Goal: Task Accomplishment & Management: Manage account settings

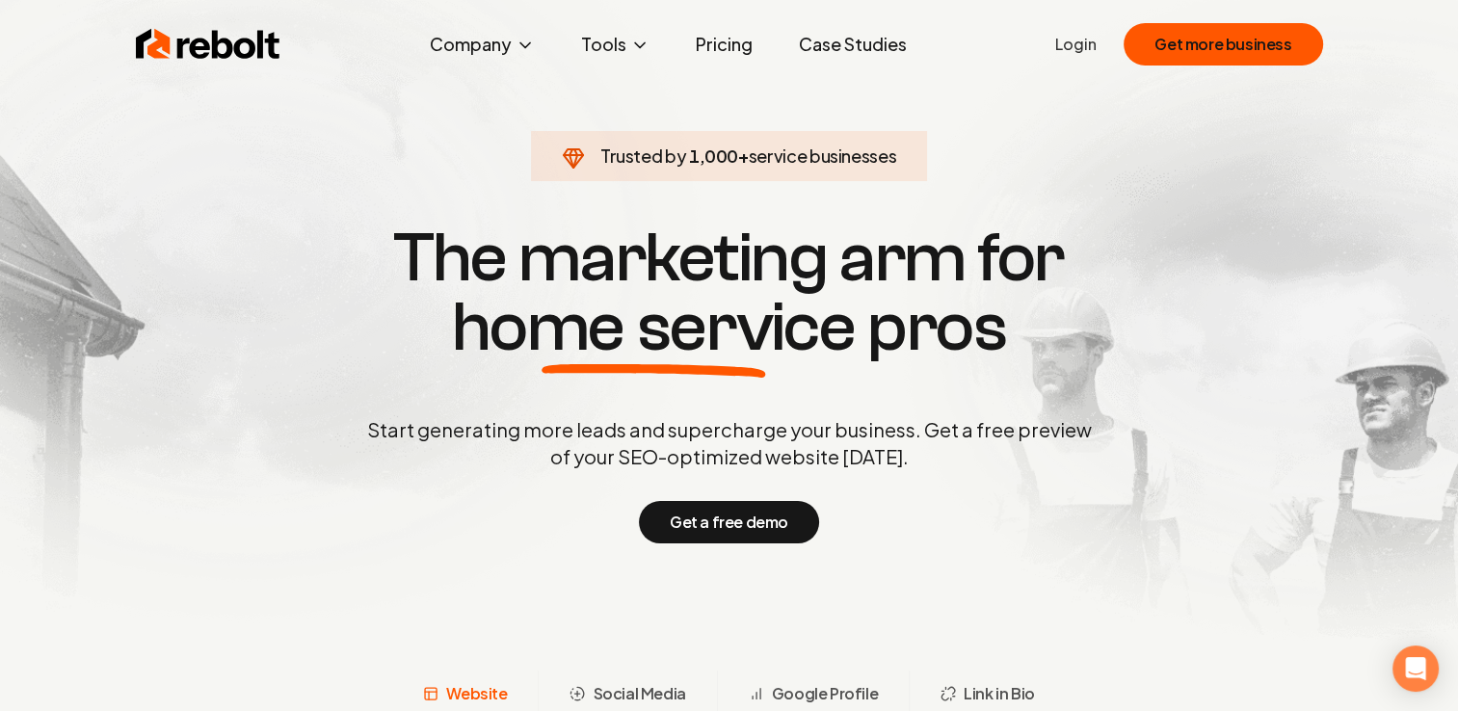
click at [1076, 56] on ul "Login Get more business" at bounding box center [1188, 44] width 267 height 42
click at [1081, 47] on link "Login" at bounding box center [1075, 44] width 41 height 23
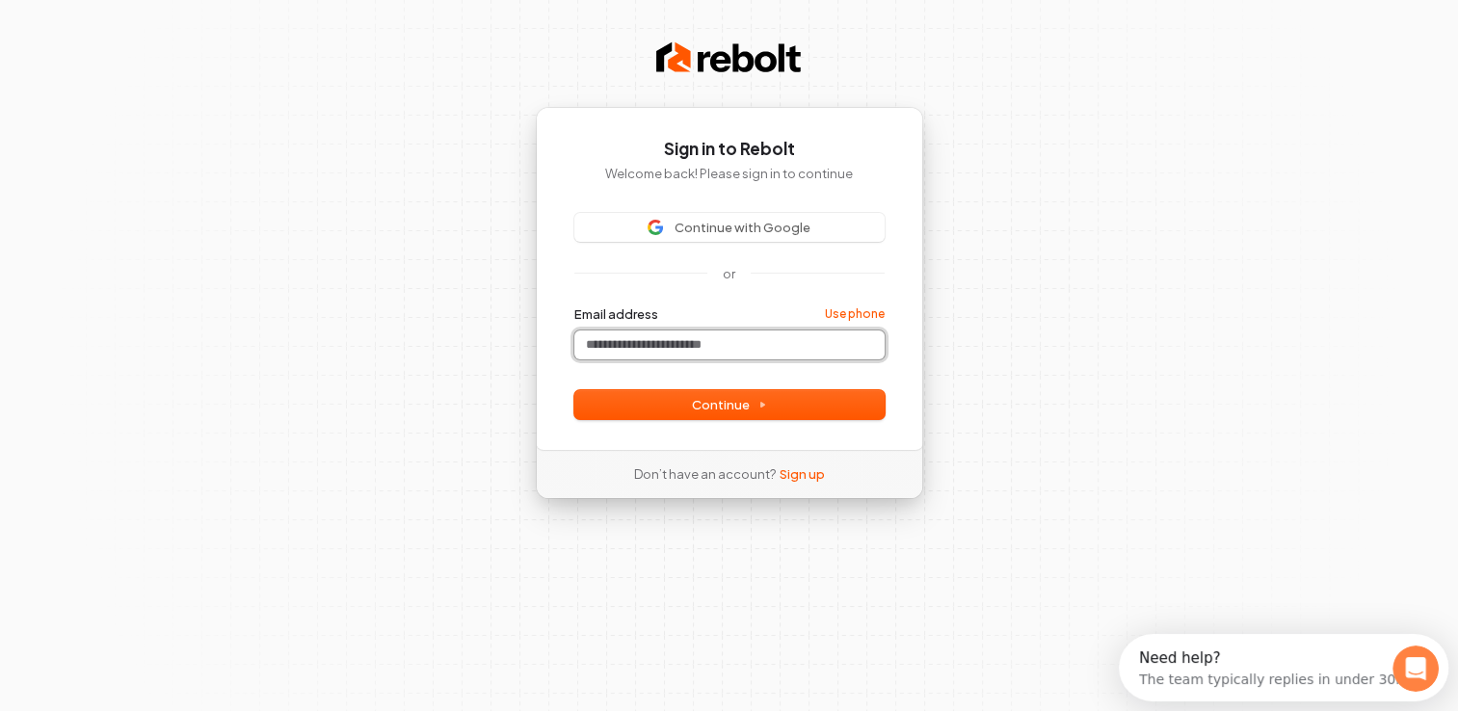
click at [680, 345] on input "Email address" at bounding box center [729, 345] width 310 height 29
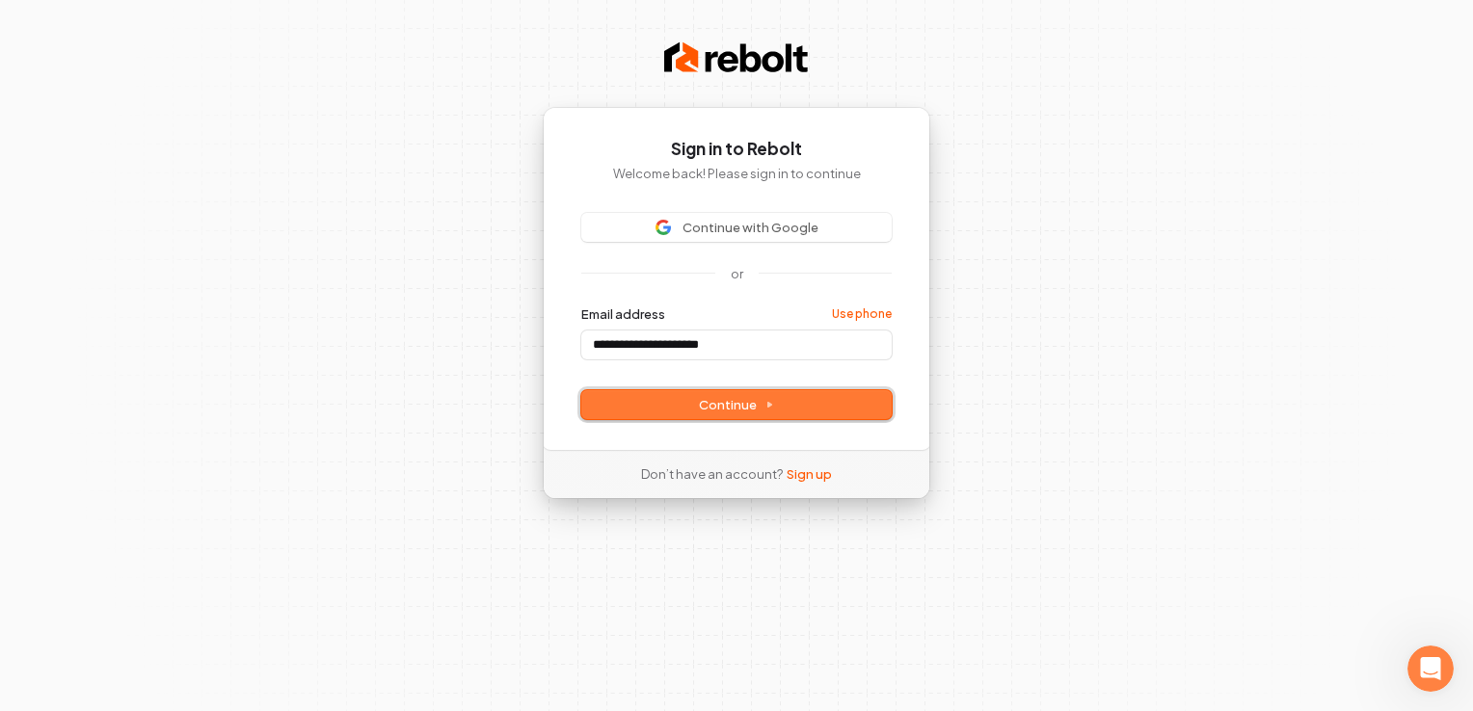
click at [722, 406] on span "Continue" at bounding box center [736, 404] width 75 height 17
type input "**********"
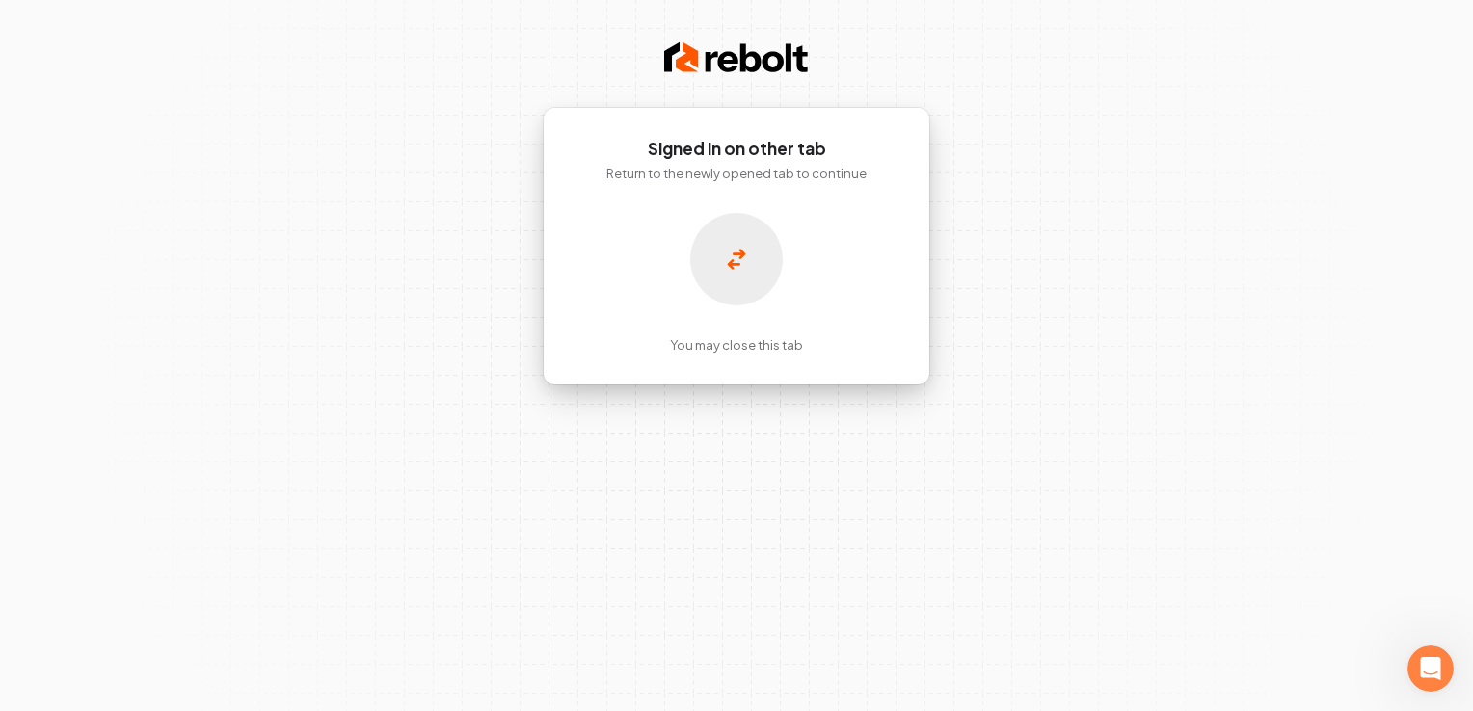
click at [772, 346] on p "You may close this tab" at bounding box center [736, 344] width 133 height 17
click at [740, 259] on icon at bounding box center [736, 259] width 19 height 23
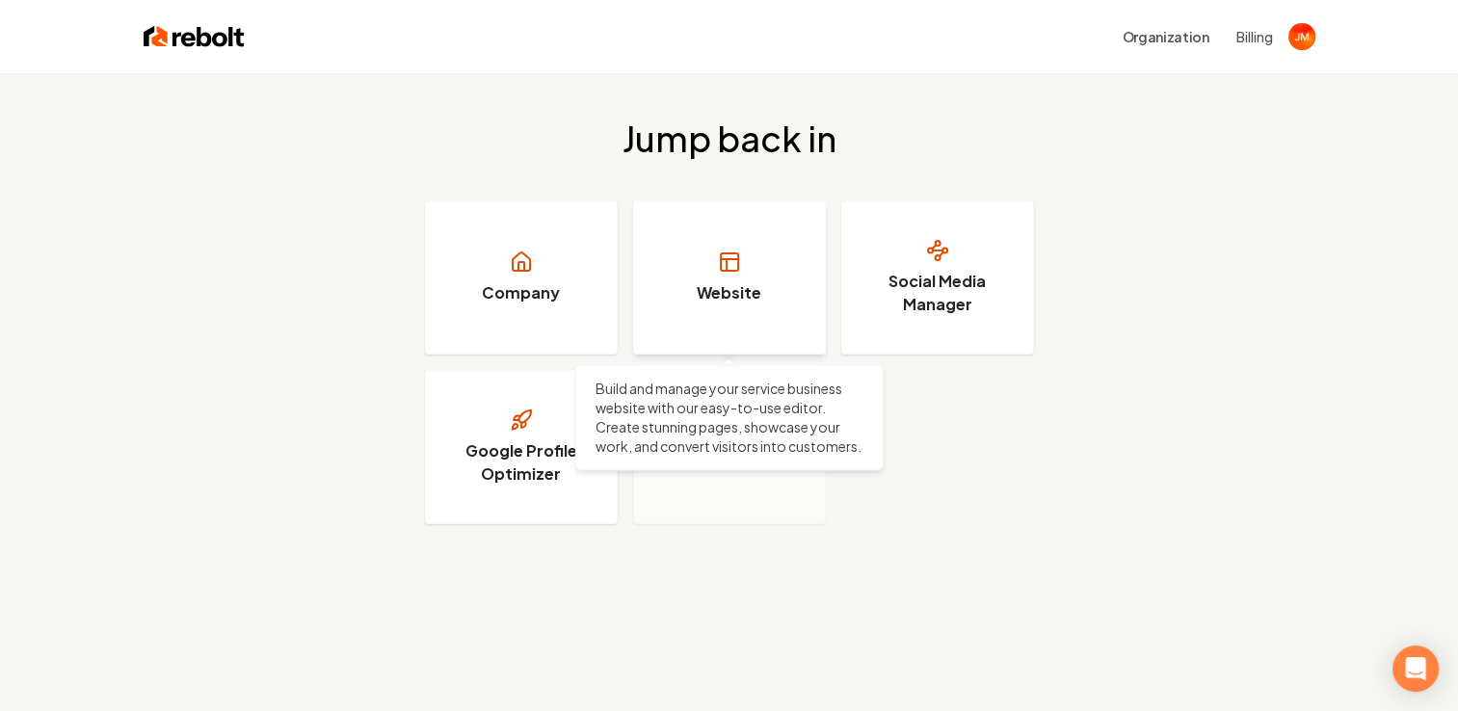
click at [765, 288] on link "Website" at bounding box center [729, 277] width 193 height 154
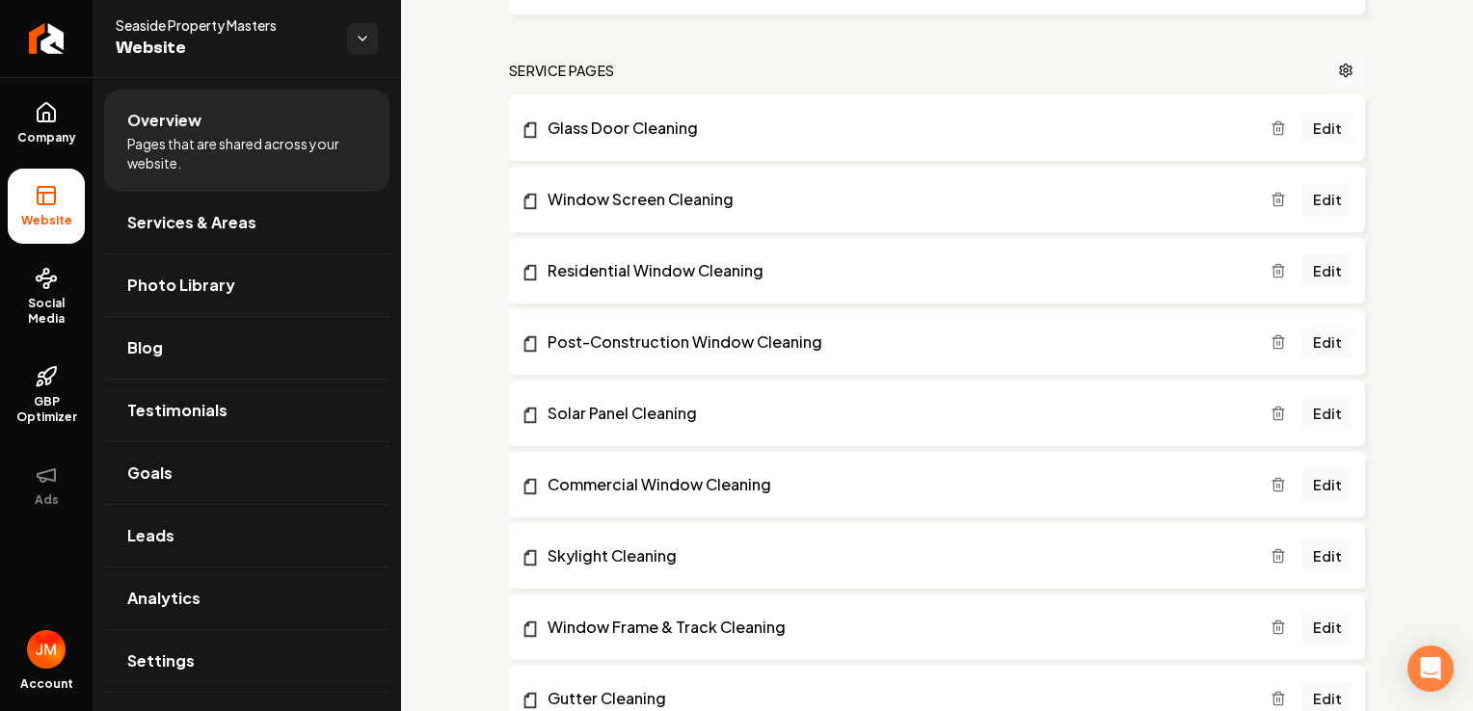
scroll to position [832, 0]
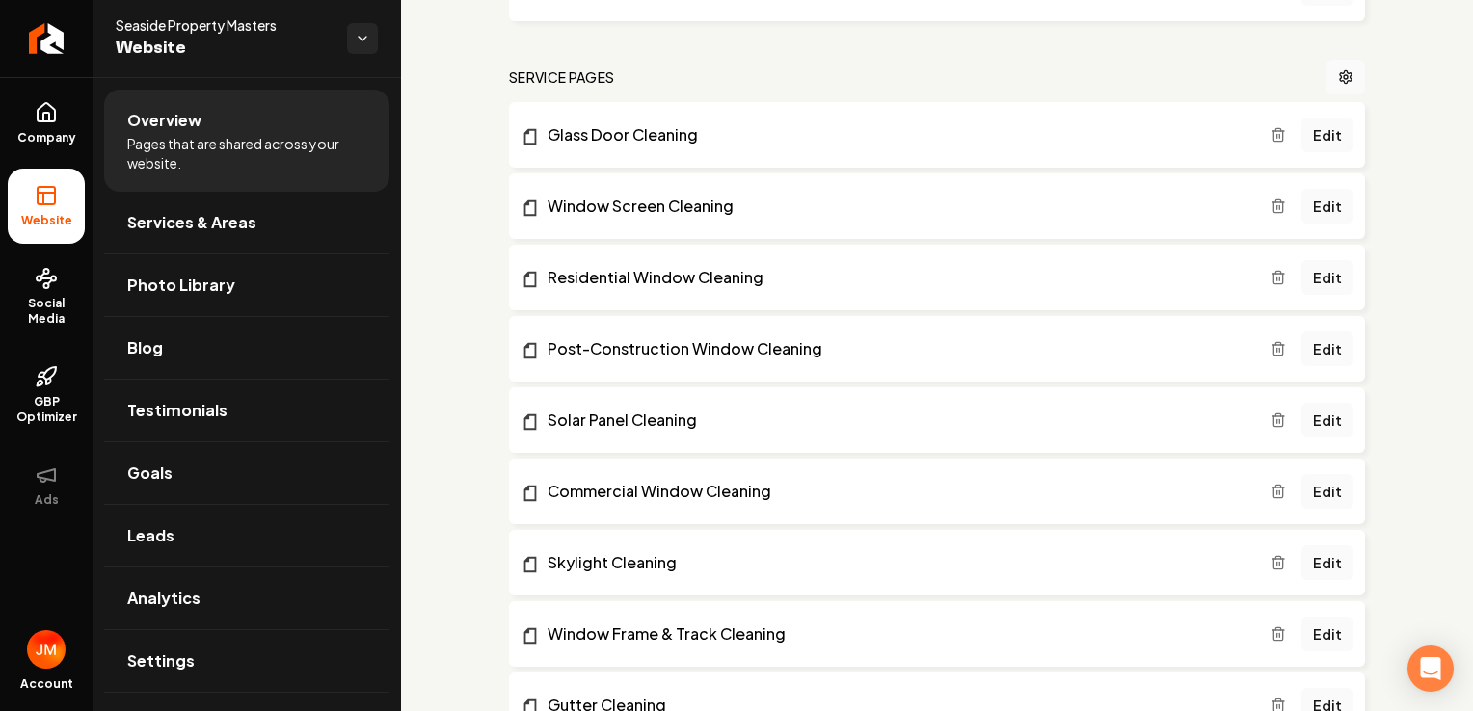
click at [1270, 633] on icon "Main content area" at bounding box center [1277, 634] width 15 height 15
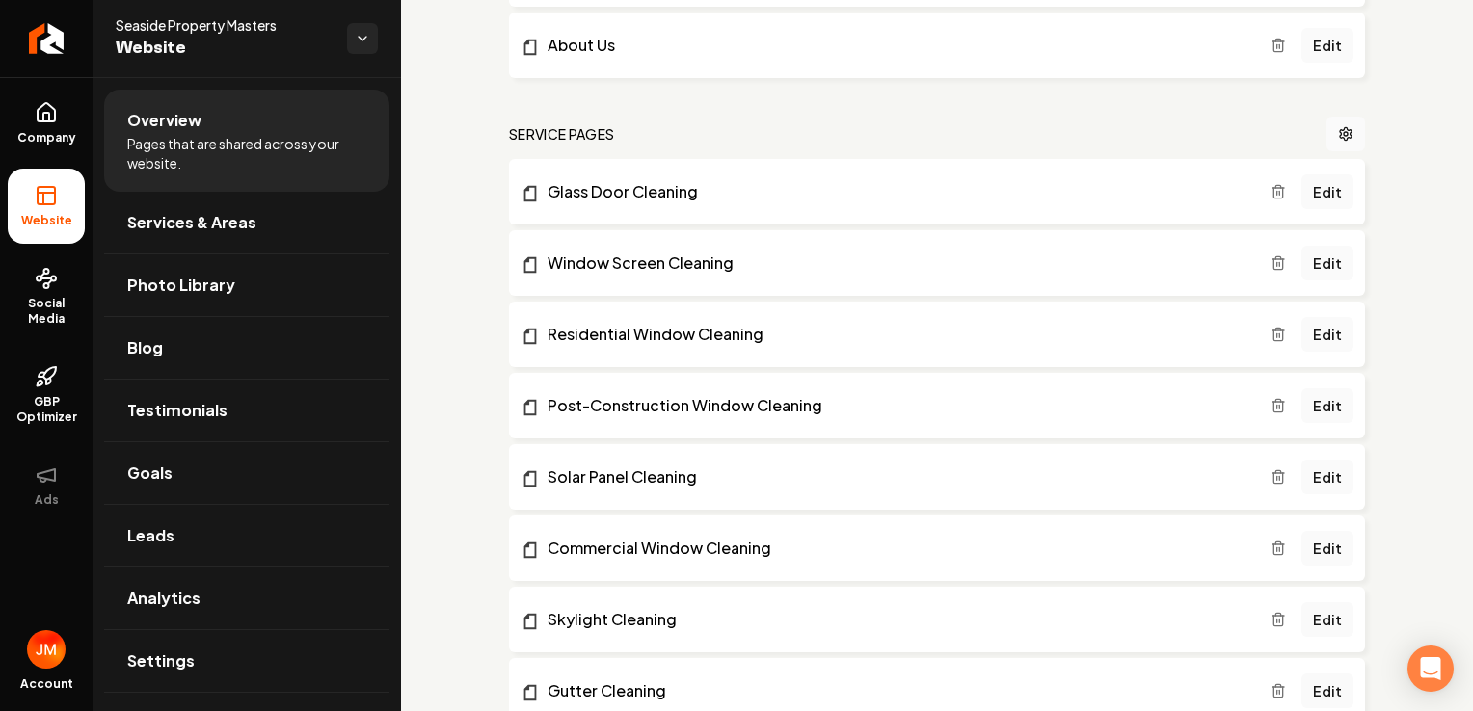
scroll to position [848, 0]
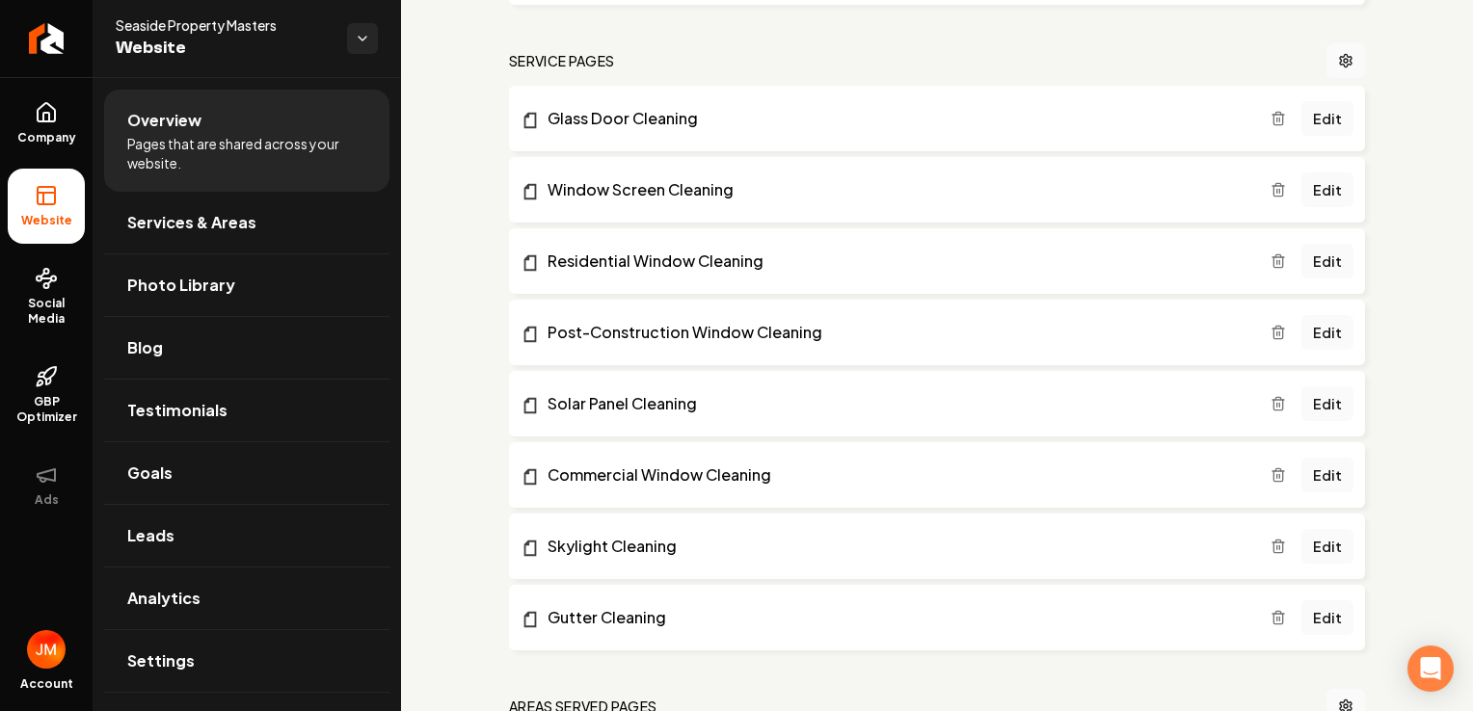
click at [1270, 118] on icon "Main content area" at bounding box center [1277, 118] width 15 height 15
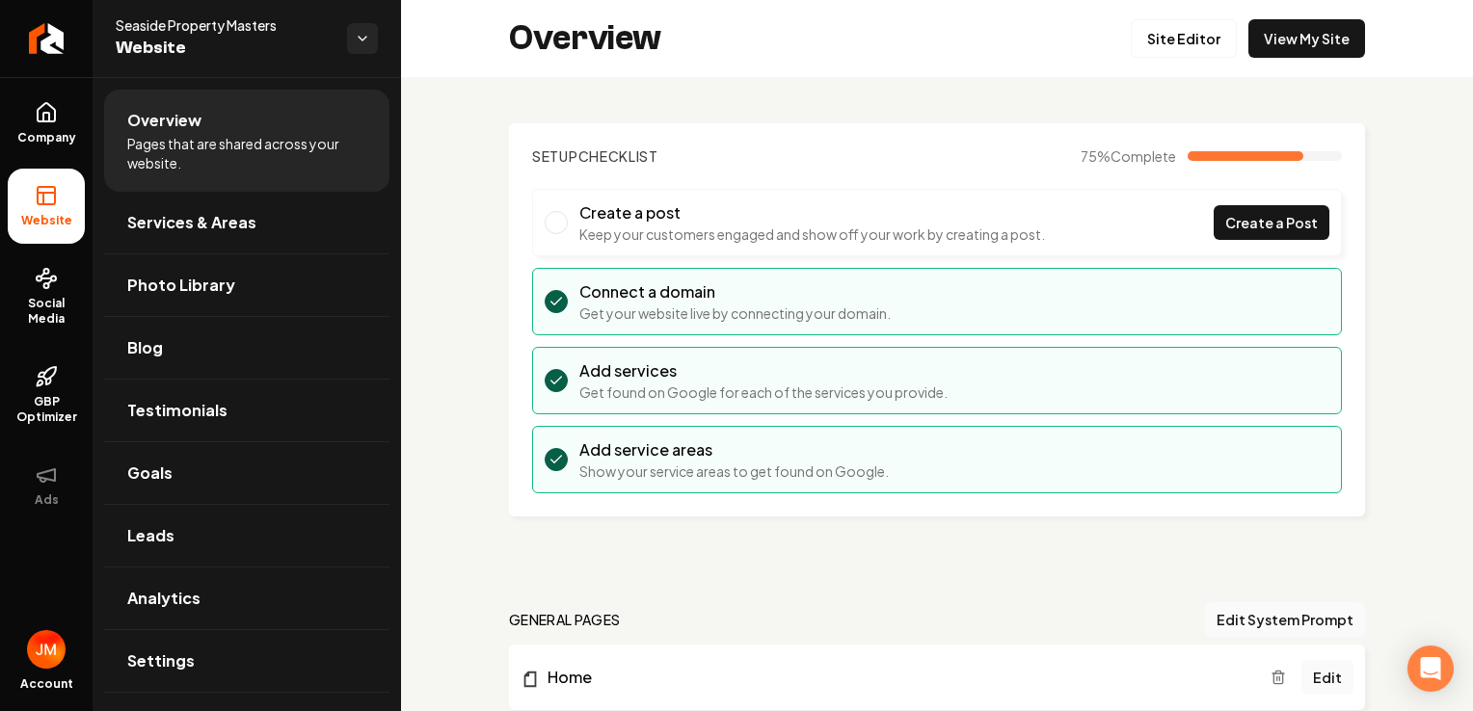
scroll to position [7, 0]
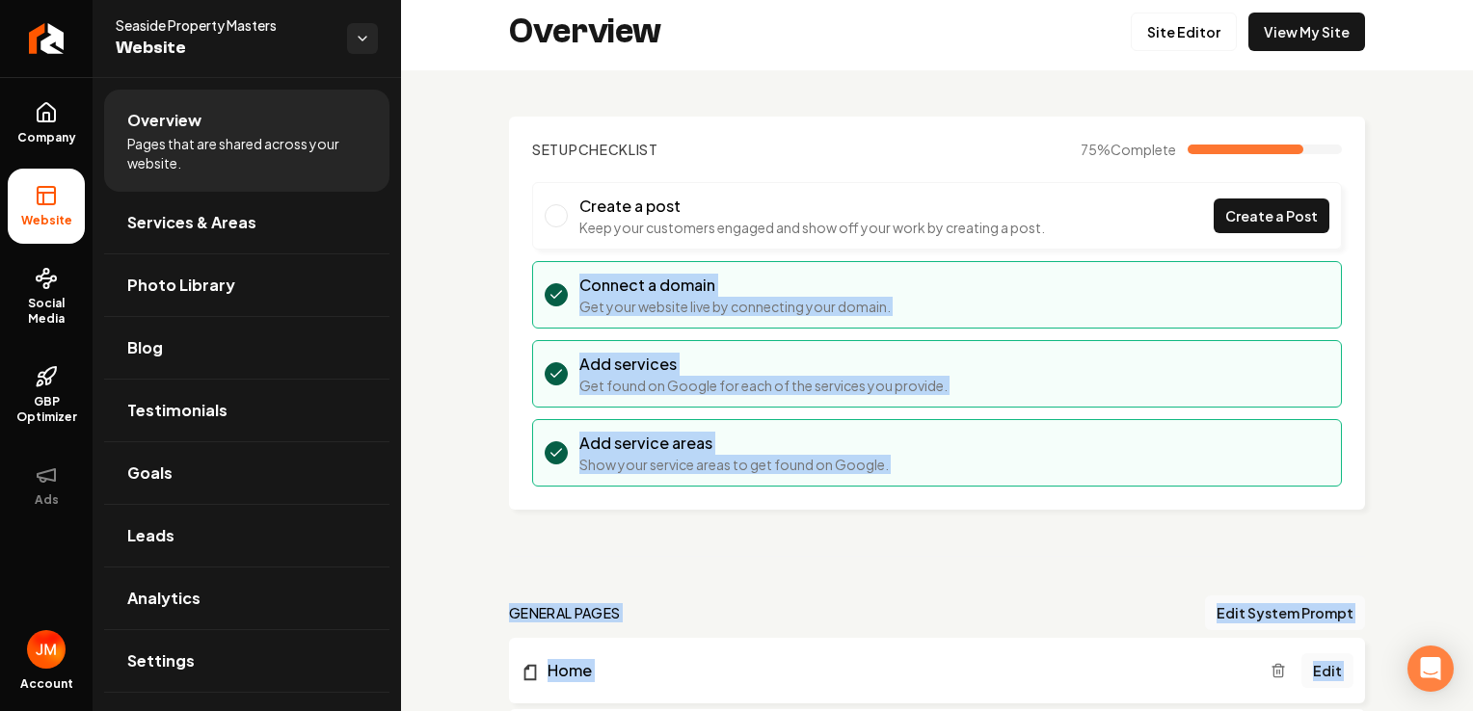
drag, startPoint x: 1457, startPoint y: 229, endPoint x: 1472, endPoint y: 340, distance: 111.8
click at [1472, 340] on html "Company Website Social Media GBP Optimizer Ads Account Seaside Property Masters…" at bounding box center [736, 355] width 1473 height 711
drag, startPoint x: 1472, startPoint y: 340, endPoint x: 1403, endPoint y: 352, distance: 69.4
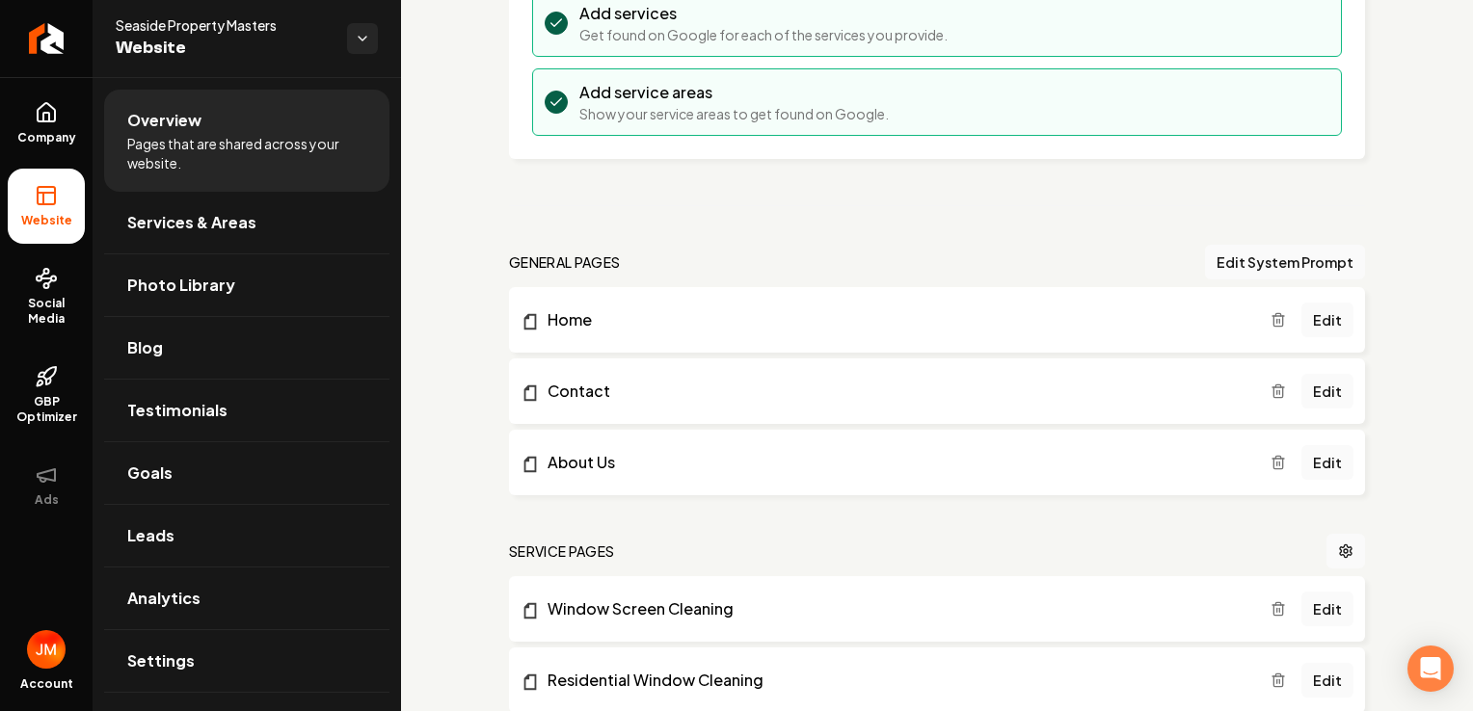
scroll to position [383, 0]
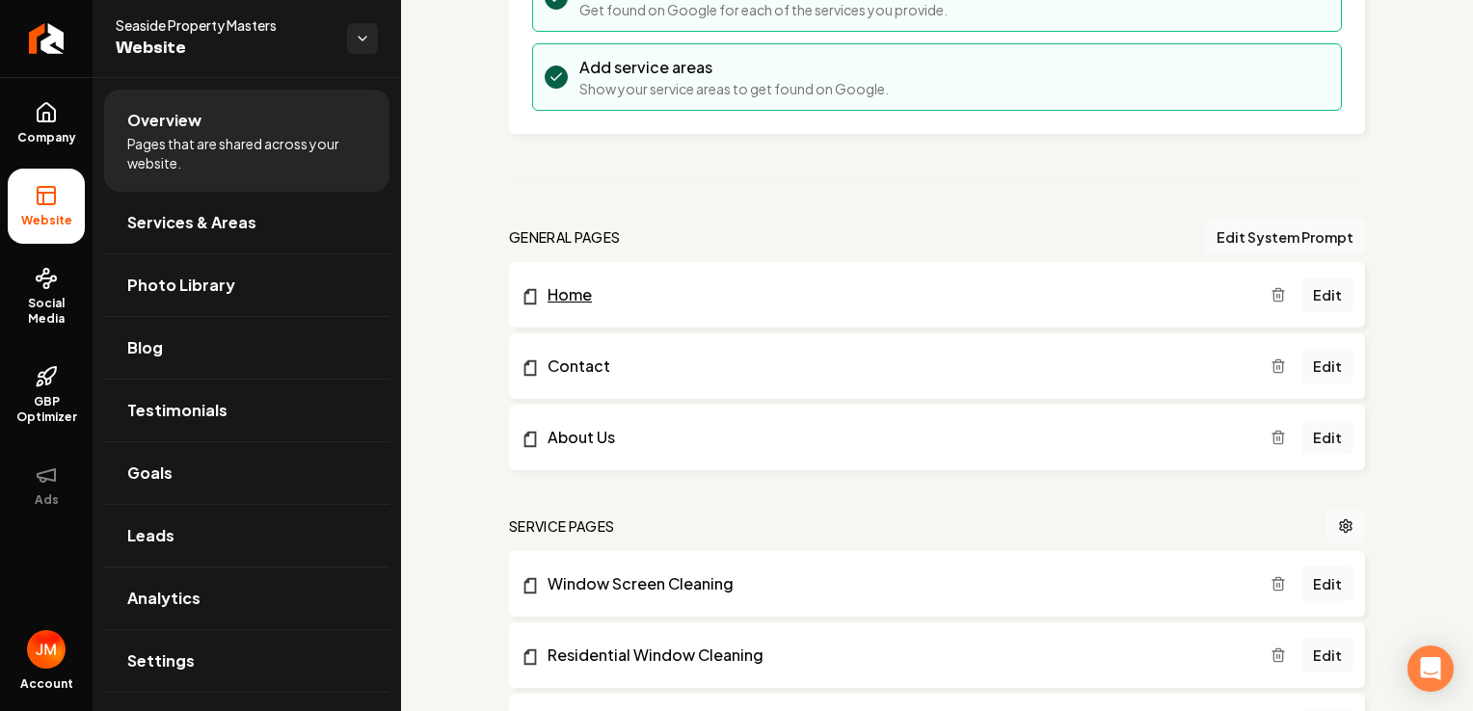
click at [770, 300] on link "Home" at bounding box center [895, 294] width 750 height 23
click at [1323, 293] on link "Edit" at bounding box center [1327, 295] width 52 height 35
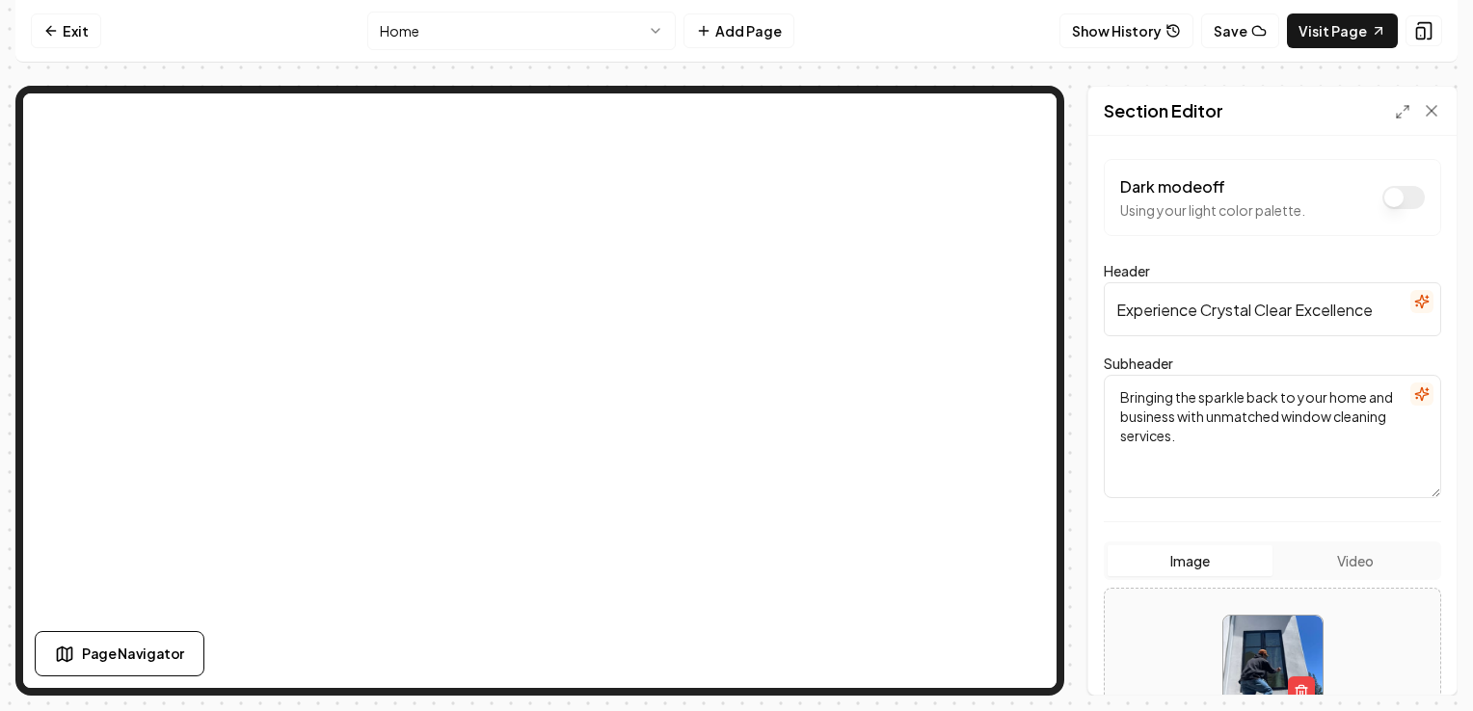
click at [1372, 313] on input "Experience Crystal Clear Excellence" at bounding box center [1272, 309] width 337 height 54
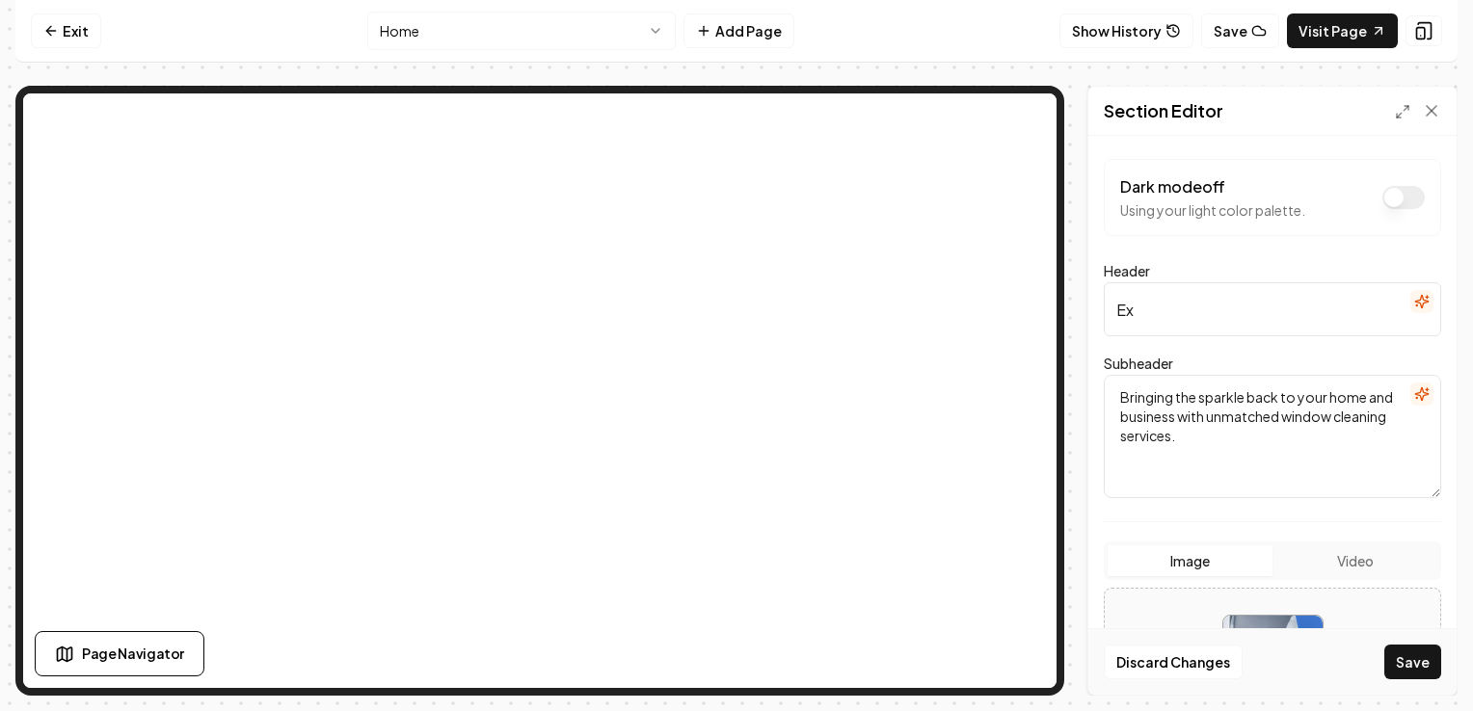
type input "E"
type input "Licensed And Insured"
click at [1414, 307] on icon "button" at bounding box center [1421, 301] width 15 height 15
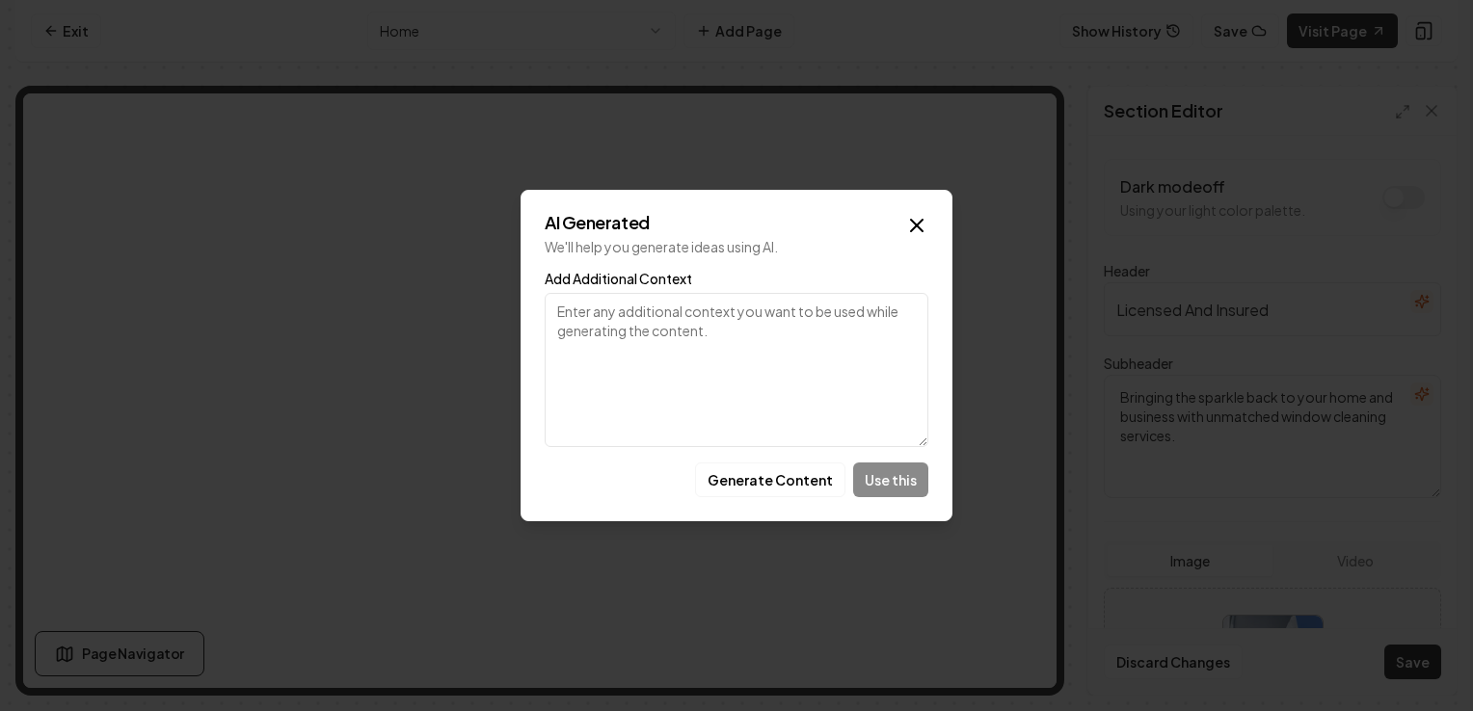
click at [810, 408] on textarea "Add Additional Context" at bounding box center [737, 370] width 384 height 154
click at [810, 408] on textarea "licensed and insured" at bounding box center [737, 370] width 384 height 154
type textarea "licensed and insured"
click at [790, 477] on button "Generate Content" at bounding box center [770, 480] width 150 height 35
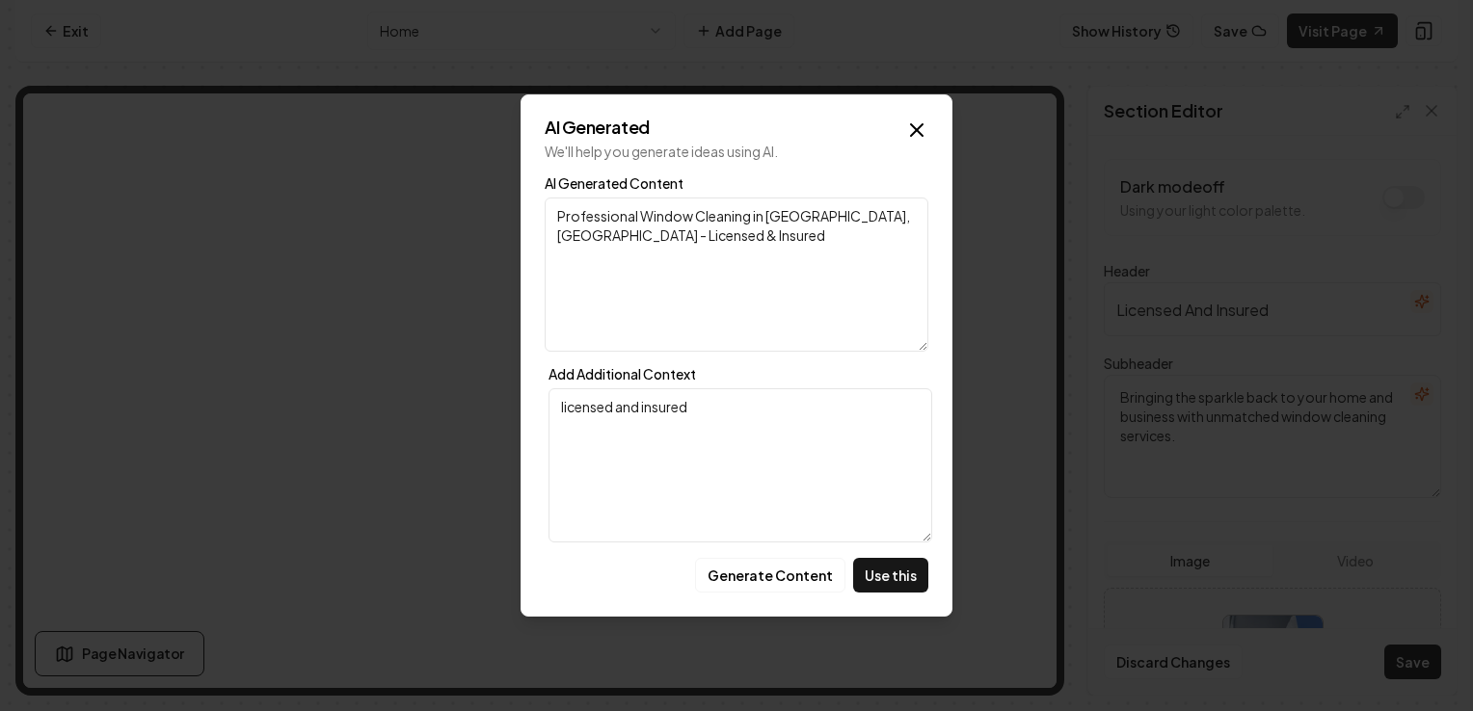
click at [848, 223] on textarea "Professional Window Cleaning in [GEOGRAPHIC_DATA], [GEOGRAPHIC_DATA] - Licensed…" at bounding box center [737, 275] width 384 height 154
type textarea "Licensed & Insured"
click at [906, 569] on button "Use this" at bounding box center [890, 575] width 75 height 35
type input "Licensed & Insured"
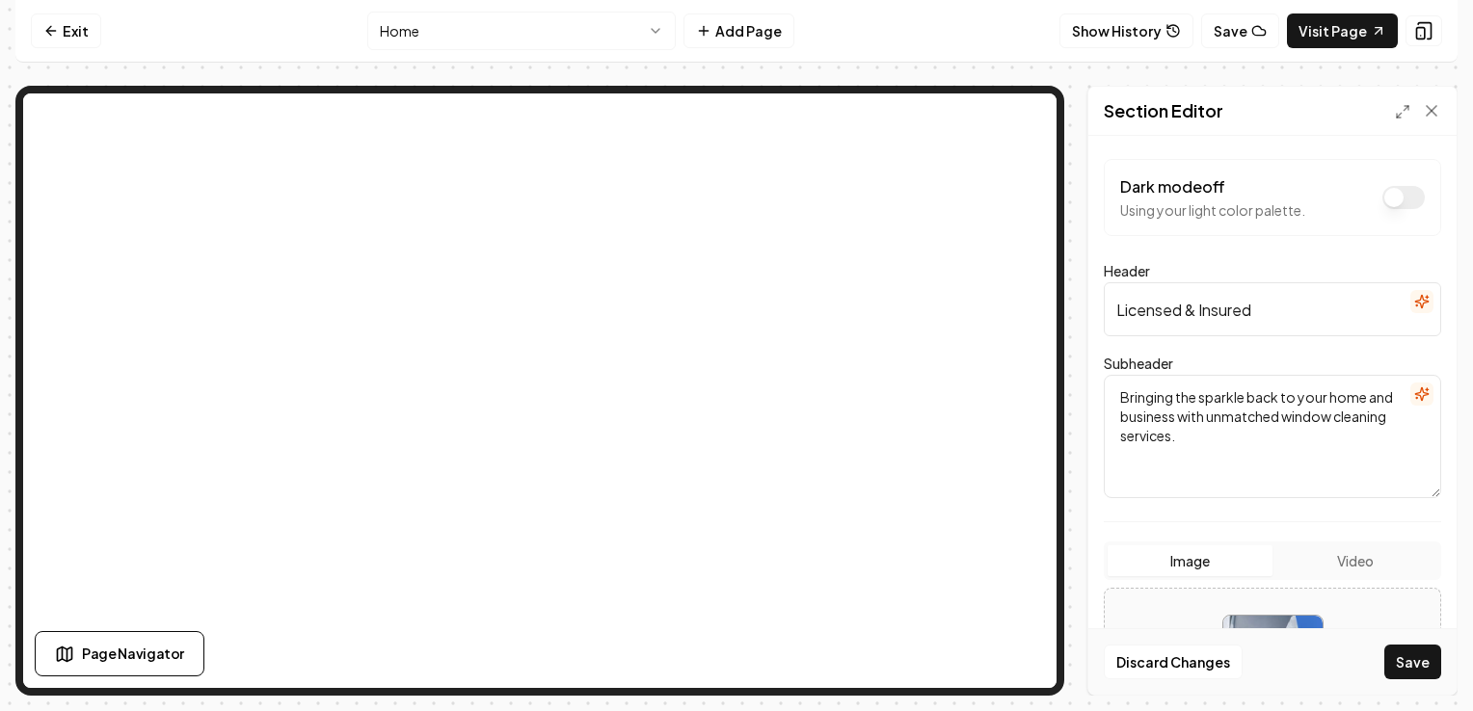
click at [1264, 444] on textarea "Bringing the sparkle back to your home and business with unmatched window clean…" at bounding box center [1272, 436] width 337 height 123
type textarea "B"
type textarea "C"
click at [1414, 398] on icon "button" at bounding box center [1421, 394] width 15 height 15
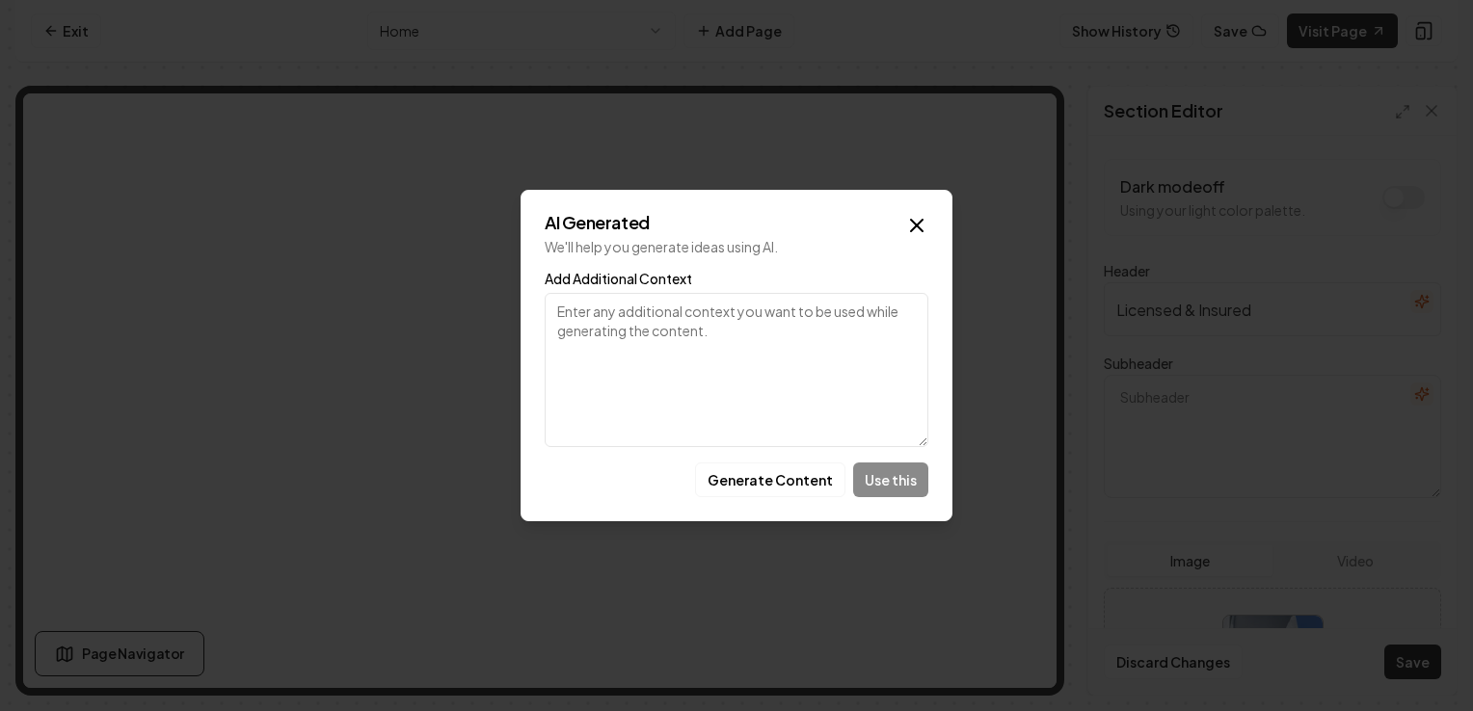
click at [777, 359] on textarea "Add Additional Context" at bounding box center [737, 370] width 384 height 154
type textarea "Call now for same day or next day services!"
click at [798, 485] on button "Generate Content" at bounding box center [770, 480] width 150 height 35
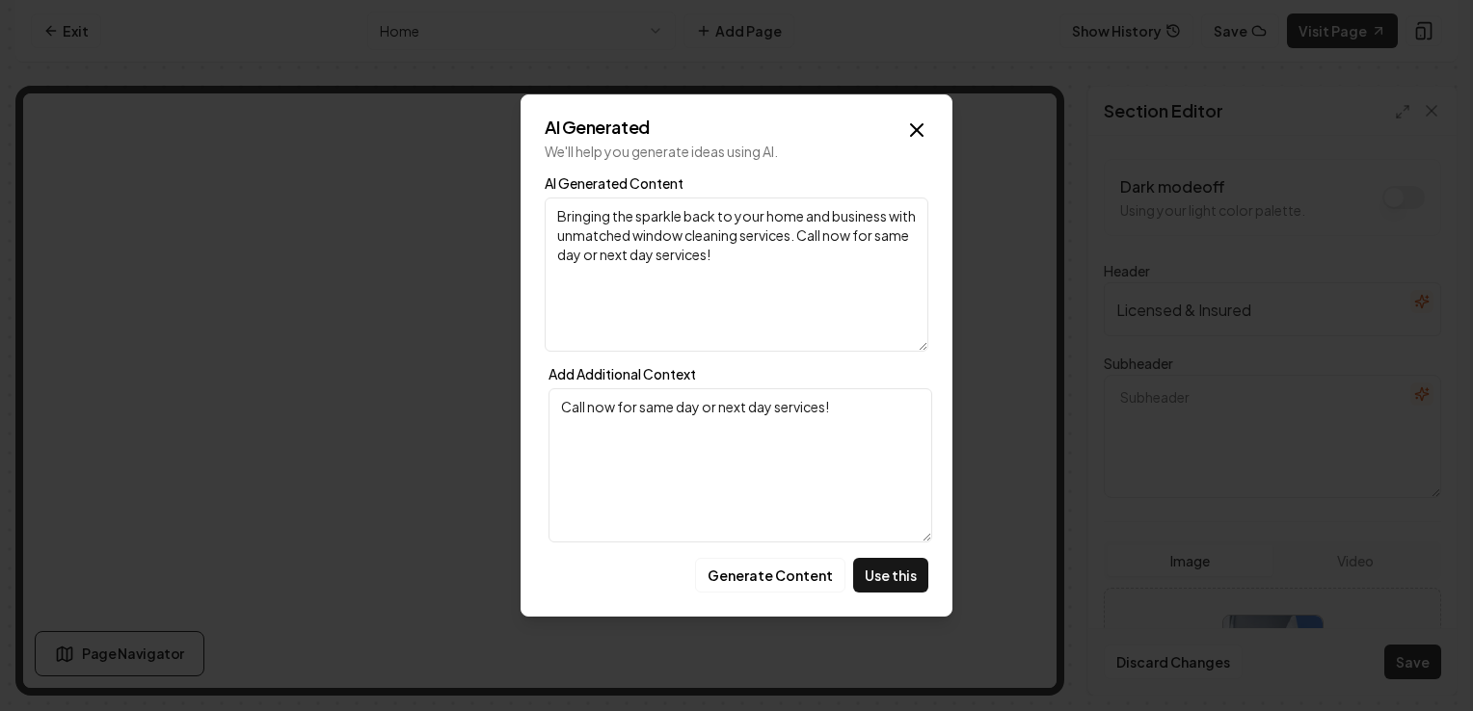
click at [829, 237] on textarea "Bringing the sparkle back to your home and business with unmatched window clean…" at bounding box center [737, 275] width 384 height 154
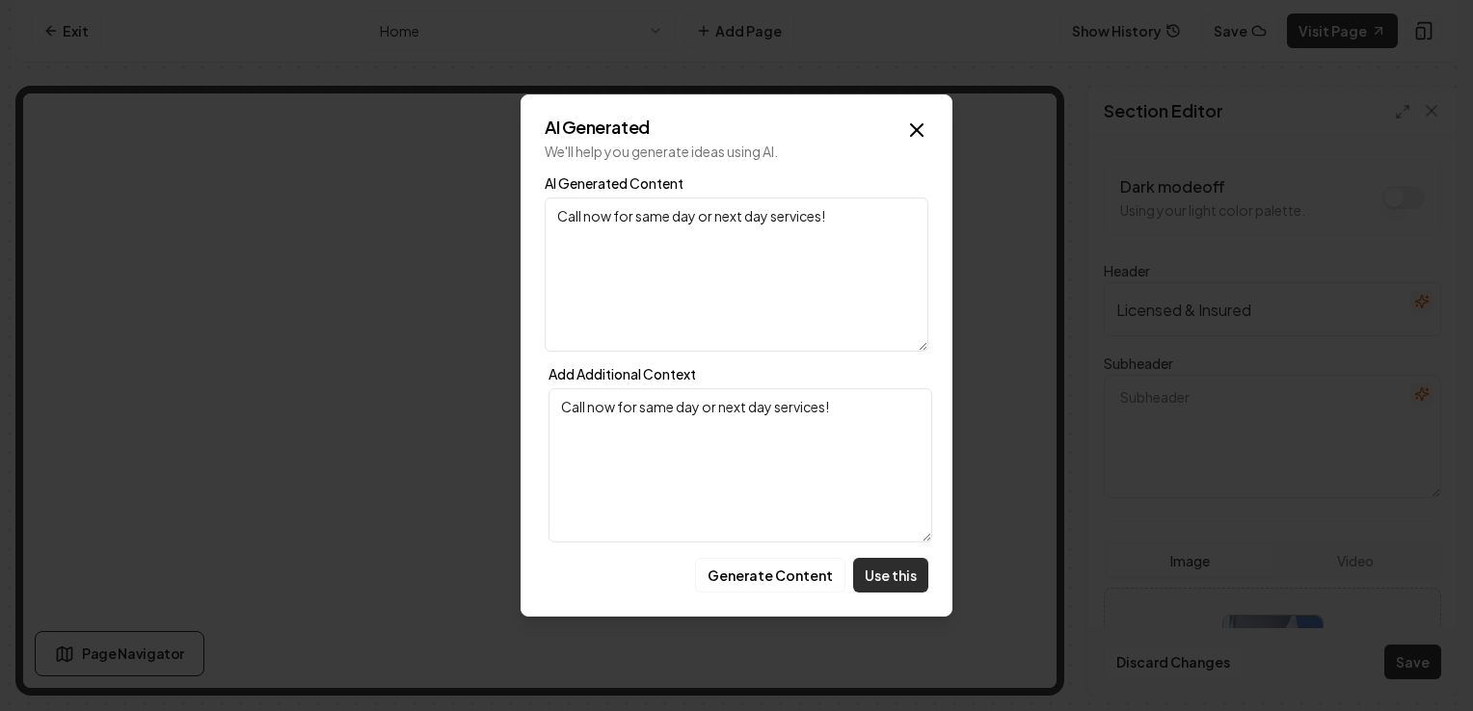
type textarea "Call now for same day or next day services!"
click at [894, 576] on button "Use this" at bounding box center [890, 575] width 75 height 35
type textarea "Call now for same day or next day services!"
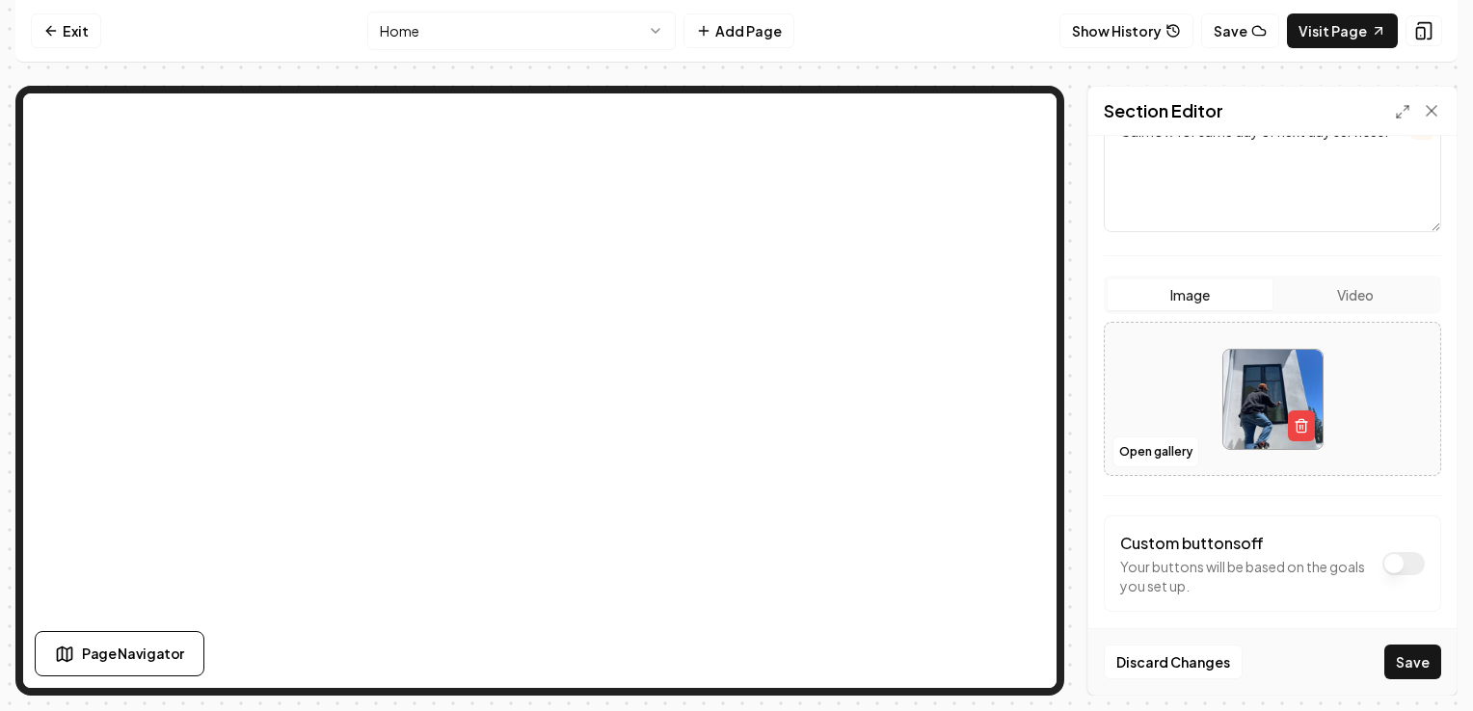
scroll to position [281, 0]
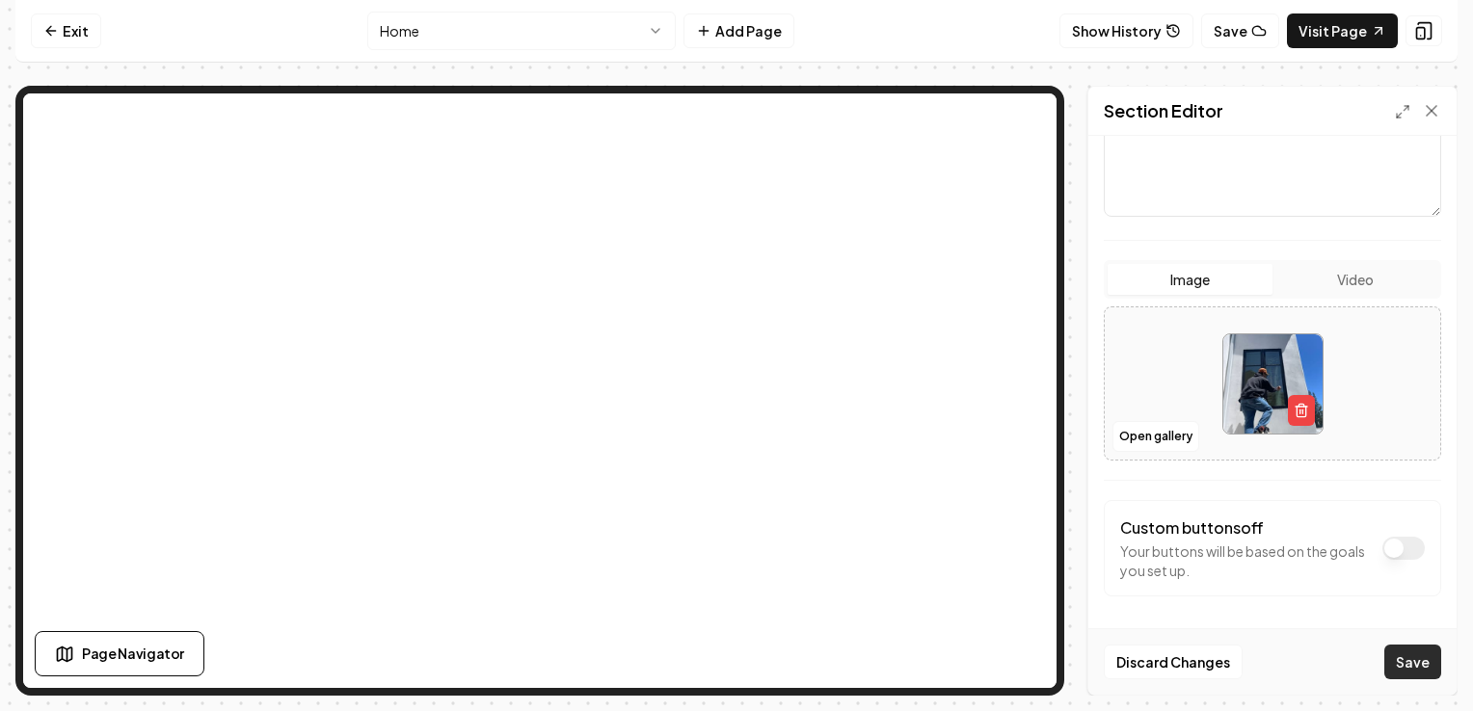
click at [1423, 672] on button "Save" at bounding box center [1412, 662] width 57 height 35
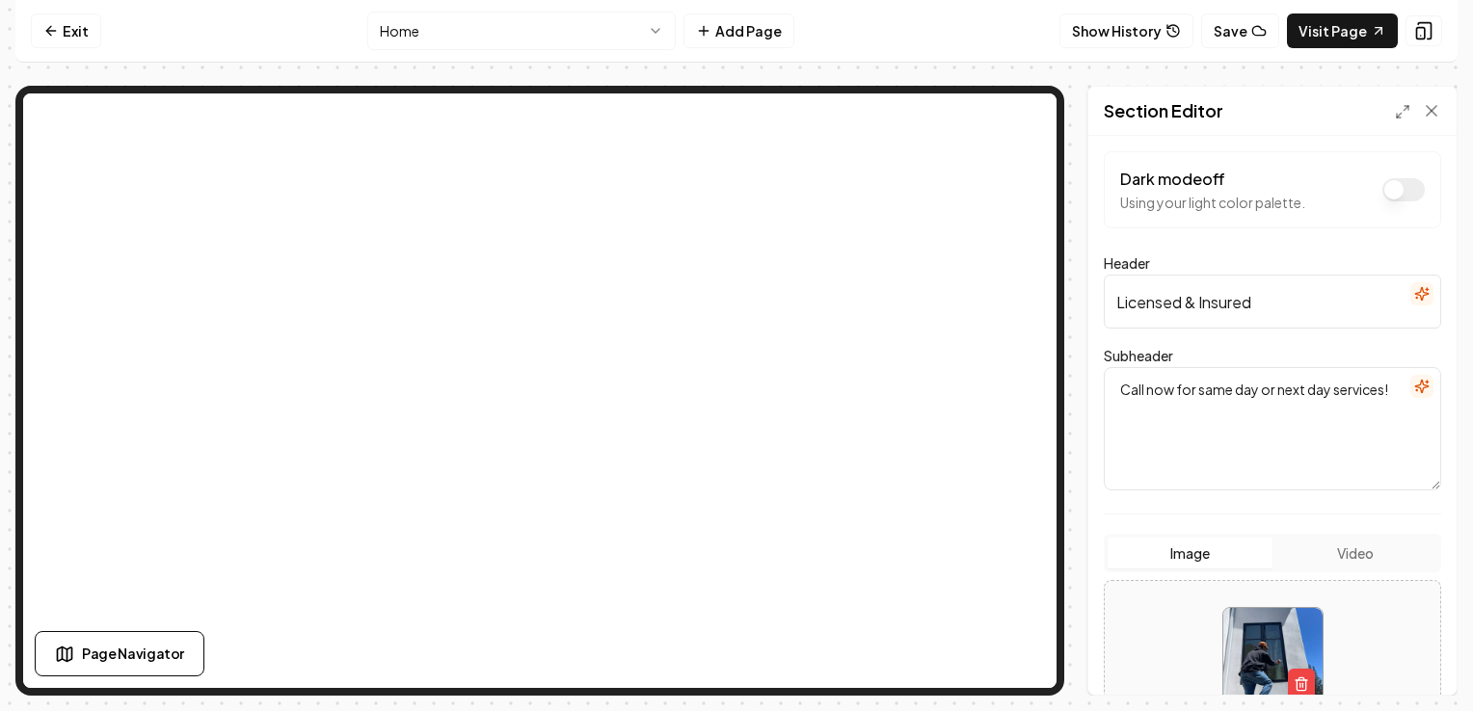
scroll to position [0, 0]
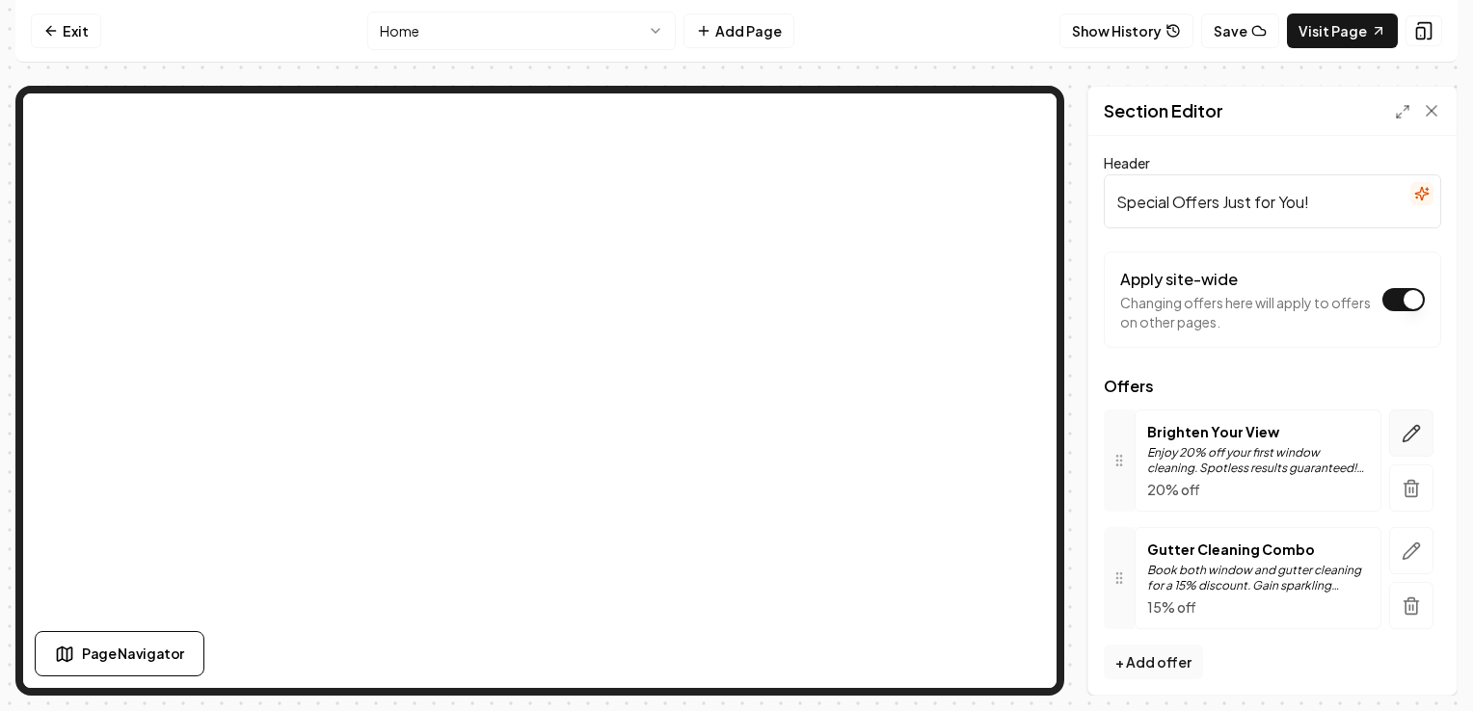
click at [1401, 440] on icon "button" at bounding box center [1410, 433] width 19 height 19
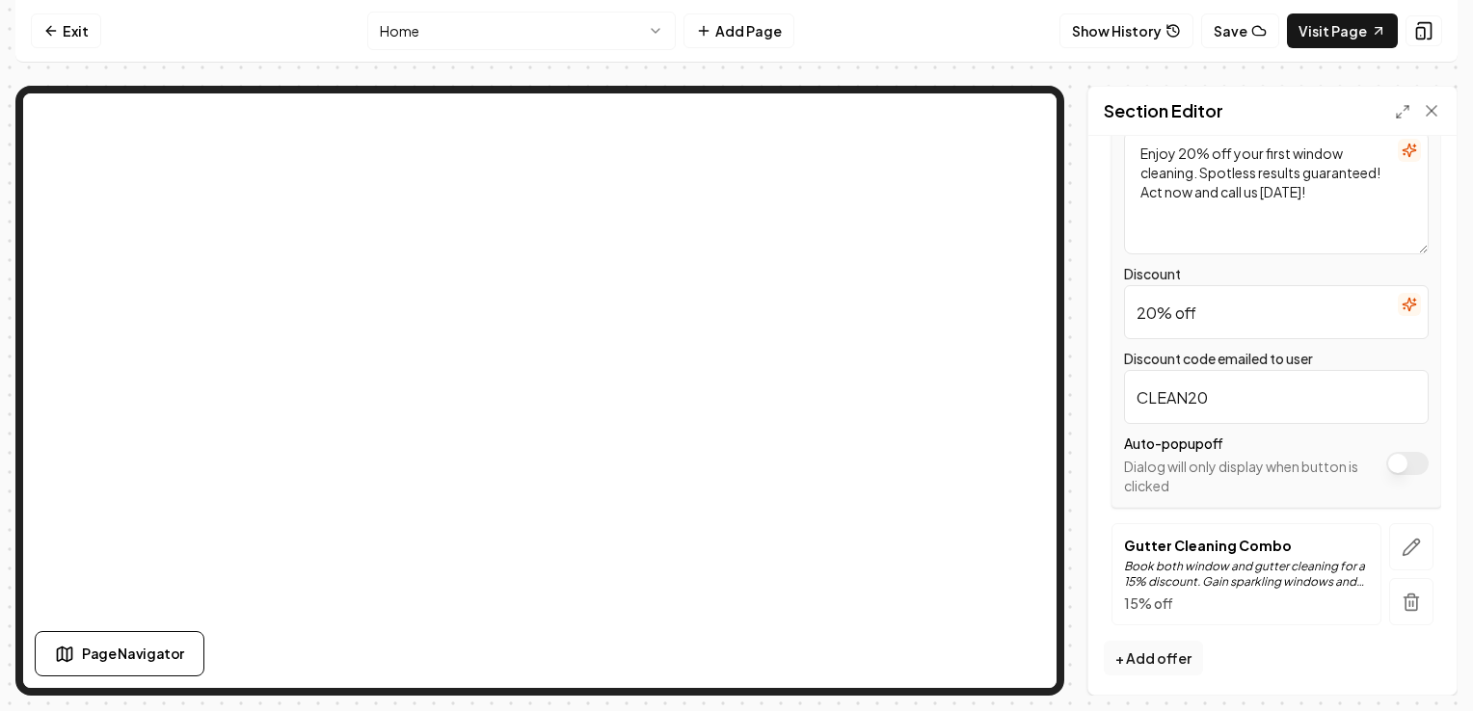
scroll to position [401, 0]
click at [1265, 396] on input "CLEAN20" at bounding box center [1276, 395] width 305 height 54
type input "C"
type input "S"
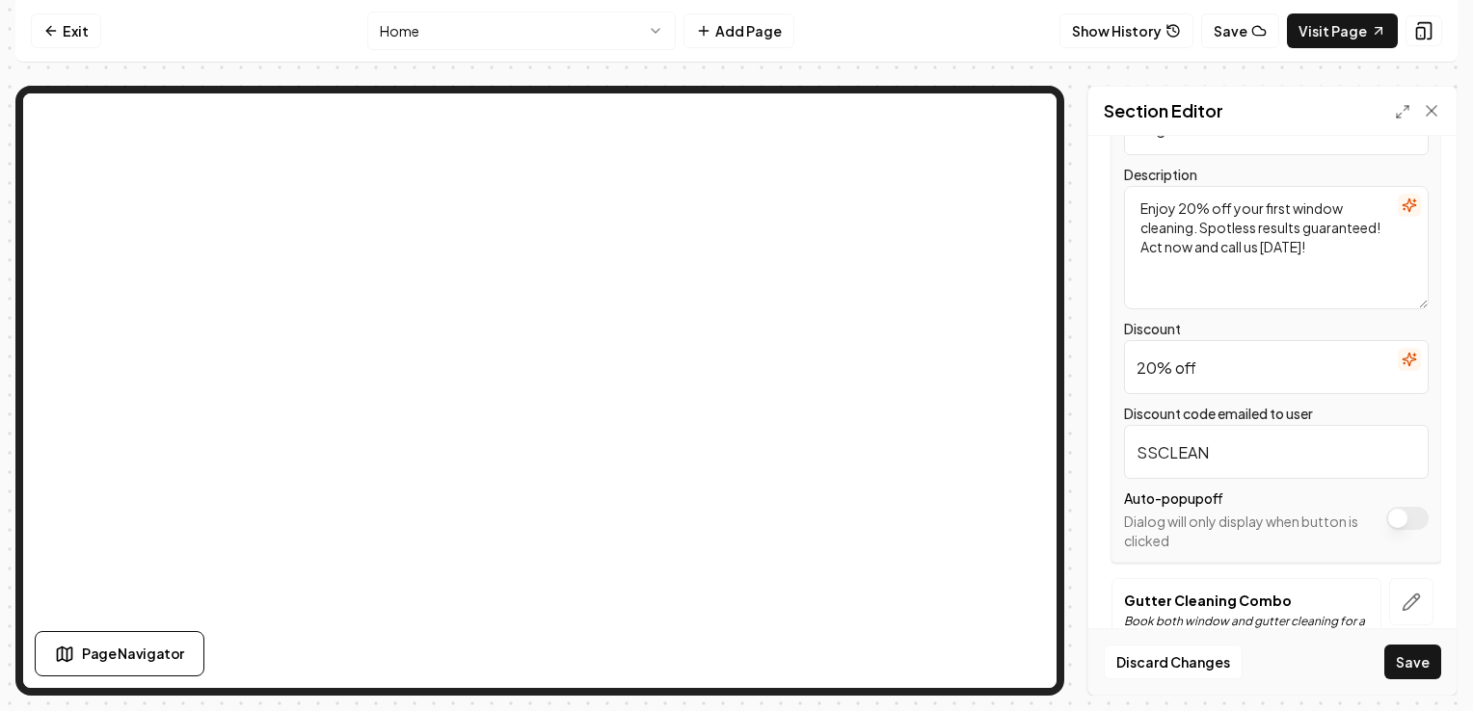
scroll to position [343, 0]
type input "SSCLEAN"
click at [1287, 386] on input "20% off" at bounding box center [1276, 368] width 305 height 54
type input "2"
type input "$50"
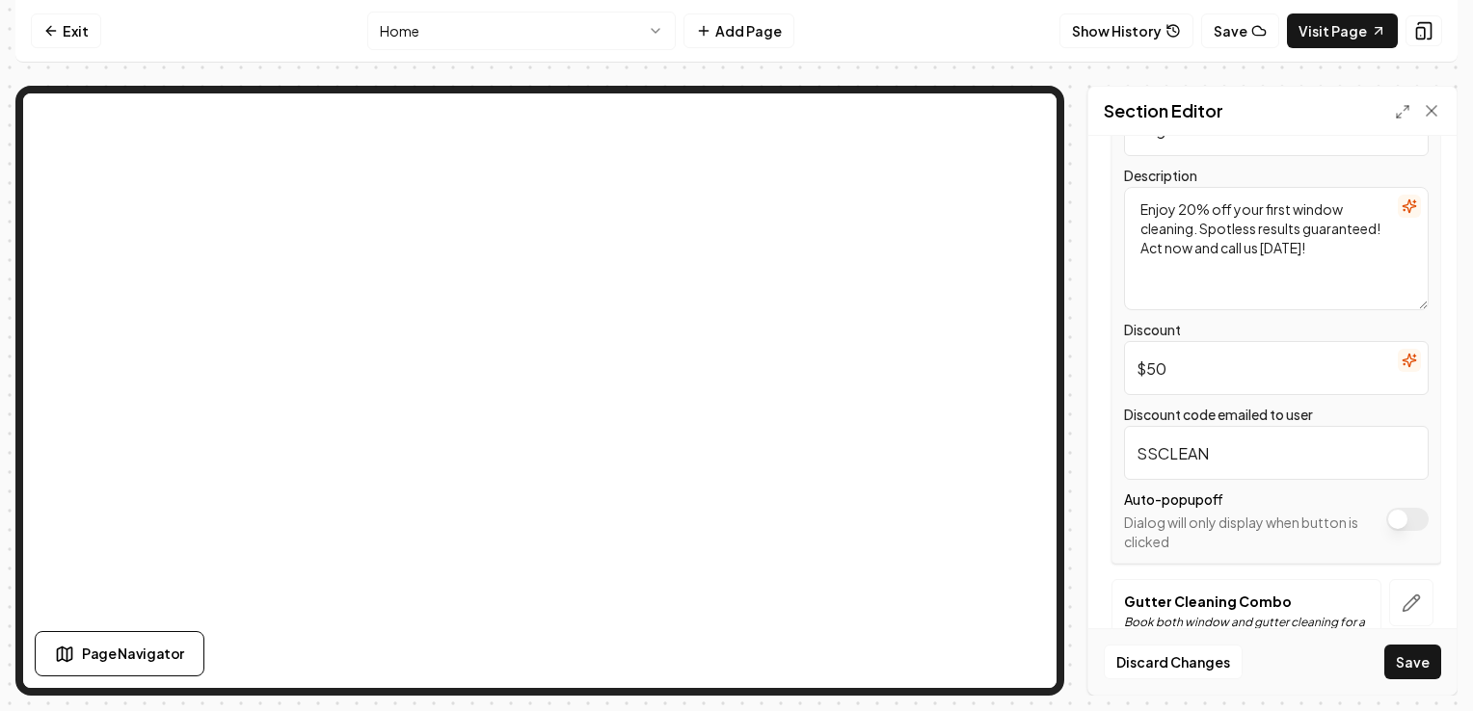
click at [1205, 210] on textarea "Enjoy 20% off your first window cleaning. Spotless results guaranteed! Act now …" at bounding box center [1276, 248] width 305 height 123
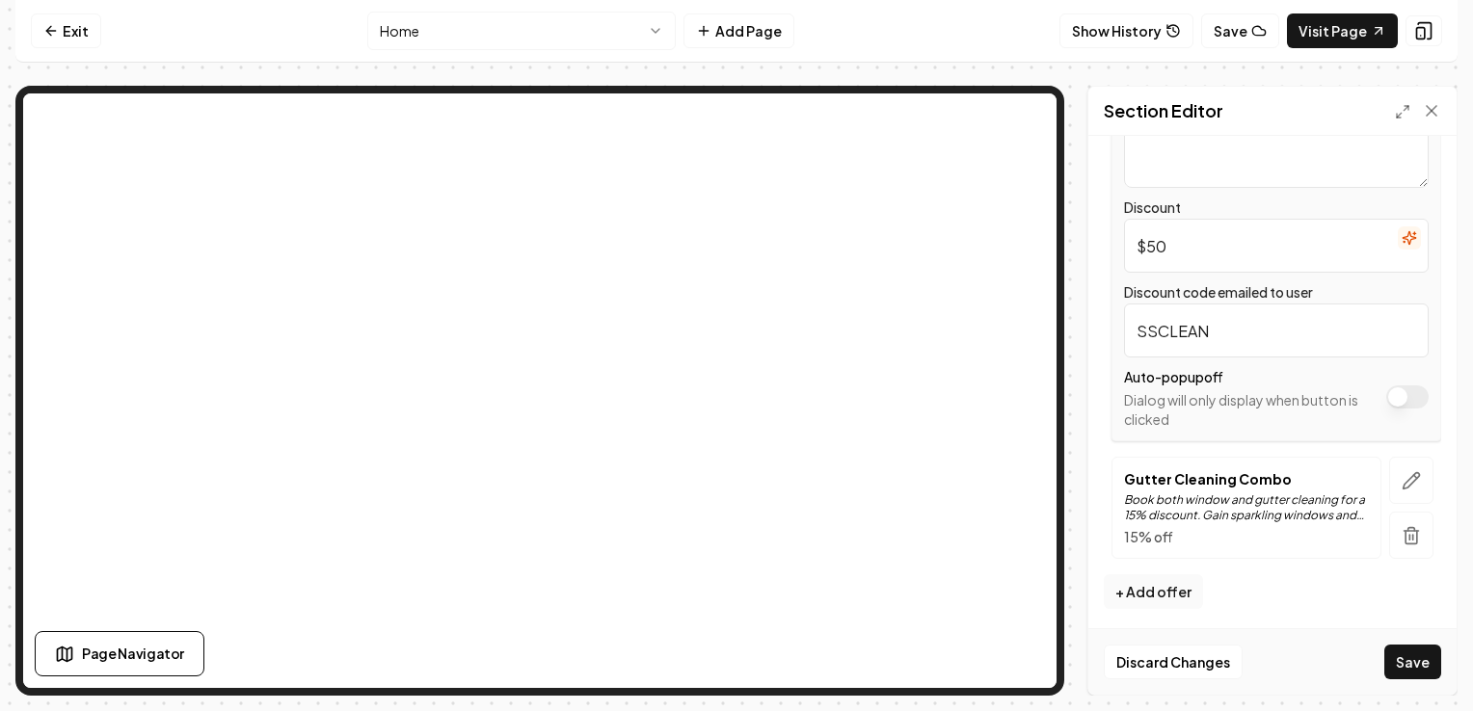
scroll to position [467, 0]
type textarea "Enjoy $50 off your first window cleaning. Spotless results guaranteed! Act now …"
click at [1401, 476] on icon "button" at bounding box center [1410, 479] width 19 height 19
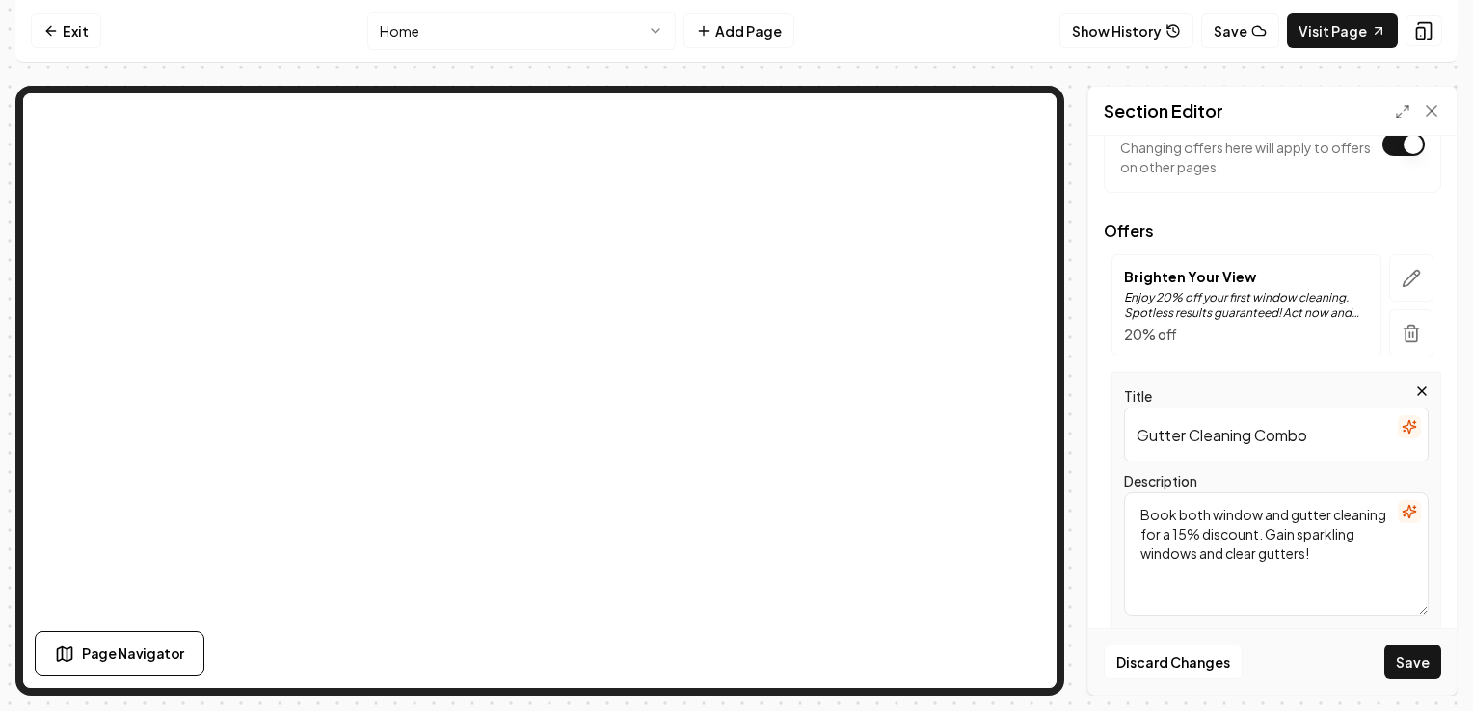
scroll to position [147, 0]
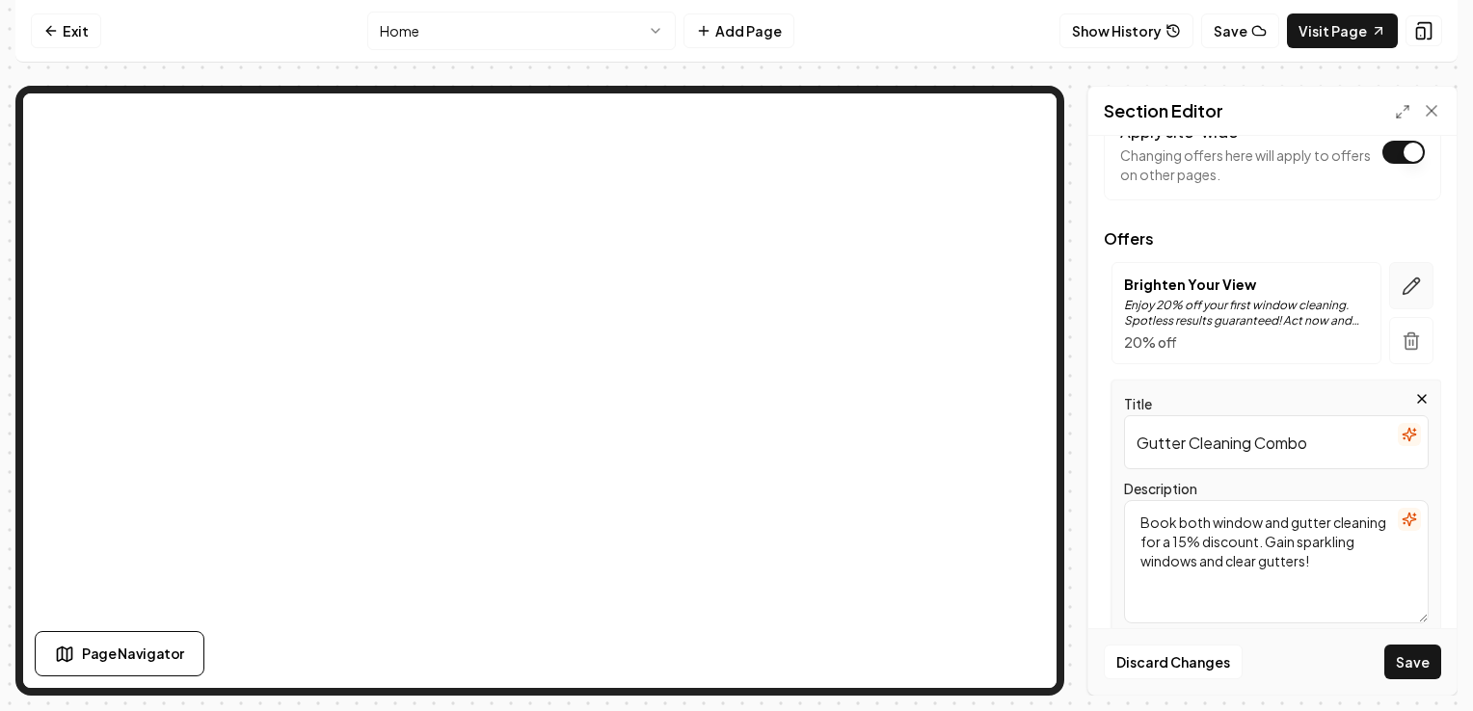
click at [1401, 283] on icon "button" at bounding box center [1410, 286] width 19 height 19
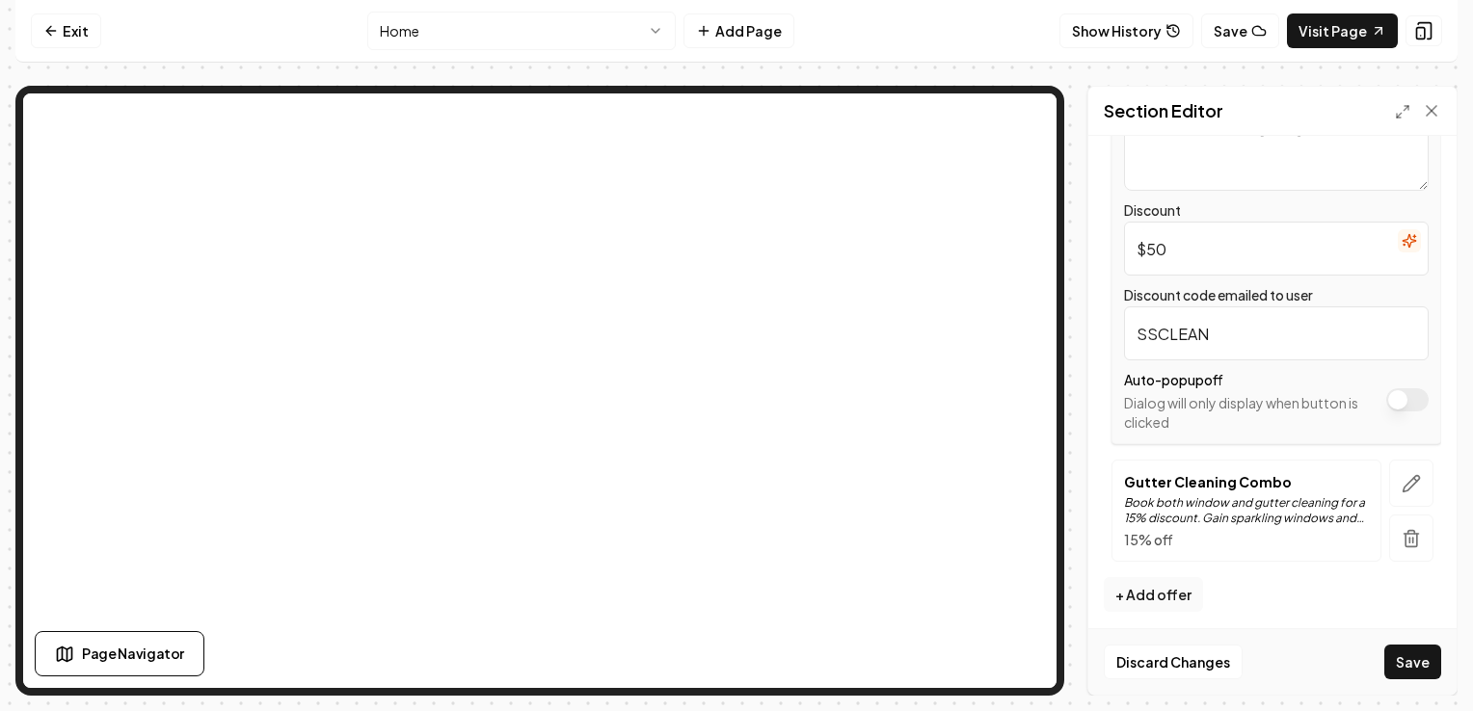
scroll to position [467, 0]
click at [1401, 474] on icon "button" at bounding box center [1410, 479] width 19 height 19
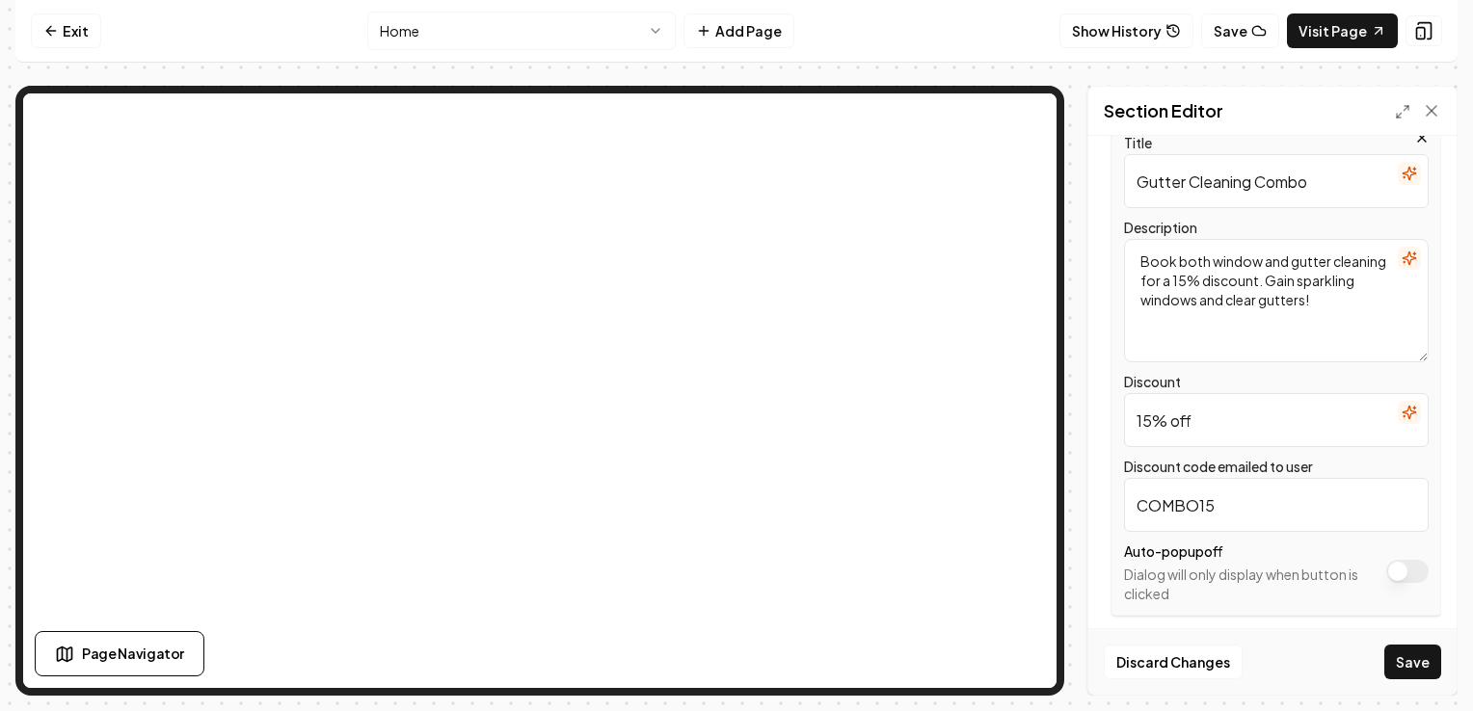
scroll to position [406, 0]
click at [1217, 418] on input "15% off" at bounding box center [1276, 423] width 305 height 54
click at [1242, 283] on textarea "Book both window and gutter cleaning for a 15% discount. Gain sparkling windows…" at bounding box center [1276, 303] width 305 height 123
type textarea "Book both window and gutter cleaning for a $100 discount. Gain sparkling window…"
click at [1160, 421] on input "15% off" at bounding box center [1276, 423] width 305 height 54
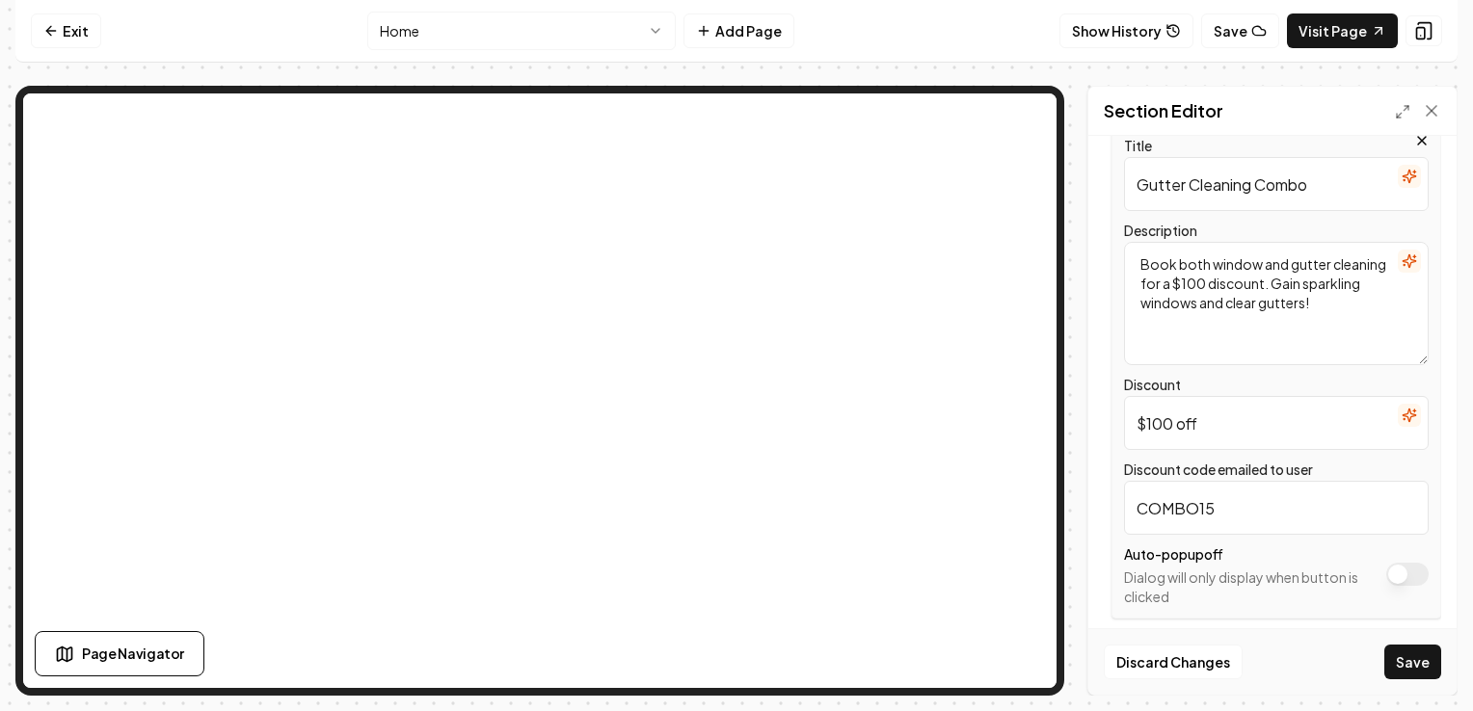
scroll to position [467, 0]
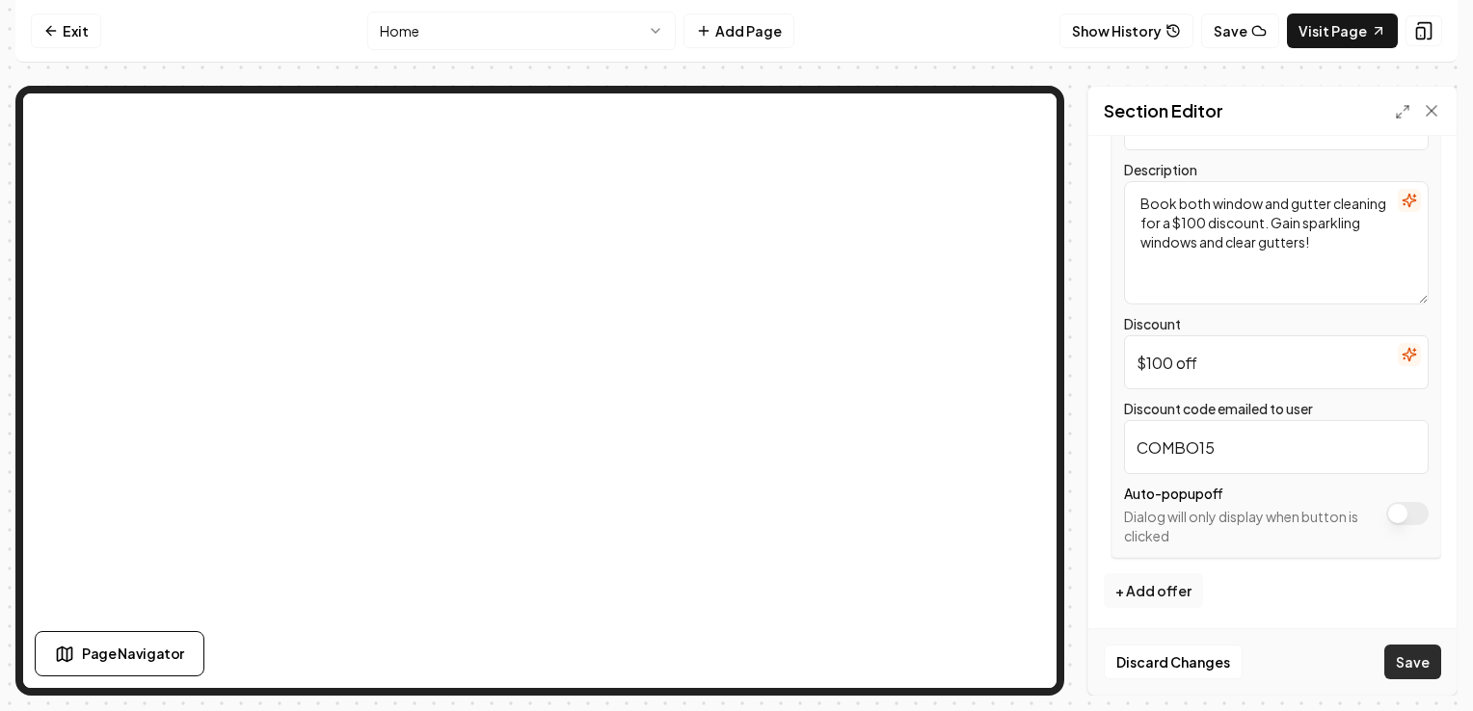
type input "$100 off"
click at [1430, 660] on button "Save" at bounding box center [1412, 662] width 57 height 35
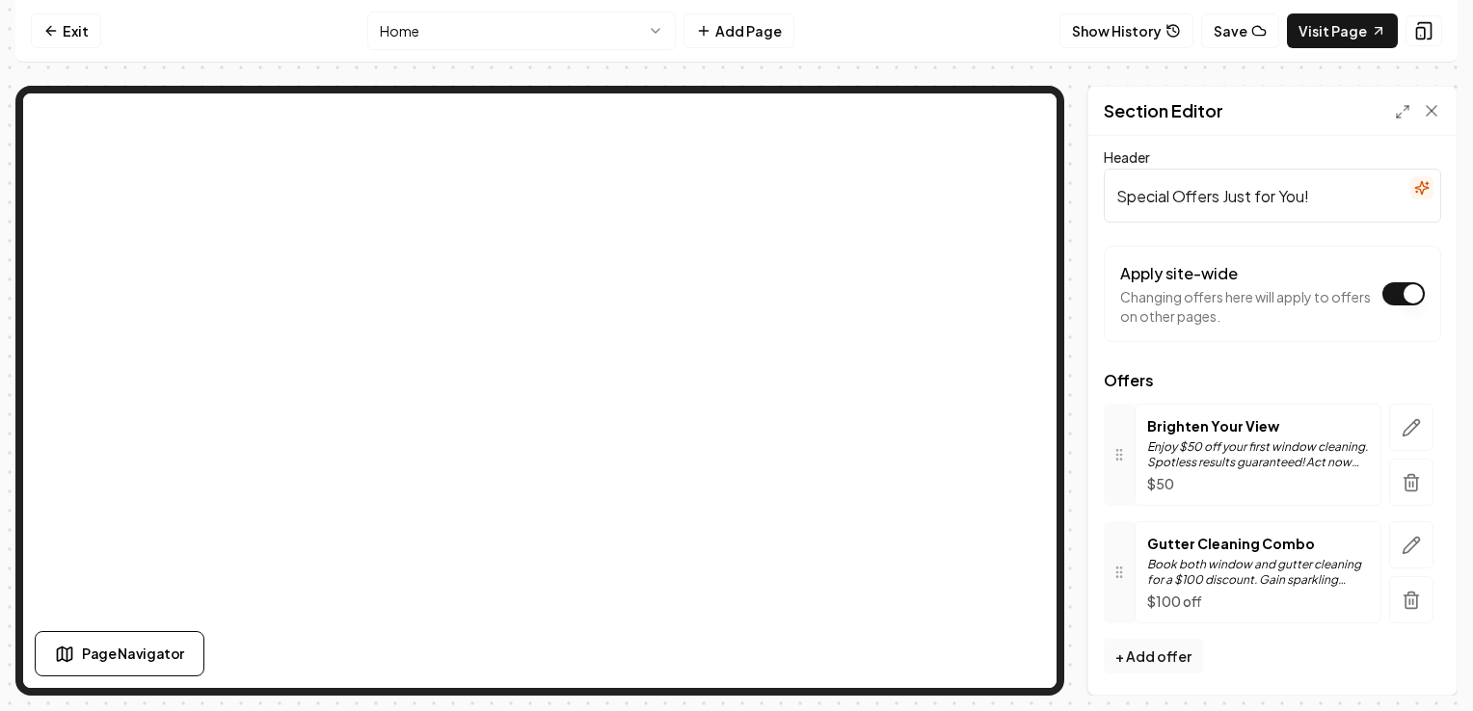
scroll to position [5, 0]
click at [1266, 67] on div "Exit Home Add Page Show History Save Visit Page Page Navigator Section Editor H…" at bounding box center [736, 348] width 1442 height 696
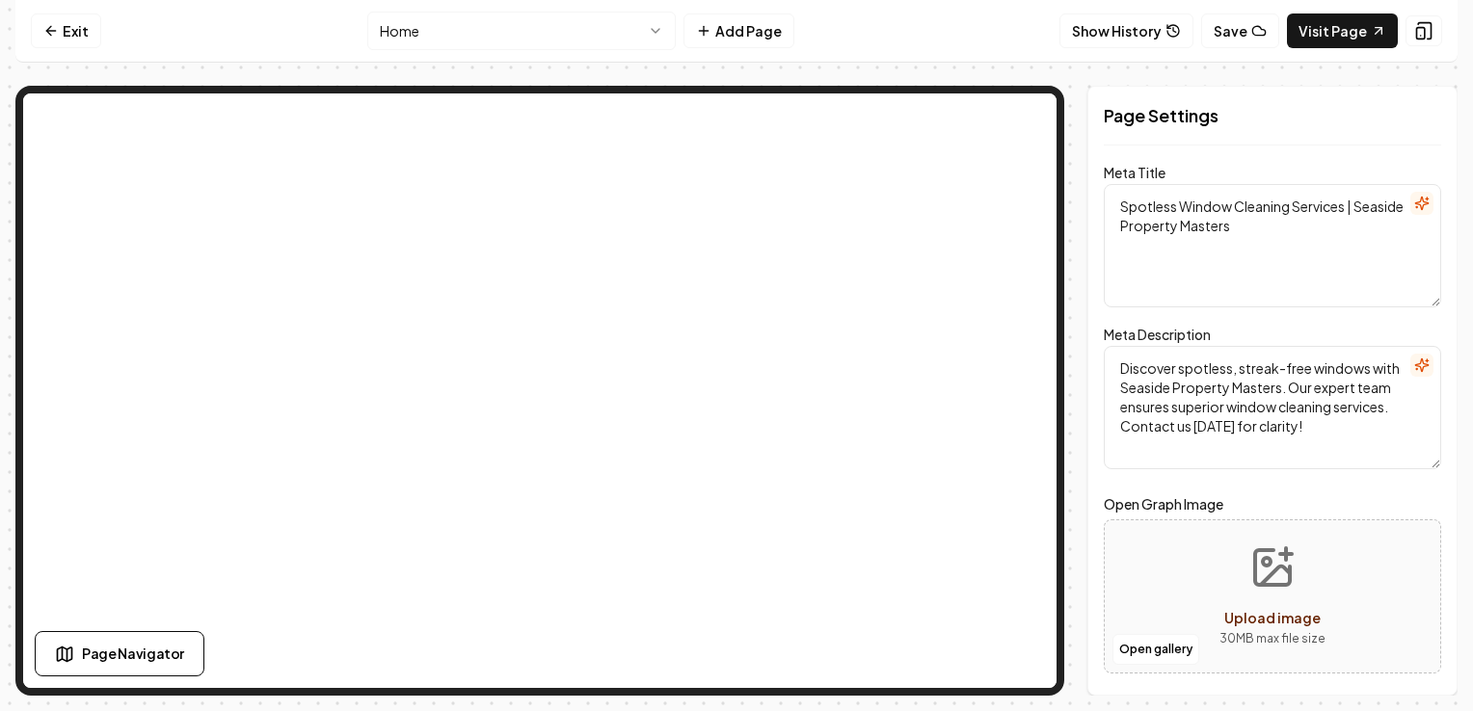
scroll to position [0, 0]
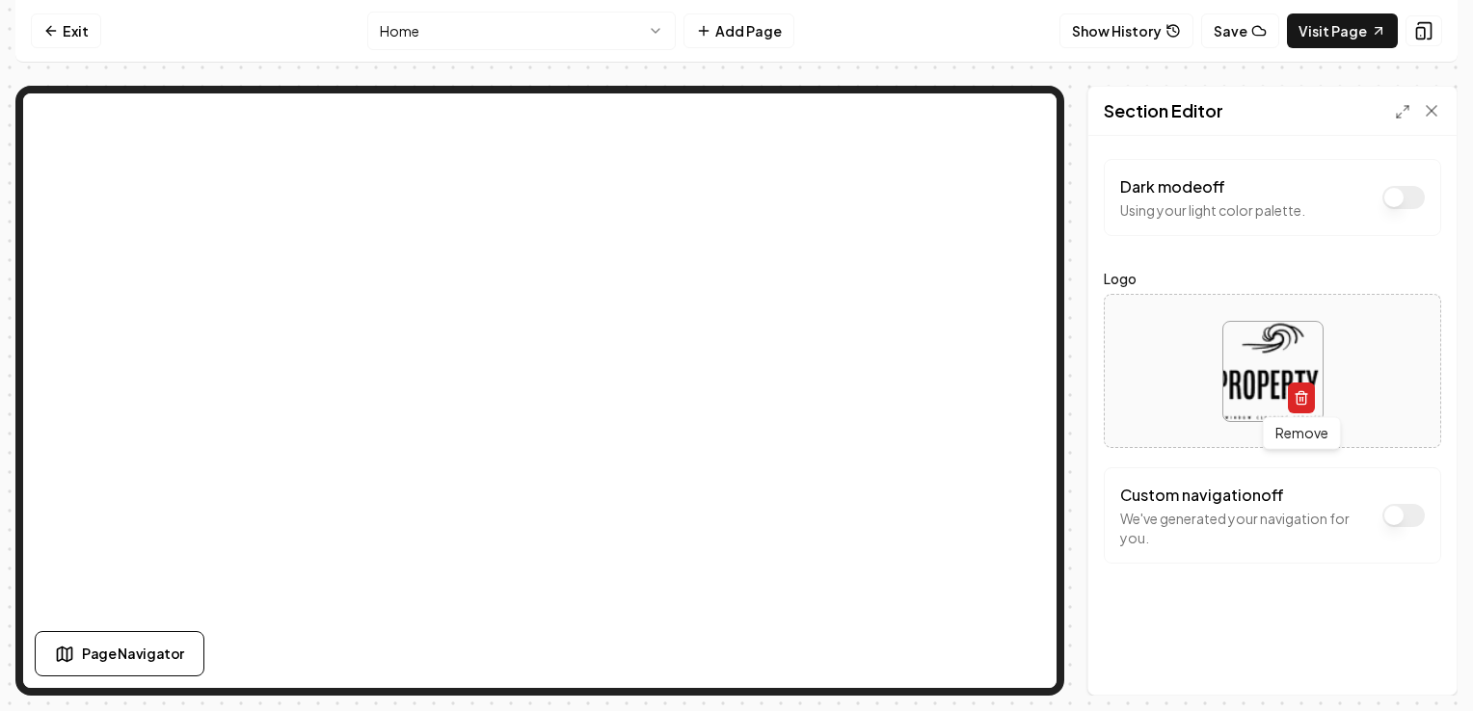
click at [1296, 397] on icon "button" at bounding box center [1300, 399] width 9 height 11
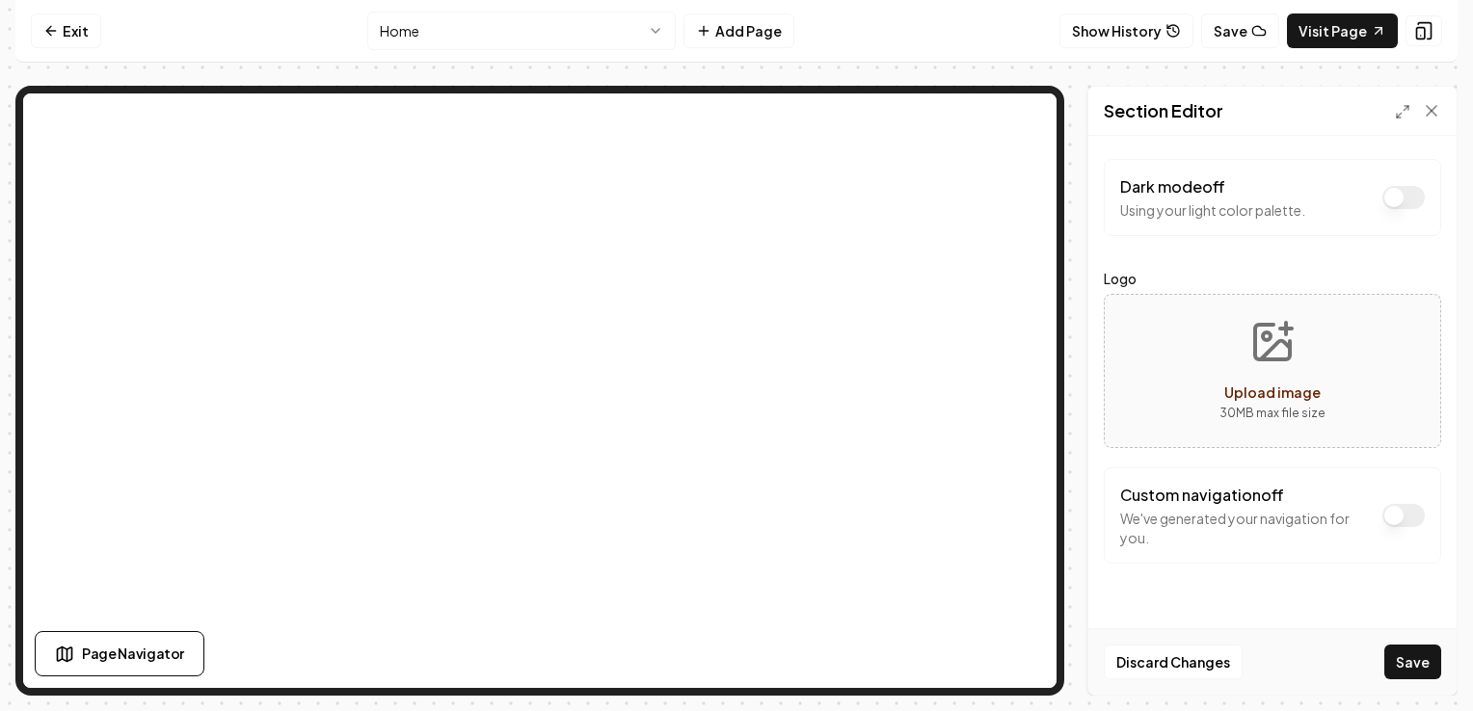
click at [1293, 393] on span "Upload image" at bounding box center [1272, 392] width 96 height 17
type input "**********"
click at [1413, 659] on button "Save" at bounding box center [1412, 662] width 57 height 35
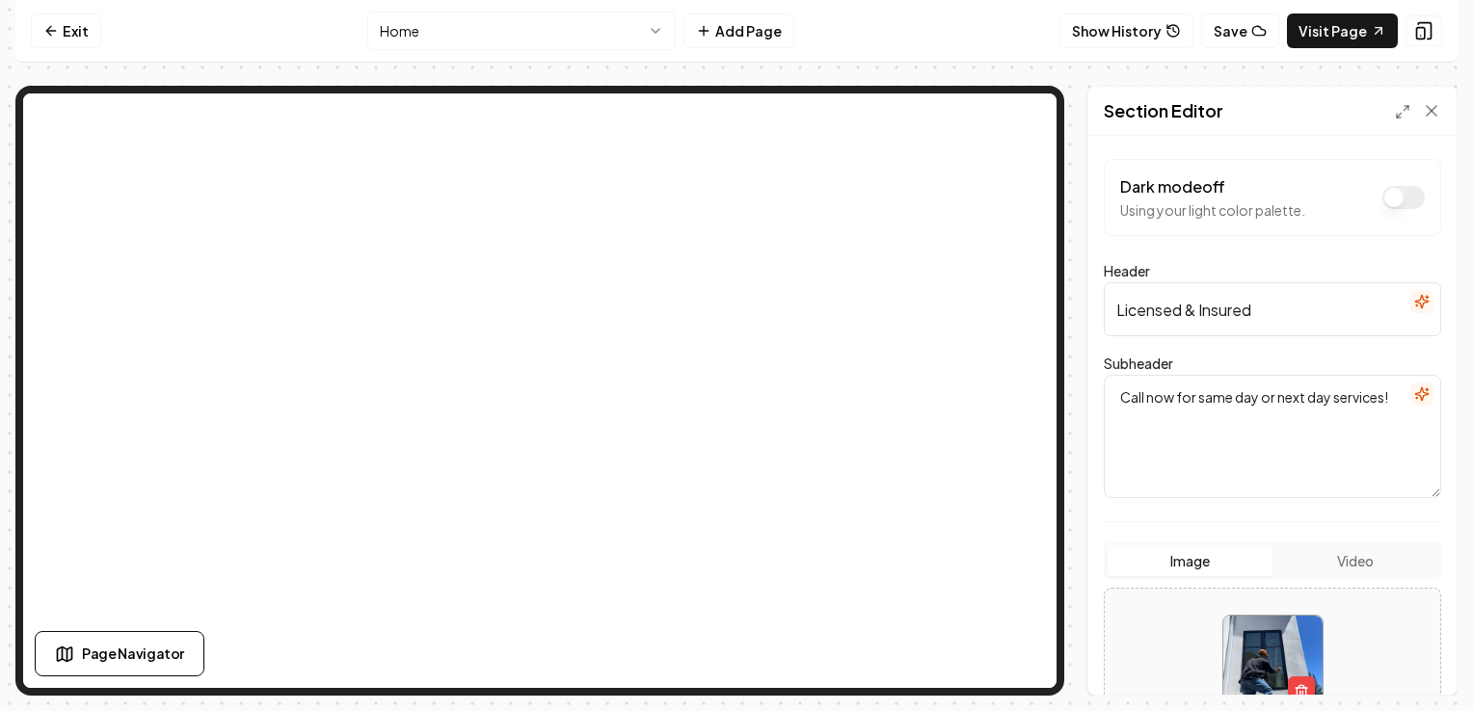
click at [1288, 298] on input "Licensed & Insured" at bounding box center [1272, 309] width 337 height 54
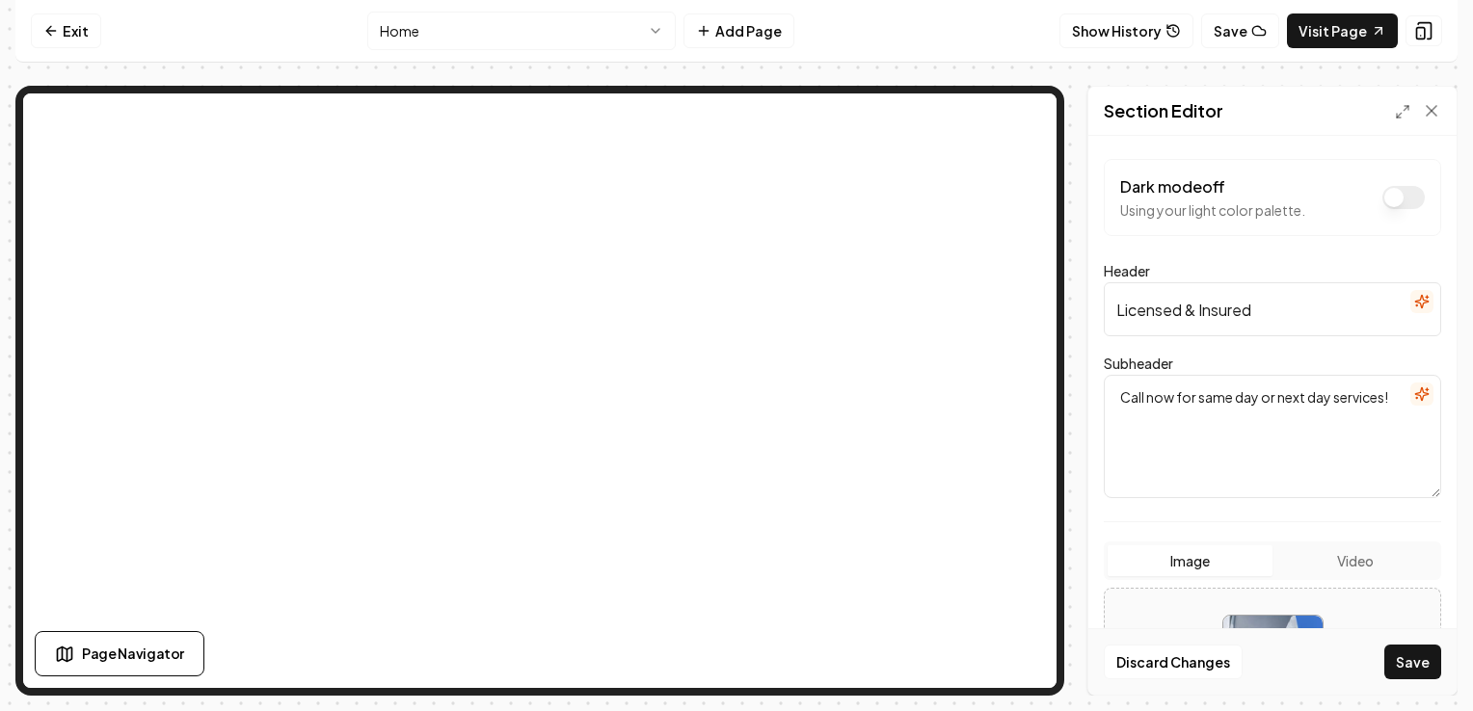
click at [1384, 645] on button "Save" at bounding box center [1412, 662] width 57 height 35
click at [1187, 314] on input "Licensed & Insured Window Cleaning Company" at bounding box center [1272, 309] width 337 height 54
type input "Licensed & Insured Window Cleaning Company"
click at [1384, 645] on button "Save" at bounding box center [1412, 662] width 57 height 35
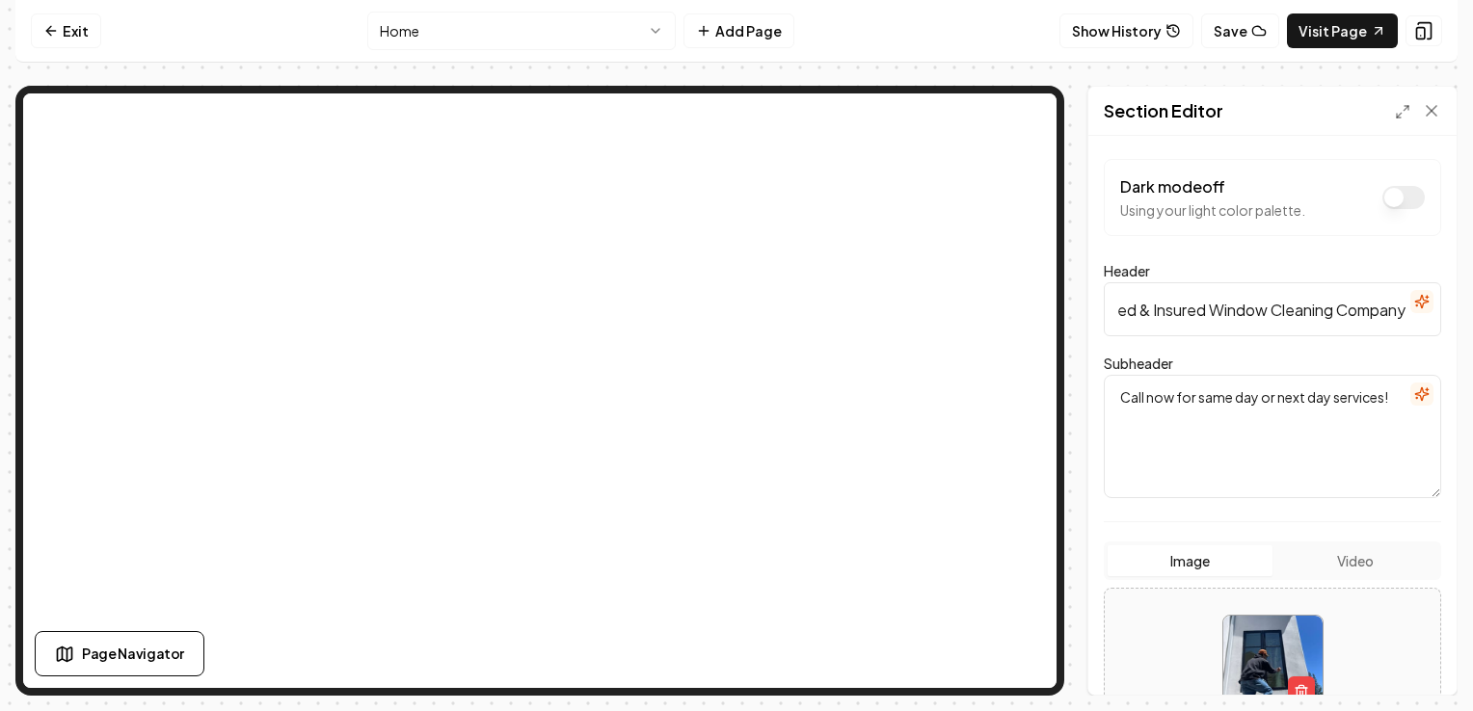
scroll to position [0, 0]
drag, startPoint x: 1457, startPoint y: 295, endPoint x: 1459, endPoint y: 368, distance: 73.3
click at [1459, 368] on div "Computer Required This feature is only available on a computer. Please switch t…" at bounding box center [736, 355] width 1473 height 711
drag, startPoint x: 1459, startPoint y: 368, endPoint x: 1472, endPoint y: 397, distance: 31.5
click at [1472, 397] on html "Computer Required This feature is only available on a computer. Please switch t…" at bounding box center [736, 355] width 1473 height 711
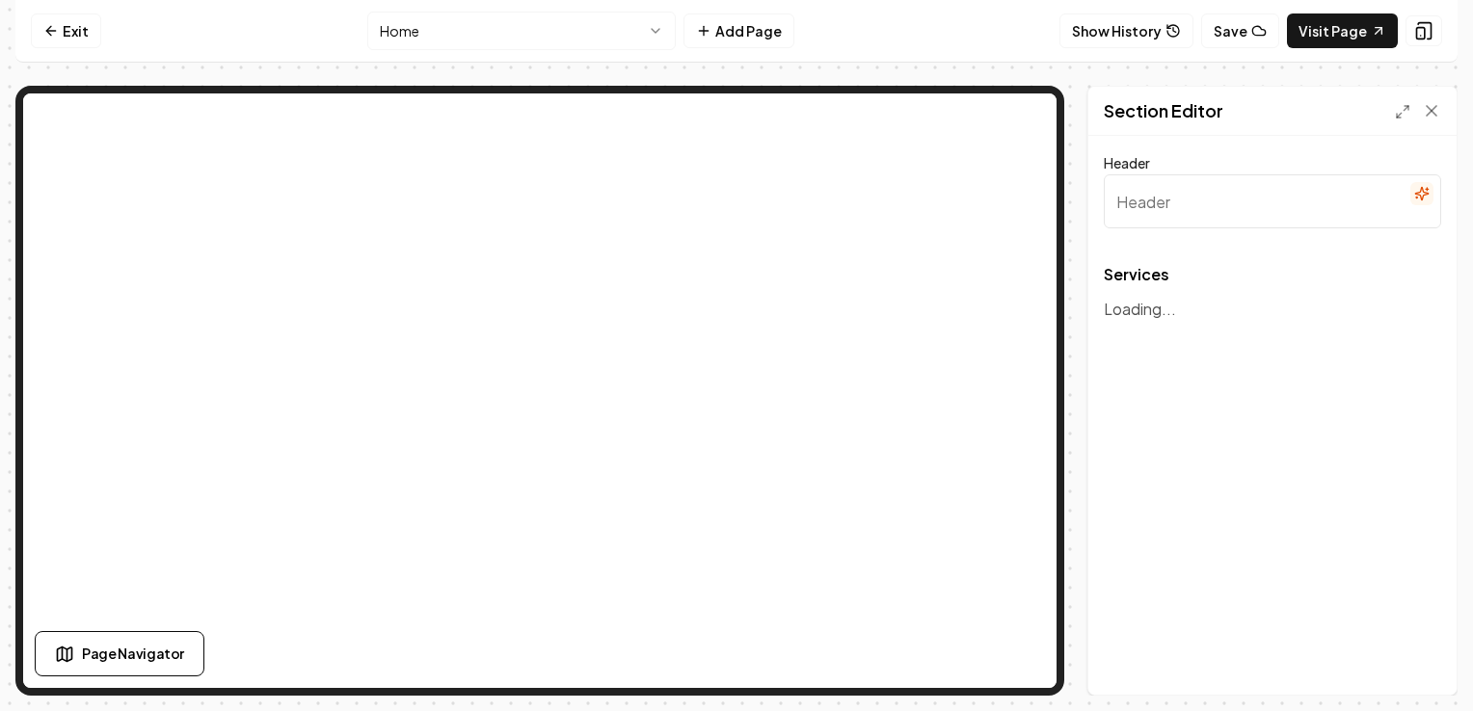
type input "Our Exceptional Services"
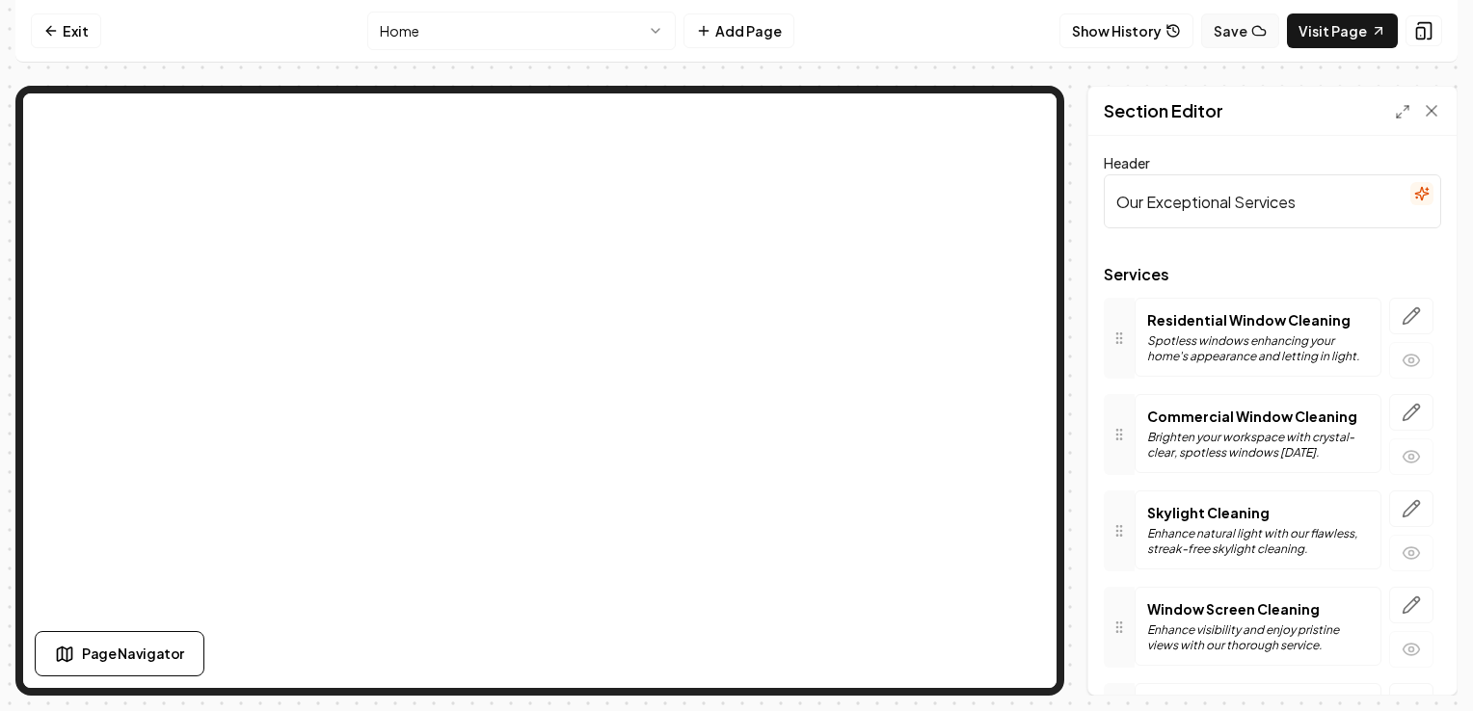
click at [1246, 32] on button "Save" at bounding box center [1240, 30] width 78 height 35
click at [1091, 313] on div "Header Our Exceptional Services Services Residential Window Cleaning Spotless w…" at bounding box center [1272, 415] width 368 height 559
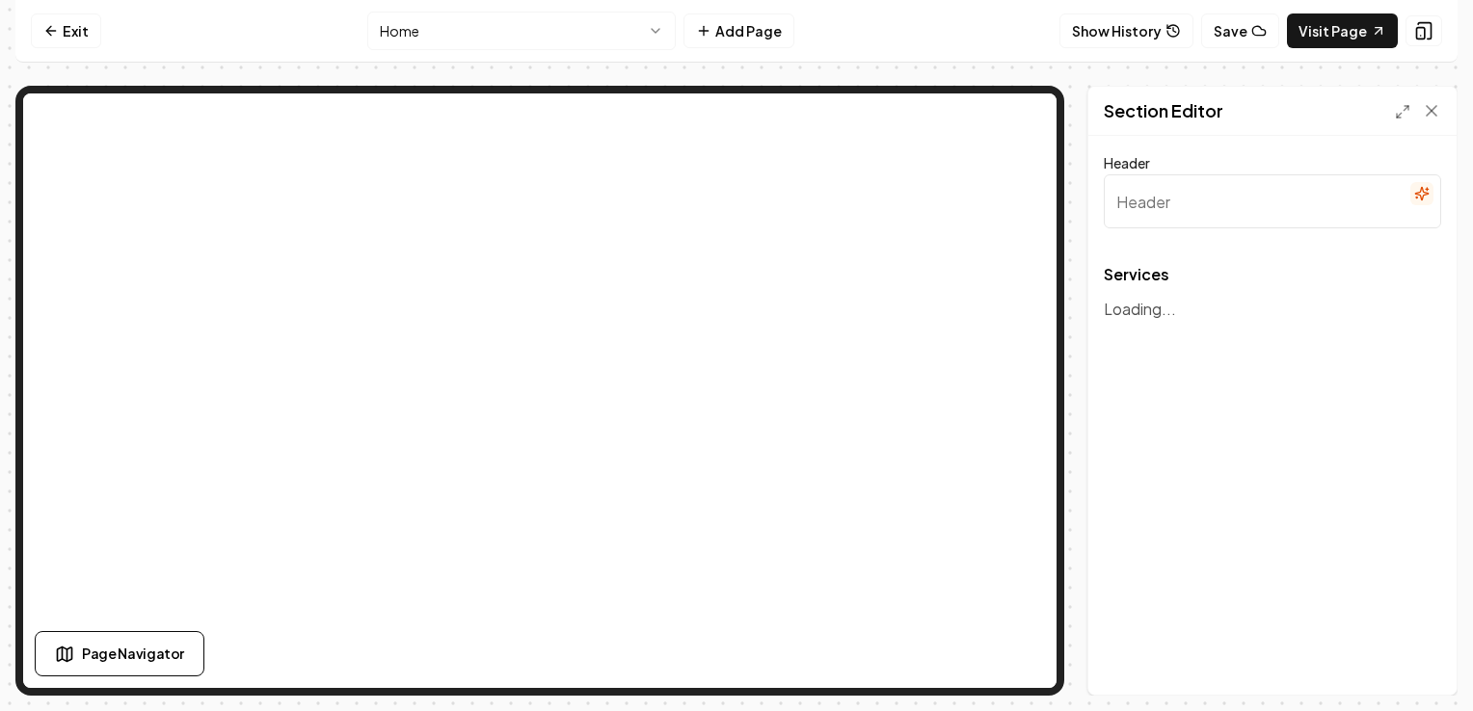
type input "Our Exceptional Services"
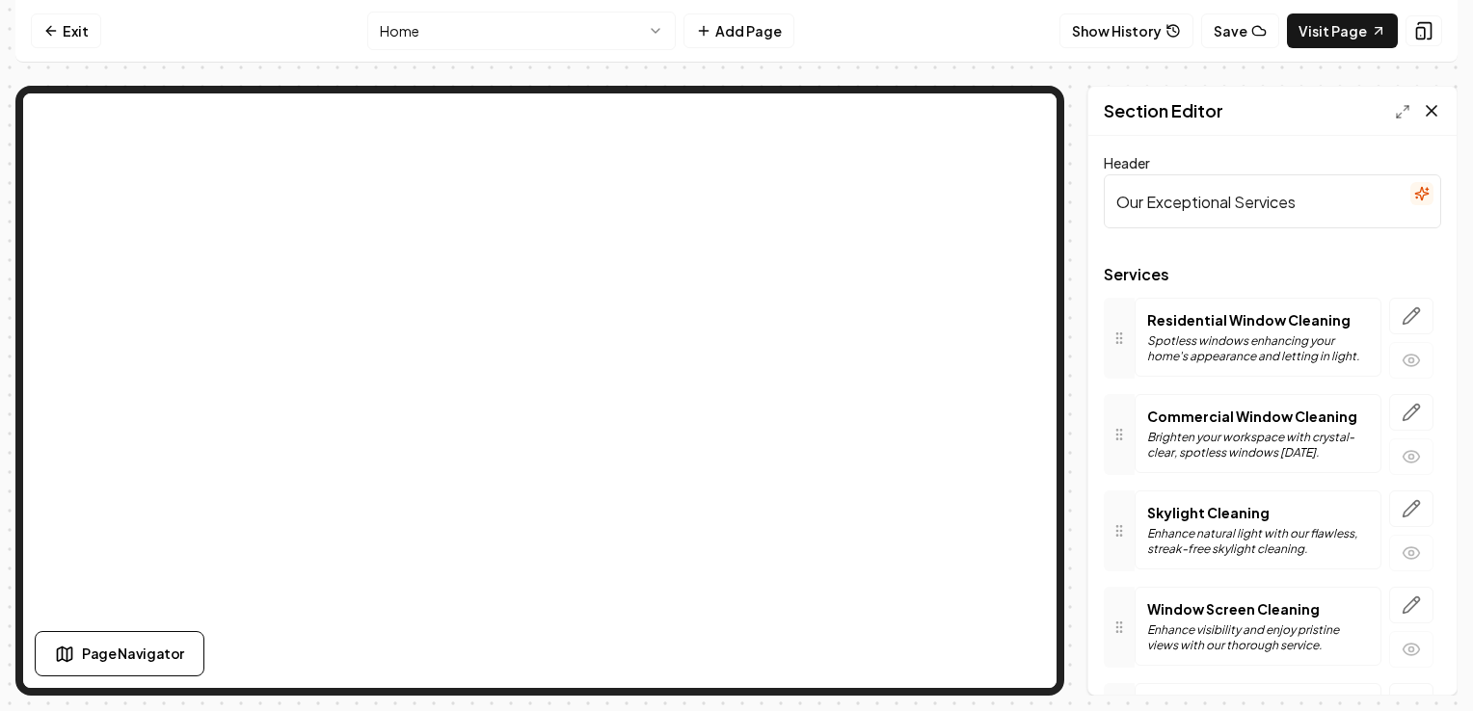
click at [1430, 110] on icon at bounding box center [1431, 111] width 10 height 10
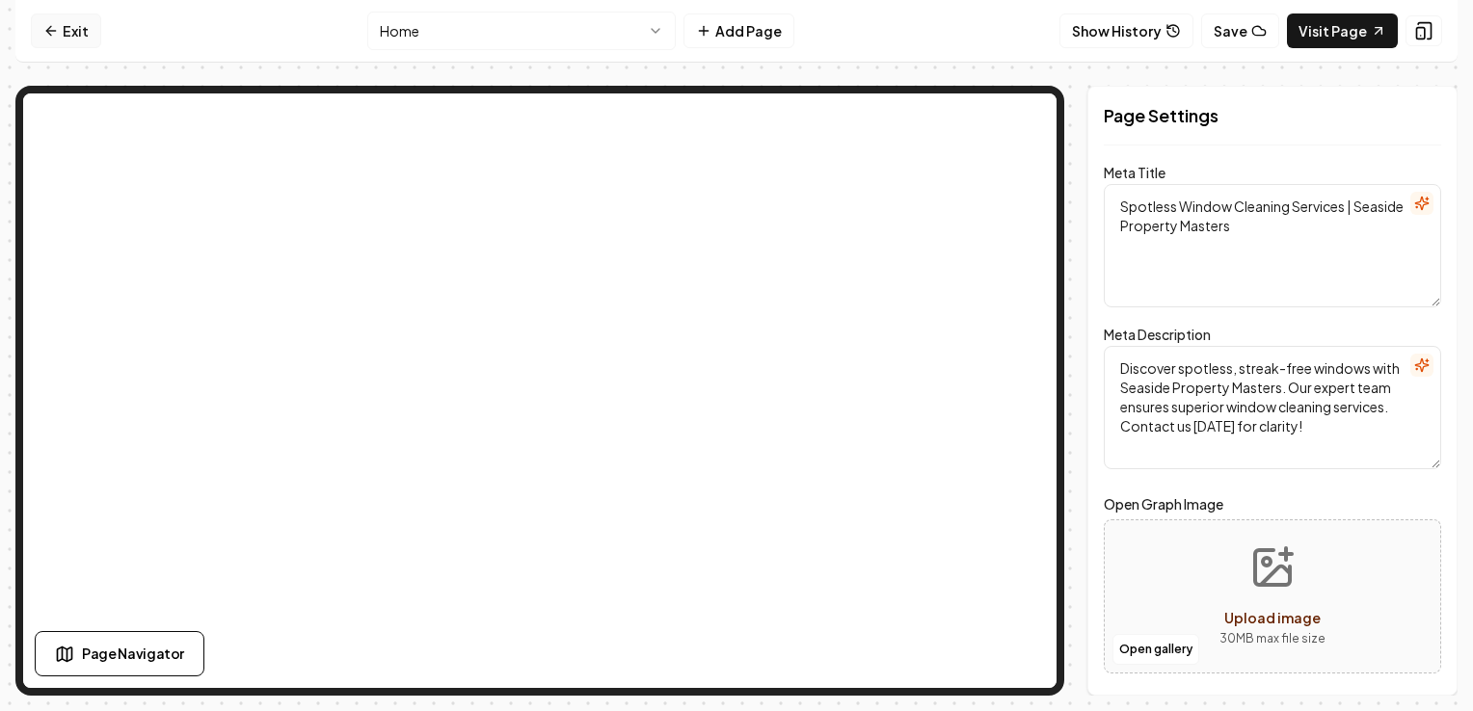
click at [79, 28] on link "Exit" at bounding box center [66, 30] width 70 height 35
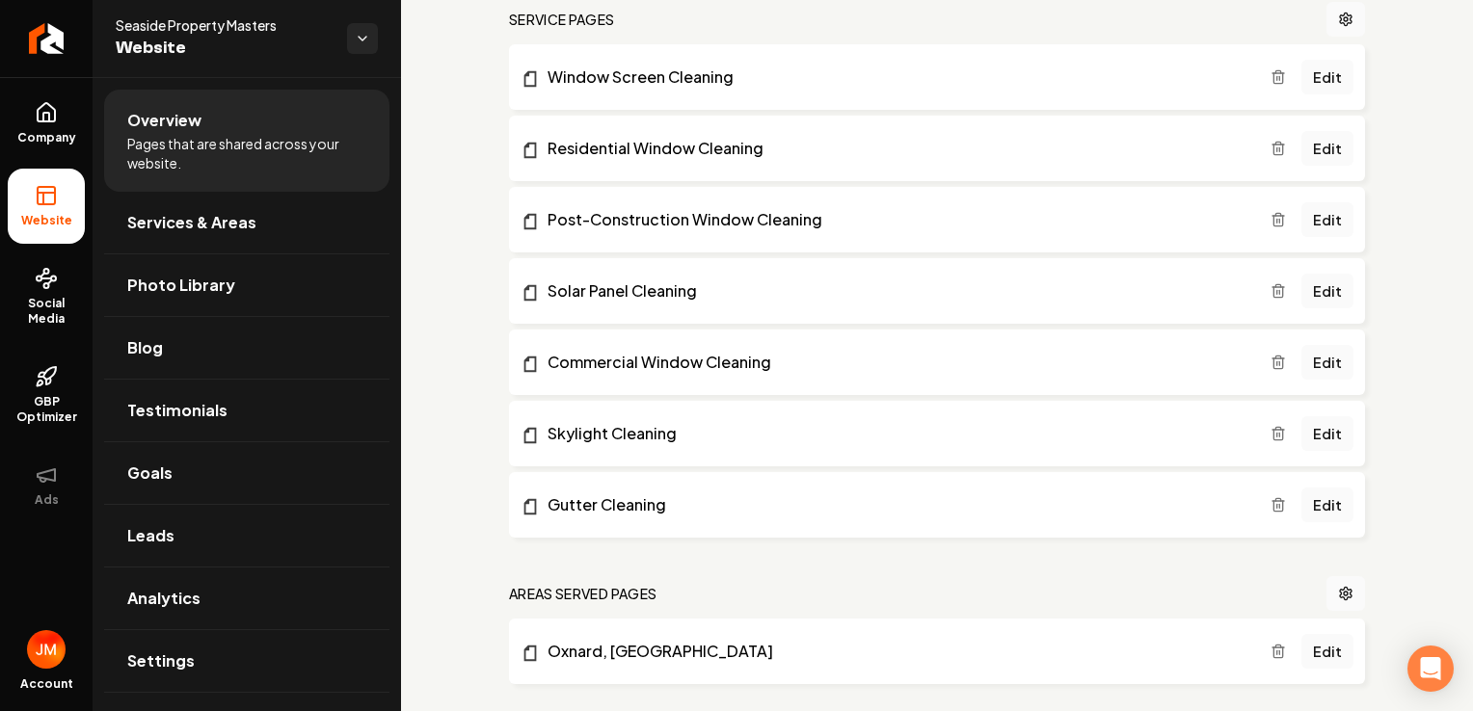
scroll to position [891, 0]
click at [1279, 432] on line "Main content area" at bounding box center [1279, 434] width 0 height 4
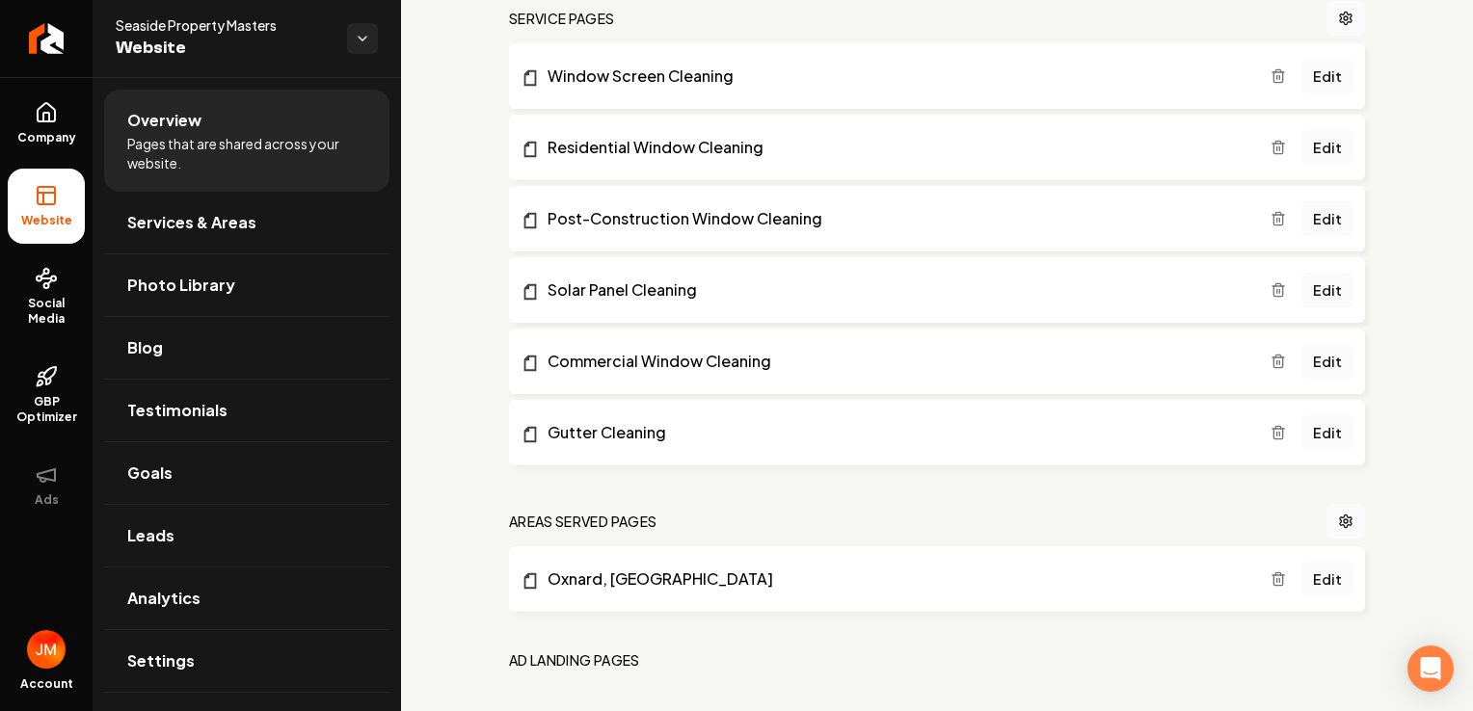
click at [1270, 71] on icon "Main content area" at bounding box center [1277, 75] width 15 height 15
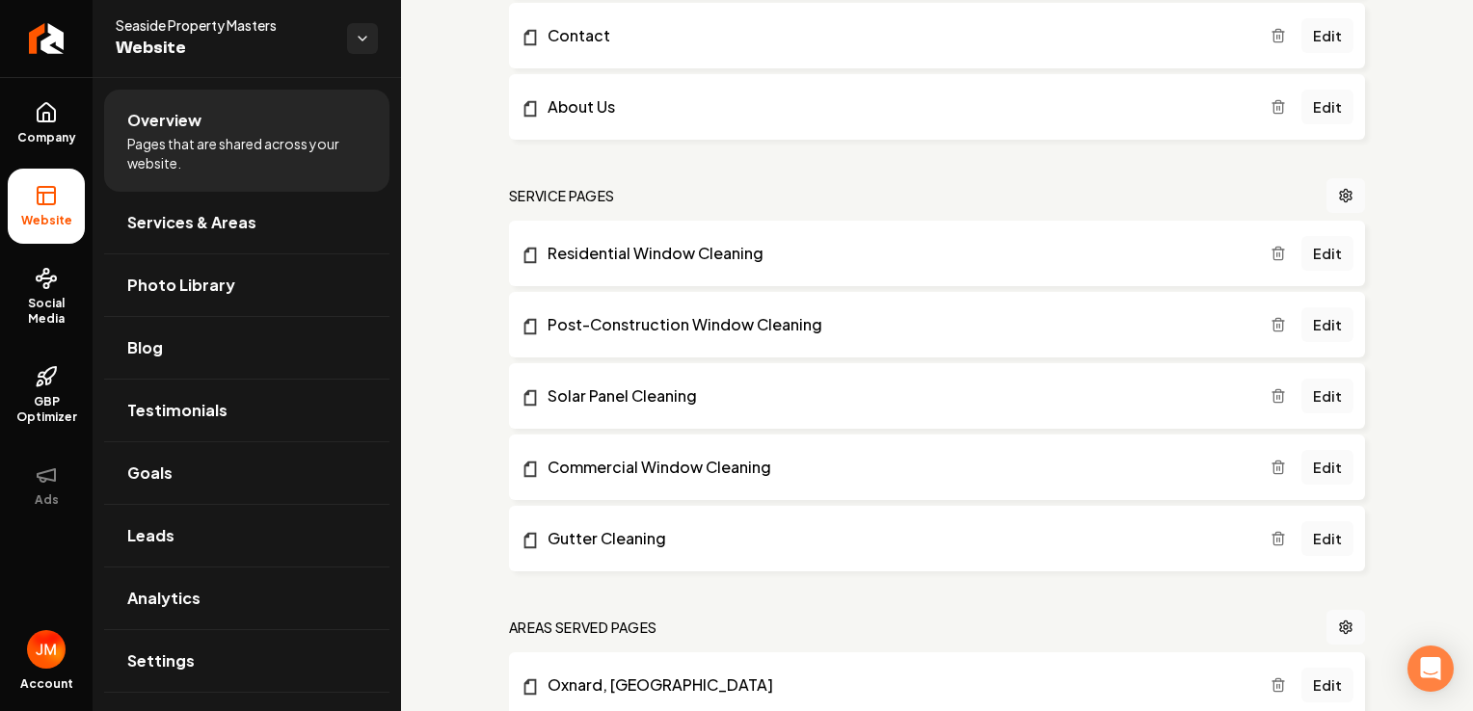
scroll to position [717, 0]
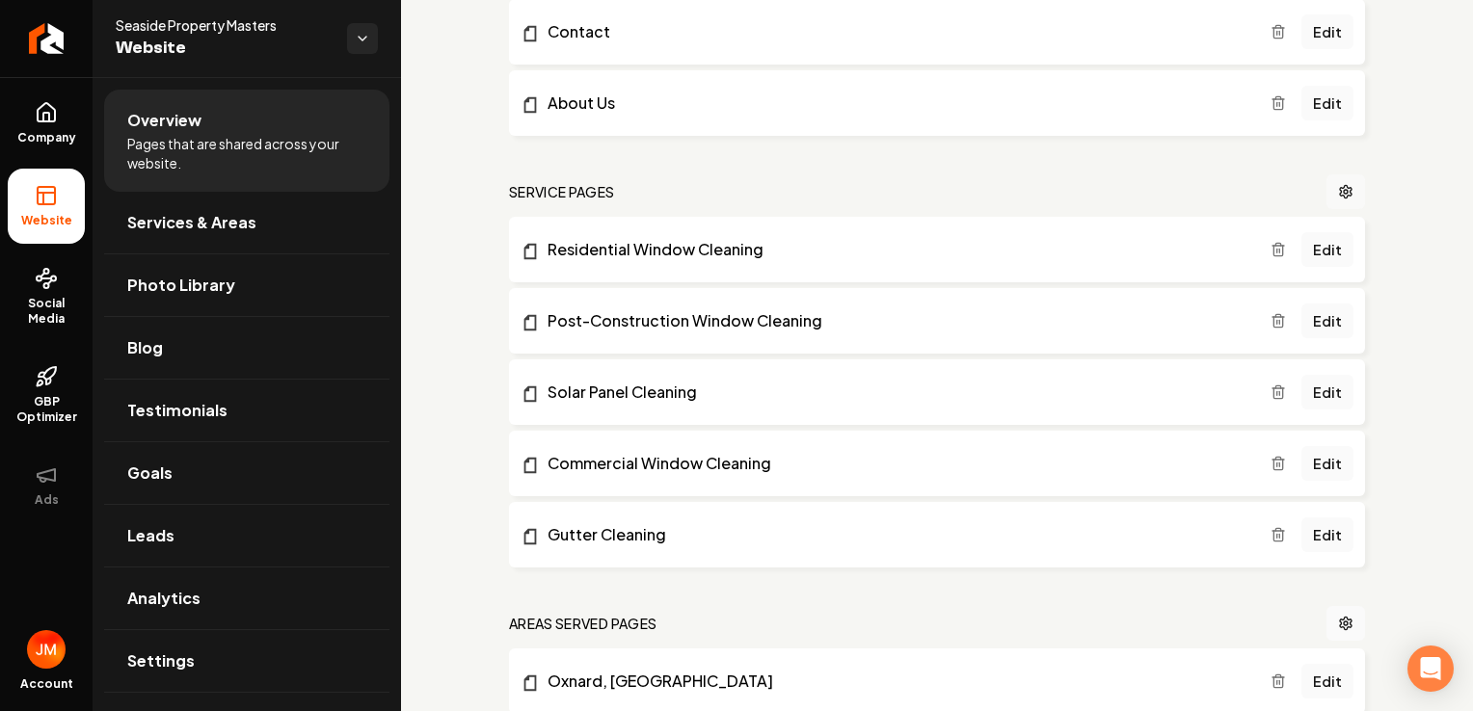
click at [1329, 177] on link "Main content area" at bounding box center [1345, 191] width 39 height 35
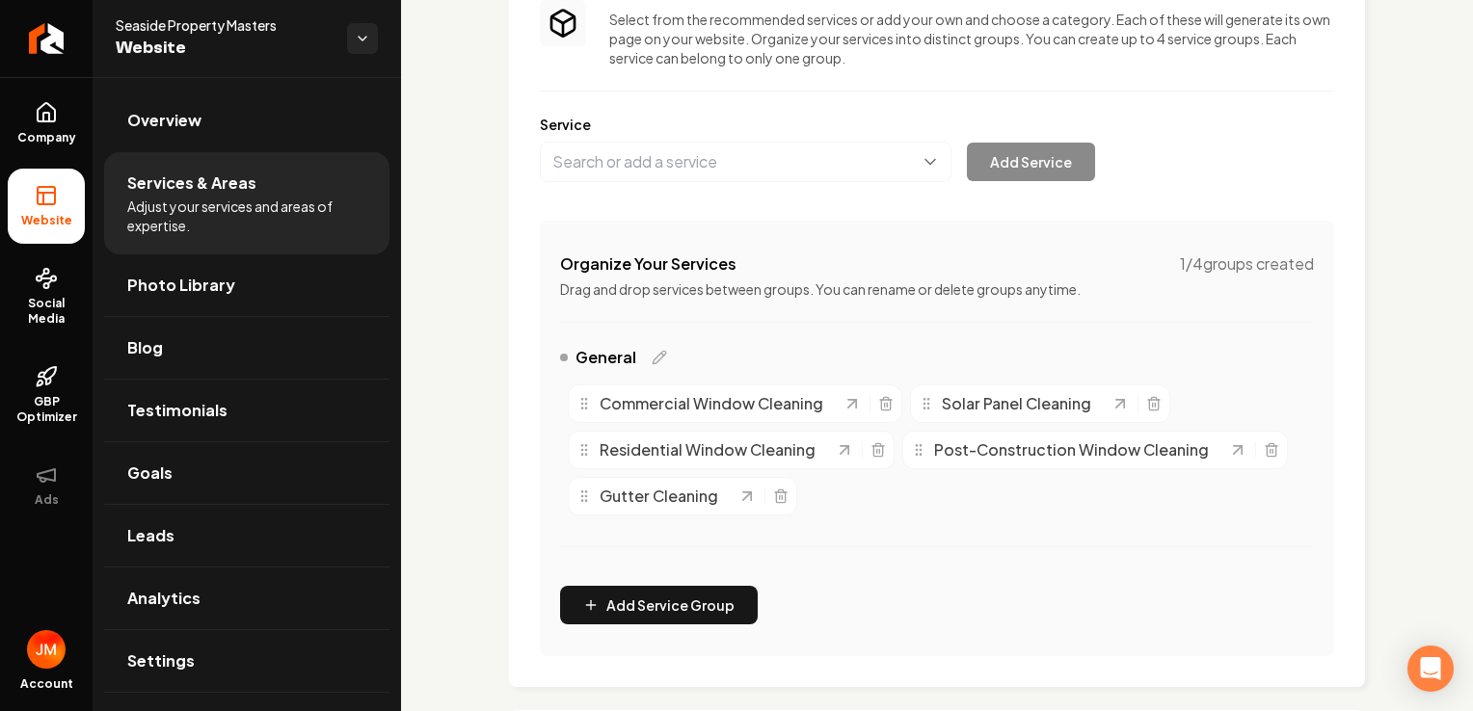
scroll to position [182, 0]
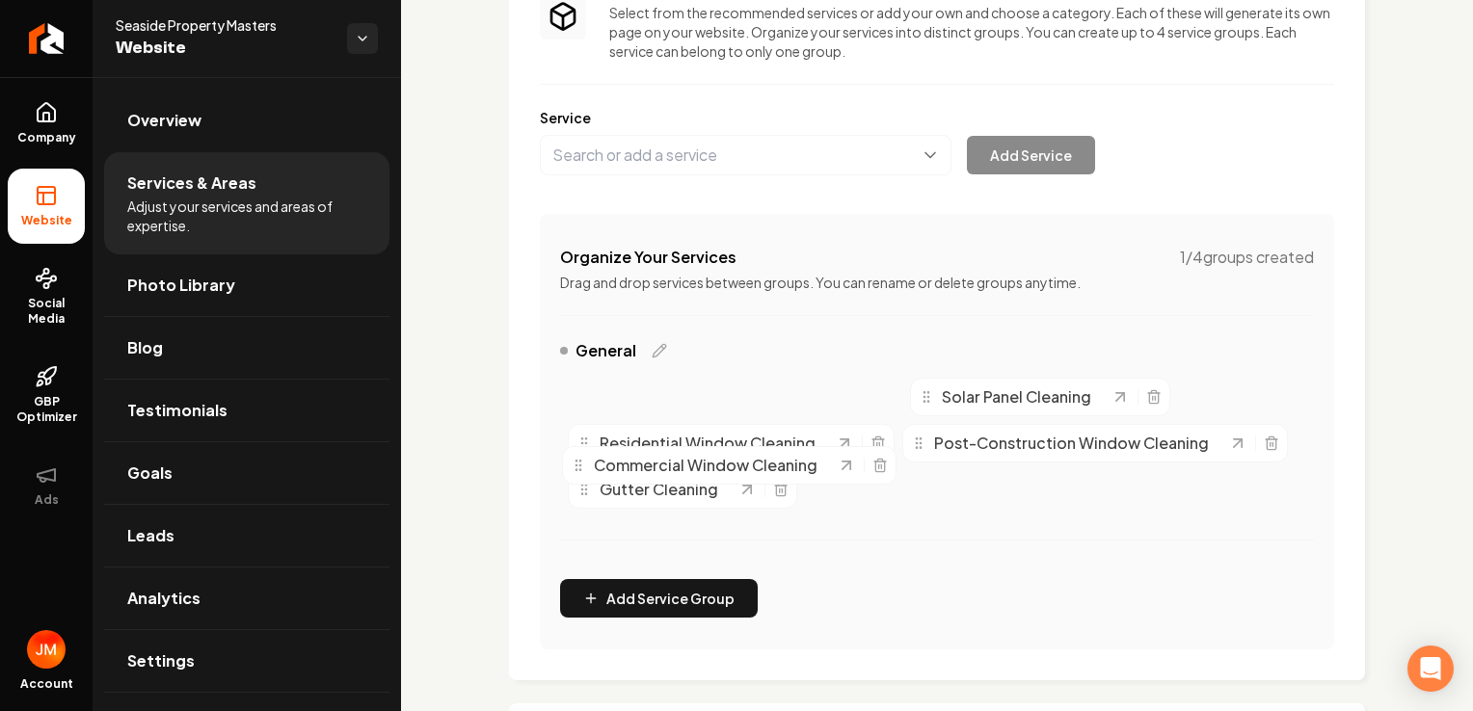
drag, startPoint x: 581, startPoint y: 400, endPoint x: 574, endPoint y: 474, distance: 74.5
click at [575, 470] on circle "Main content area" at bounding box center [575, 469] width 1 height 1
click at [648, 348] on div "General" at bounding box center [613, 350] width 107 height 23
click at [878, 399] on icon "Main content area" at bounding box center [885, 396] width 15 height 15
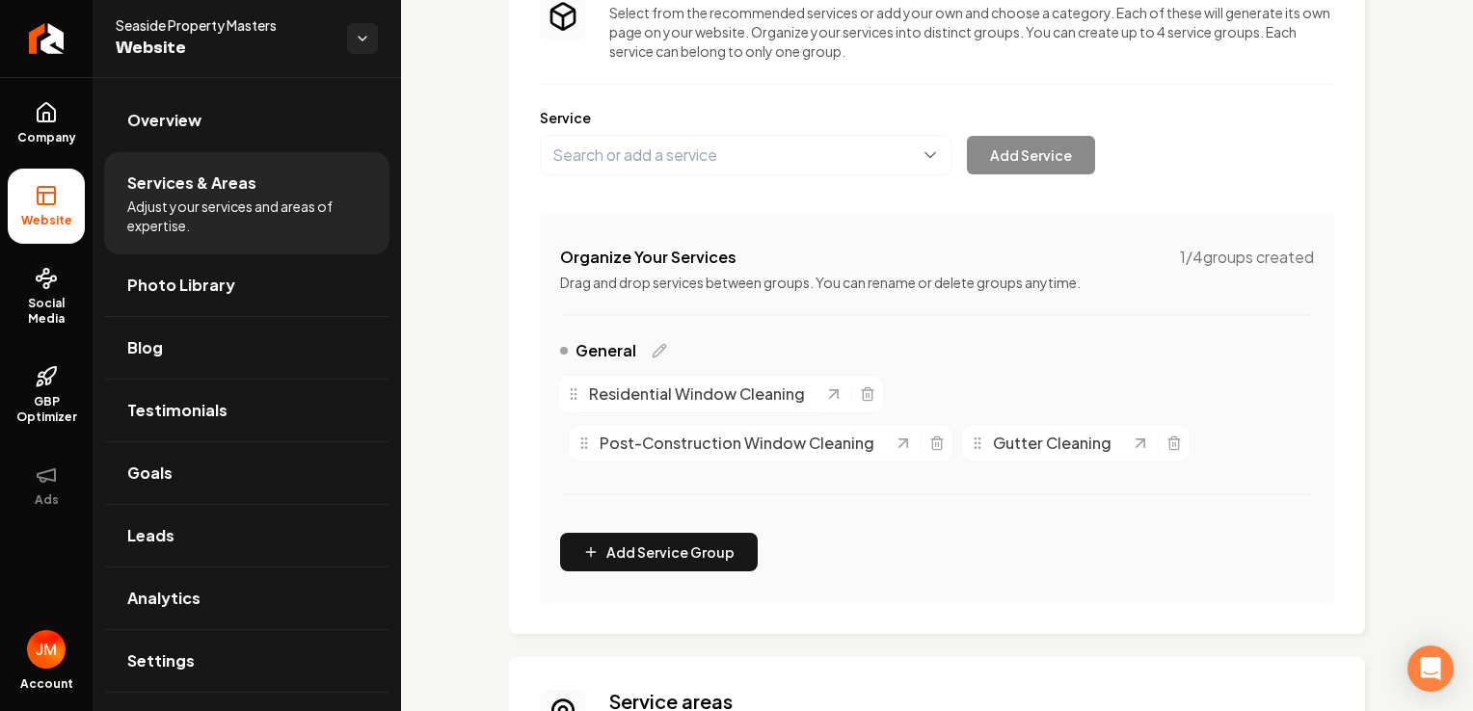
drag, startPoint x: 850, startPoint y: 399, endPoint x: 561, endPoint y: 396, distance: 289.2
click at [566, 396] on icon "Main content area" at bounding box center [573, 394] width 15 height 15
click at [562, 396] on div "Solar Panel Cleaning Residential Window Cleaning Post-Construction Window Clean…" at bounding box center [937, 420] width 754 height 100
click at [588, 399] on icon "Main content area" at bounding box center [583, 396] width 15 height 15
click at [582, 401] on circle "Main content area" at bounding box center [581, 401] width 1 height 1
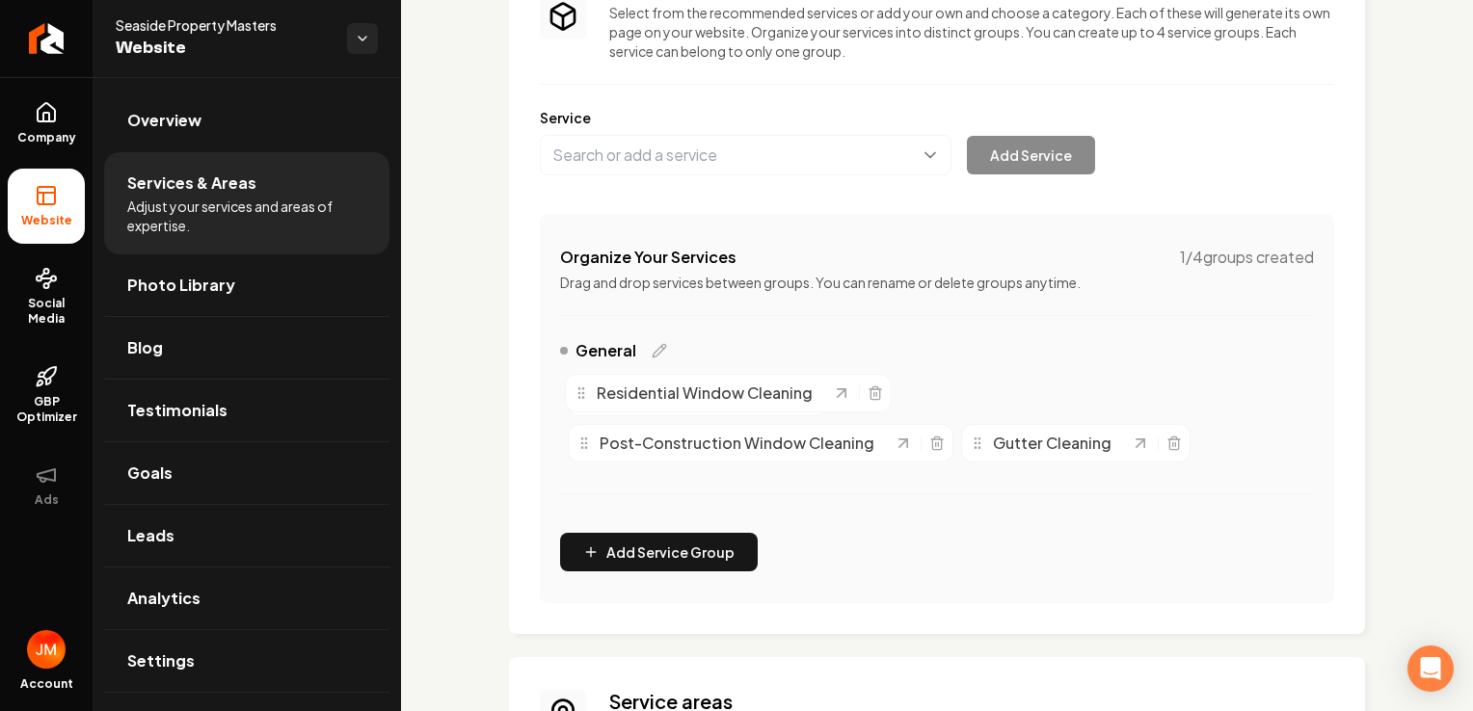
drag, startPoint x: 859, startPoint y: 404, endPoint x: 567, endPoint y: 400, distance: 292.1
click at [573, 400] on div "Residential Window Cleaning" at bounding box center [702, 393] width 258 height 23
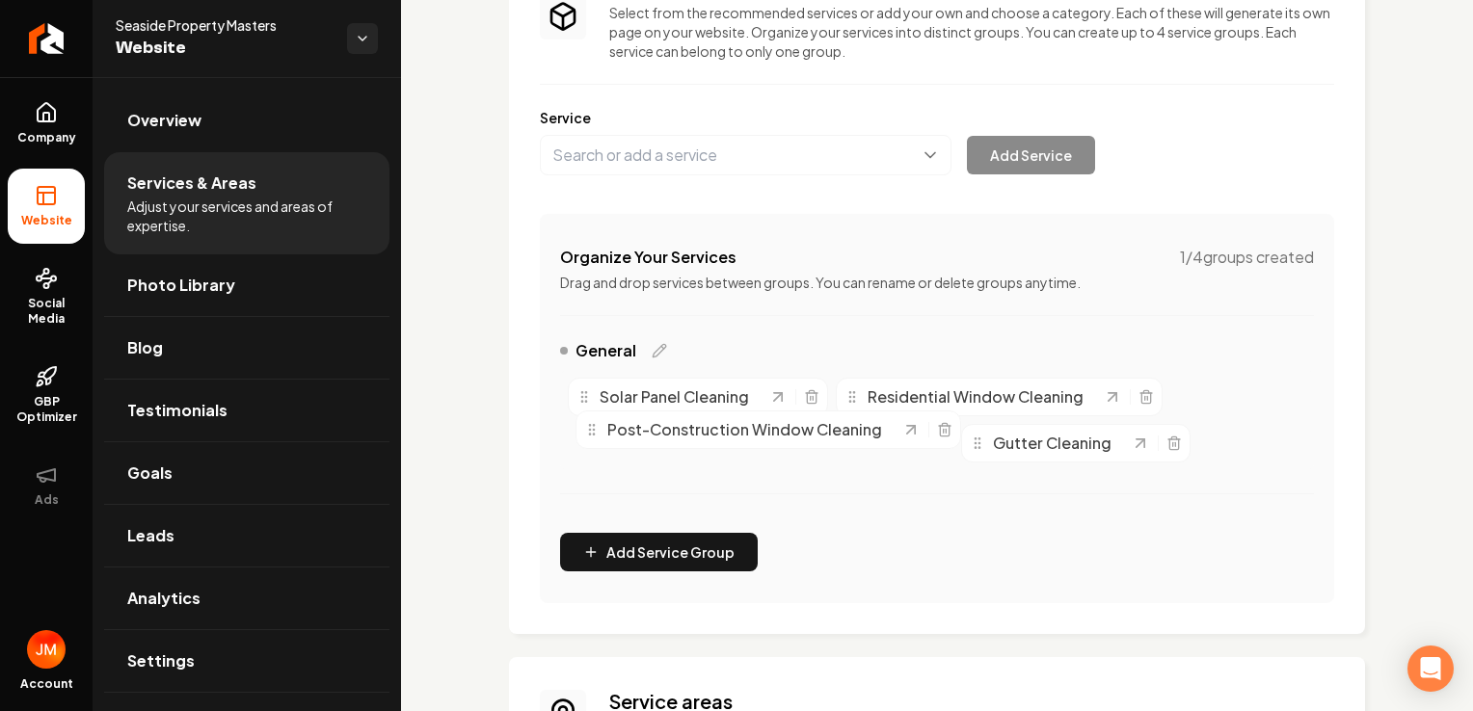
drag, startPoint x: 588, startPoint y: 452, endPoint x: 593, endPoint y: 439, distance: 14.3
click at [593, 439] on div "Post-Construction Window Cleaning" at bounding box center [742, 429] width 317 height 23
click at [665, 359] on div "General" at bounding box center [937, 354] width 754 height 31
click at [657, 348] on icon "Main content area" at bounding box center [659, 350] width 15 height 15
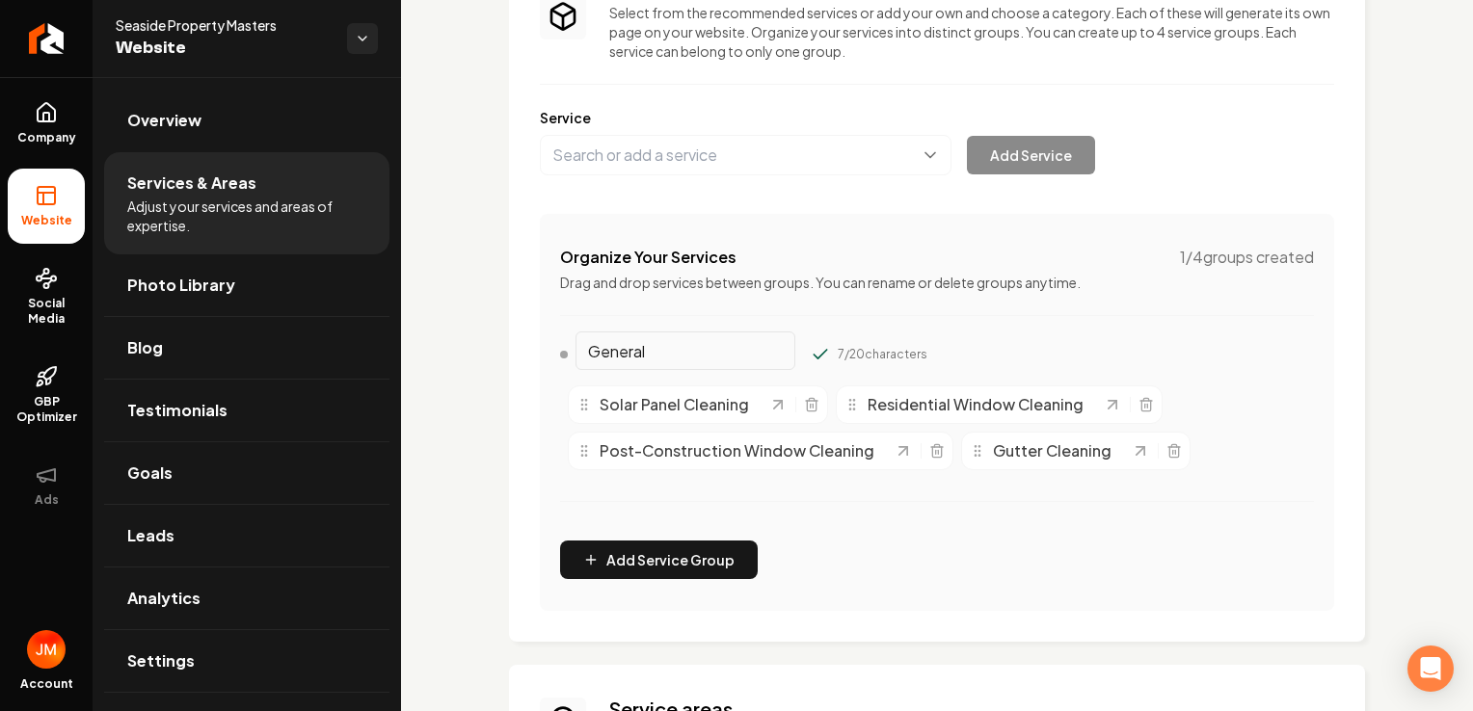
click at [897, 543] on div "Organize Your Services 1 / 4 groups created Drag and drop services between grou…" at bounding box center [937, 412] width 794 height 397
click at [719, 355] on input "General" at bounding box center [685, 351] width 220 height 39
click button "Main content area" at bounding box center [820, 354] width 19 height 19
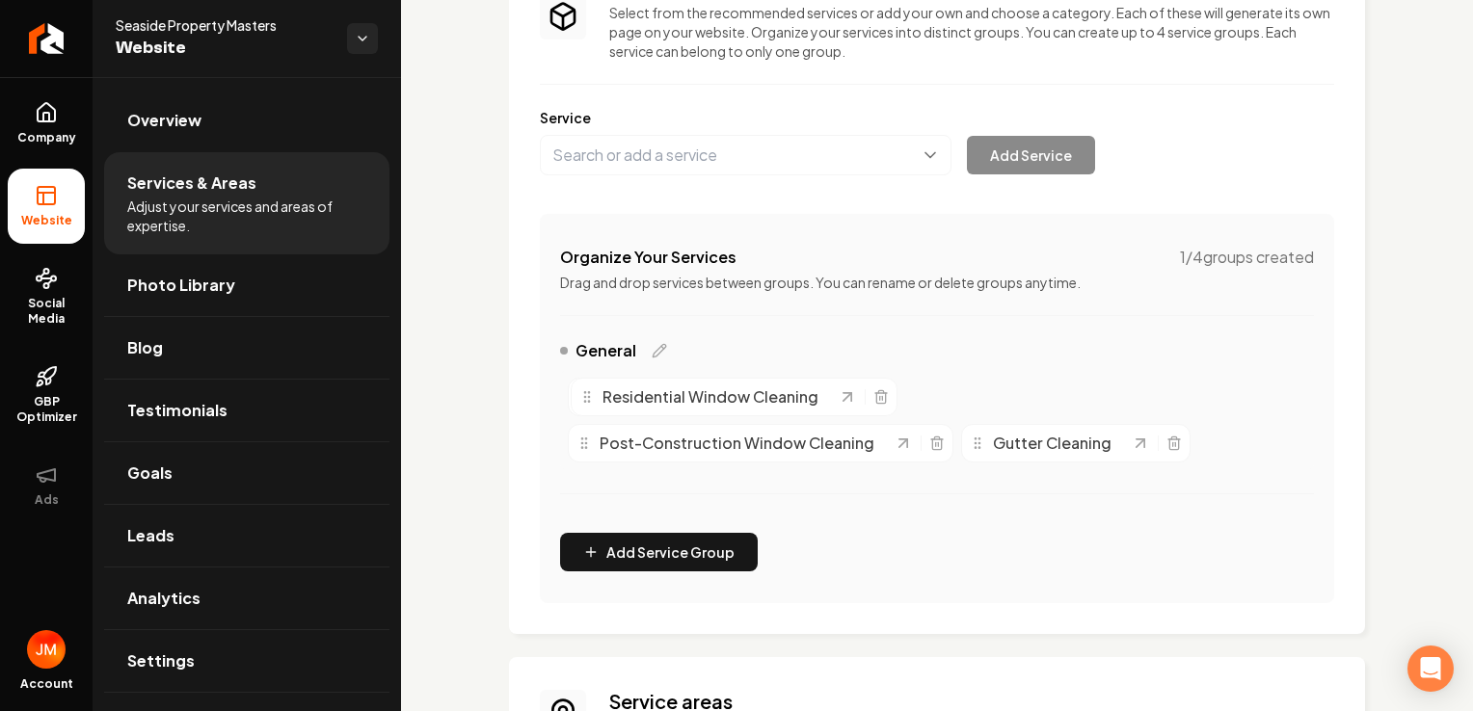
drag, startPoint x: 856, startPoint y: 403, endPoint x: 590, endPoint y: 403, distance: 266.0
click at [590, 403] on icon "Main content area" at bounding box center [586, 396] width 15 height 15
drag, startPoint x: 590, startPoint y: 403, endPoint x: 598, endPoint y: 477, distance: 74.6
click at [598, 477] on icon "Main content area" at bounding box center [591, 472] width 15 height 15
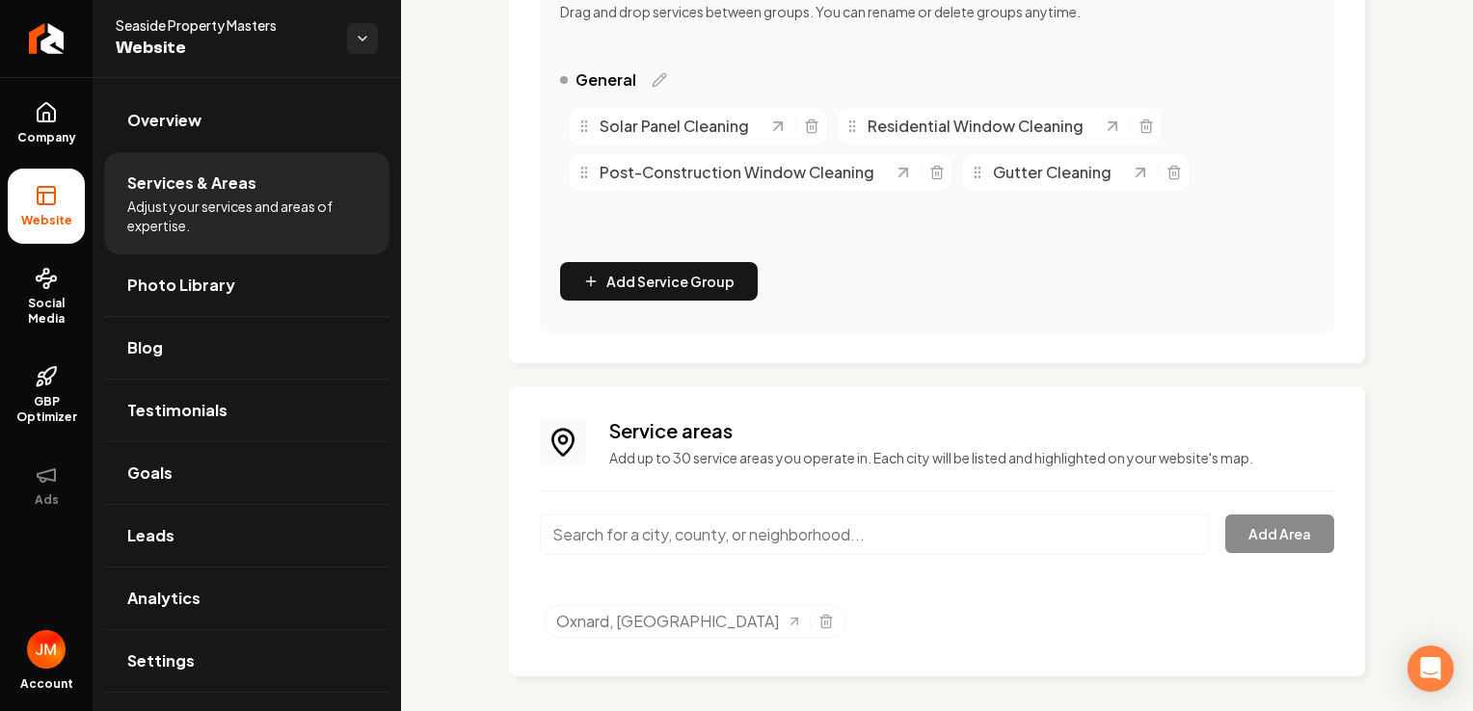
scroll to position [463, 0]
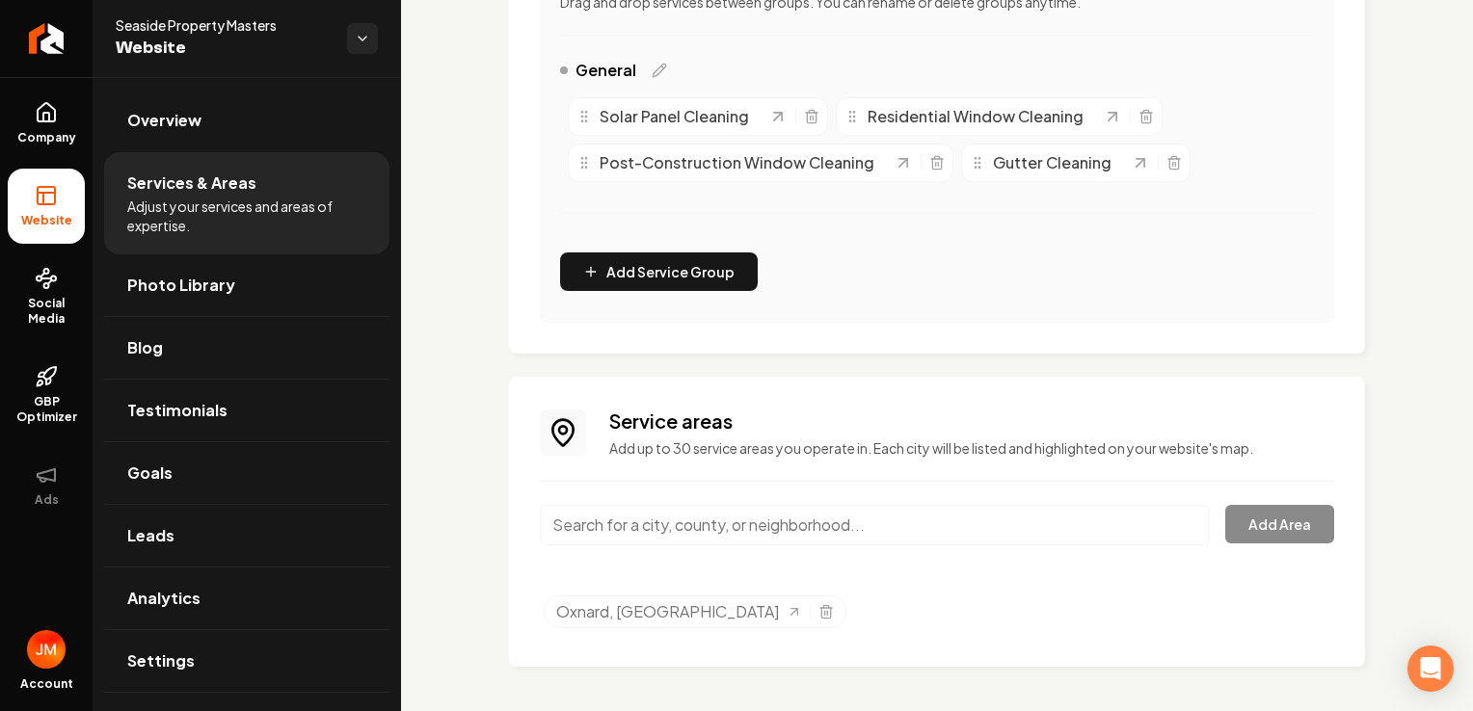
click at [636, 532] on input "Main content area" at bounding box center [875, 525] width 670 height 40
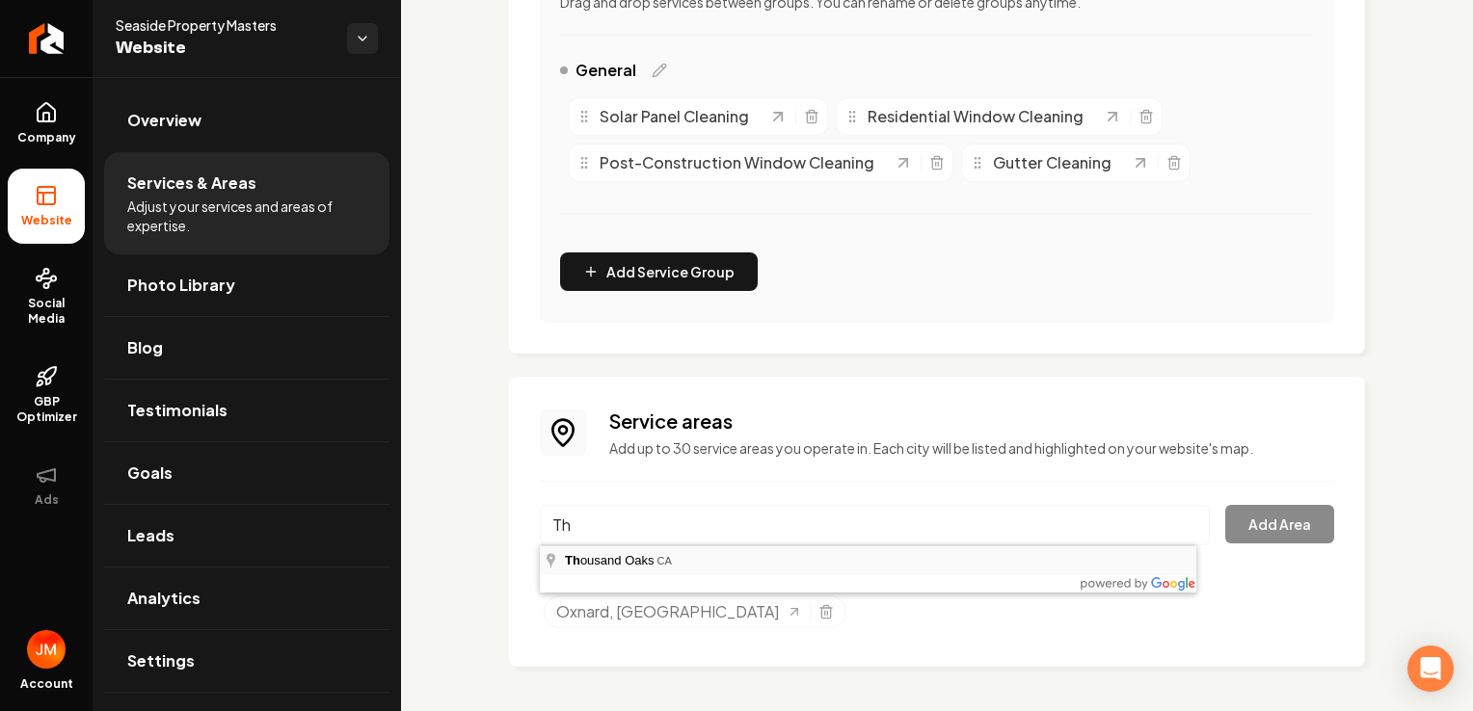
type input "[GEOGRAPHIC_DATA], [GEOGRAPHIC_DATA]"
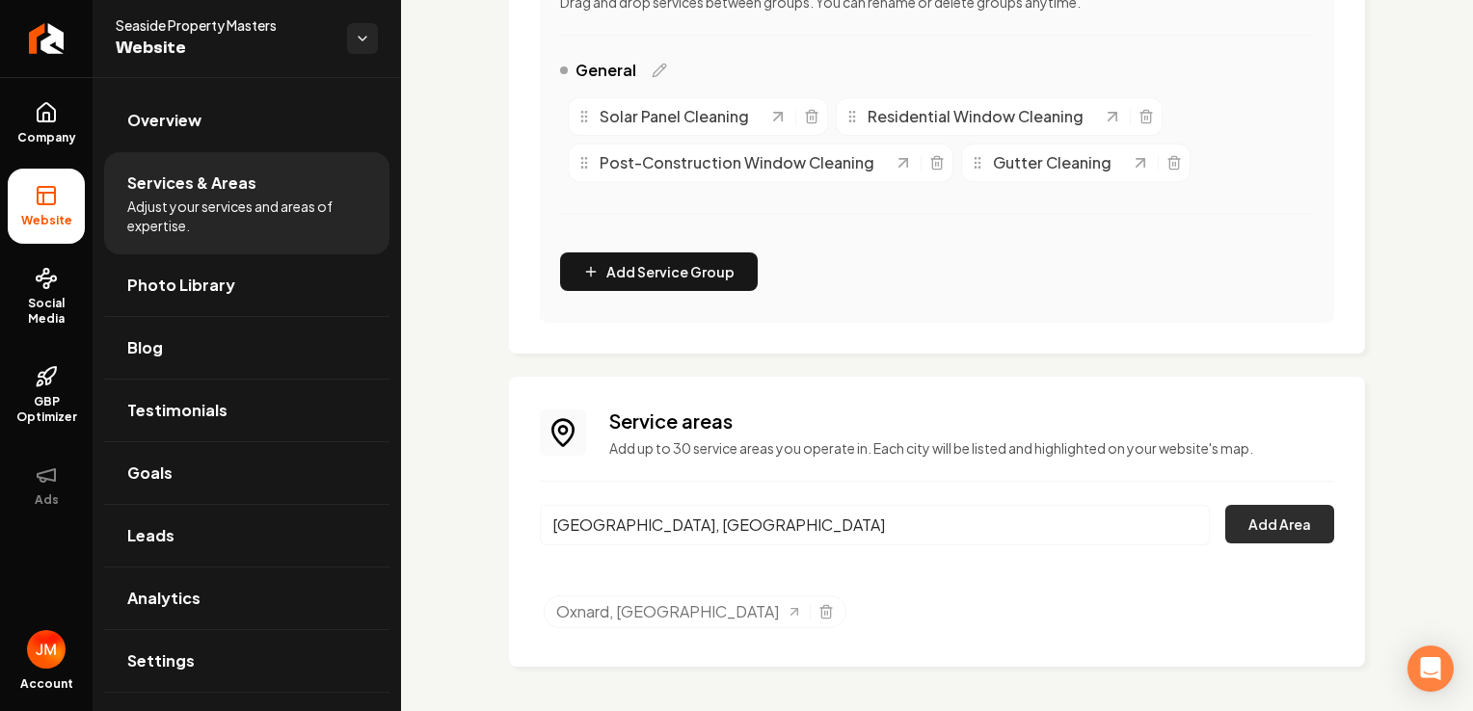
click at [1276, 536] on button "Add Area" at bounding box center [1279, 524] width 109 height 39
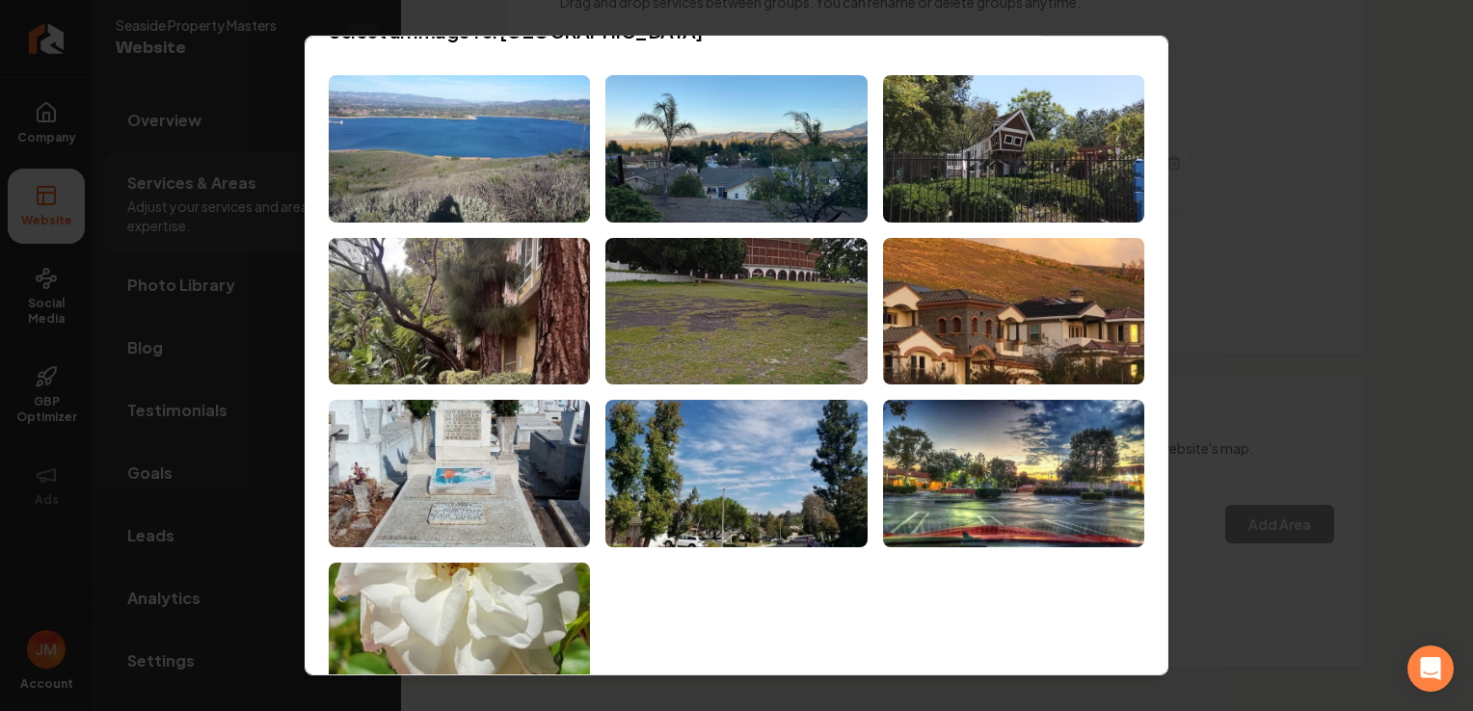
scroll to position [29, 0]
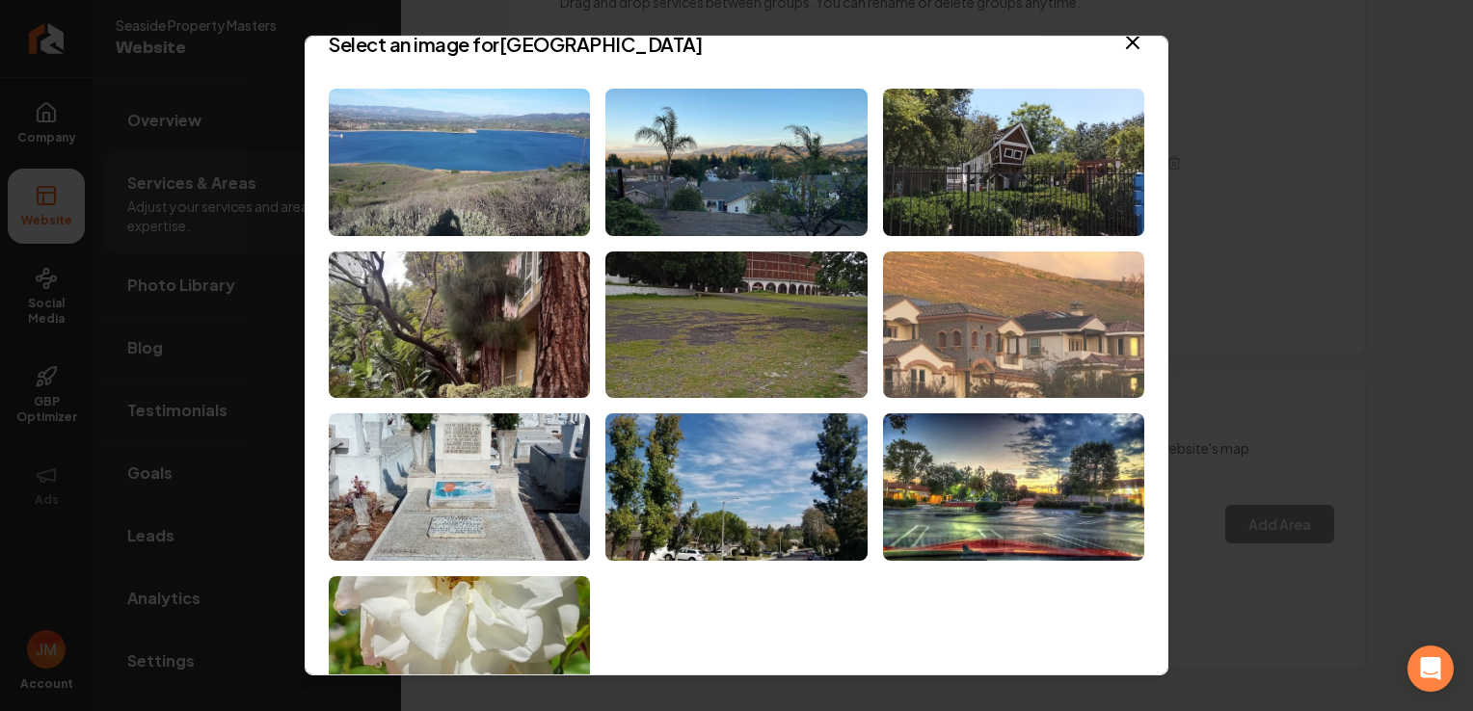
click at [1036, 343] on img at bounding box center [1013, 325] width 261 height 147
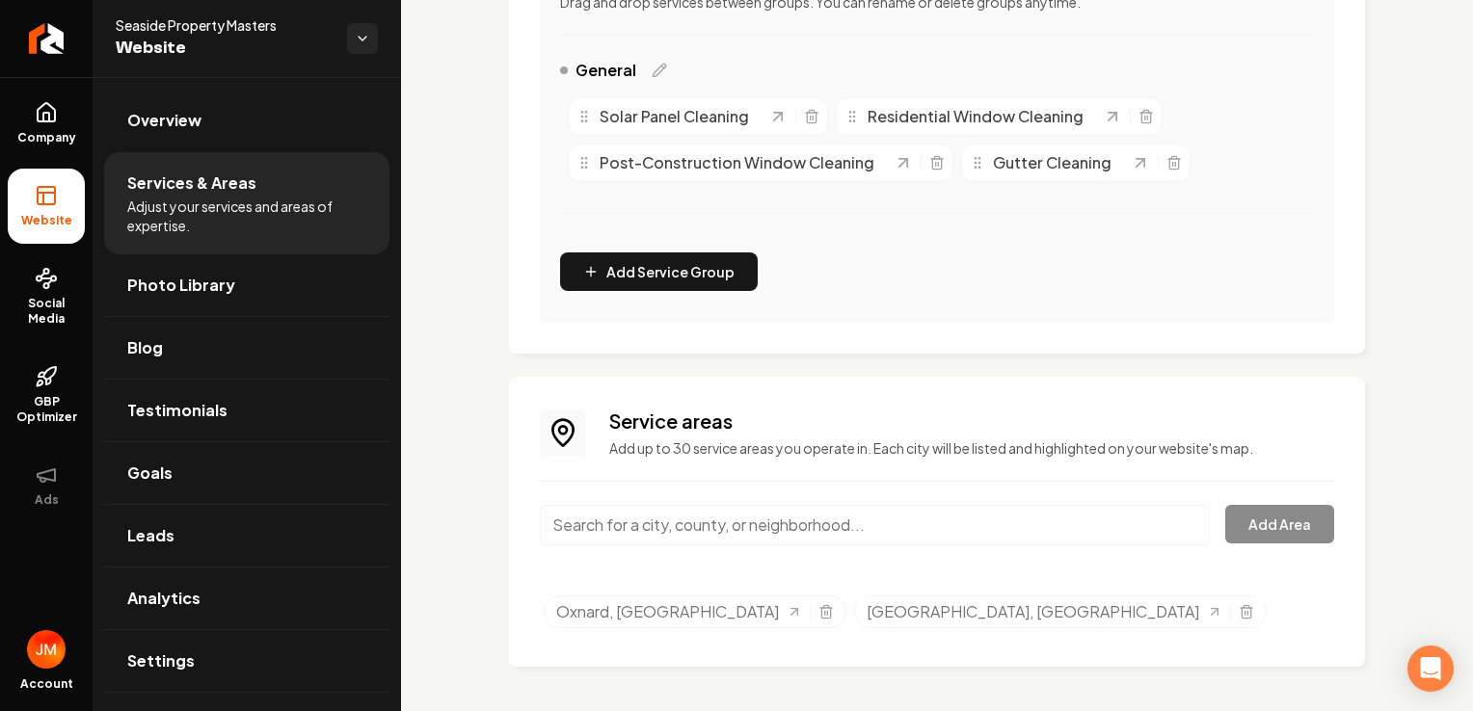
click at [770, 524] on input "Main content area" at bounding box center [875, 525] width 670 height 40
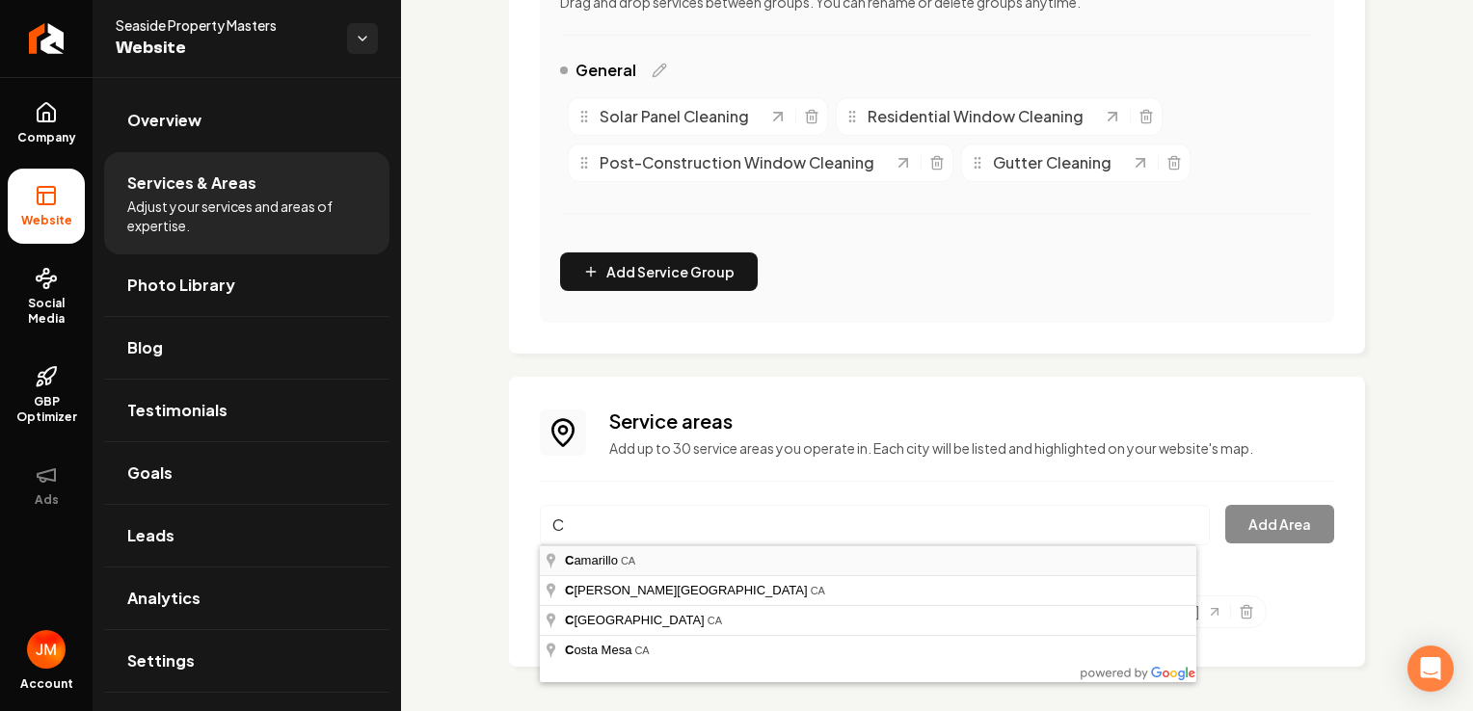
type input "Camarillo, [GEOGRAPHIC_DATA]"
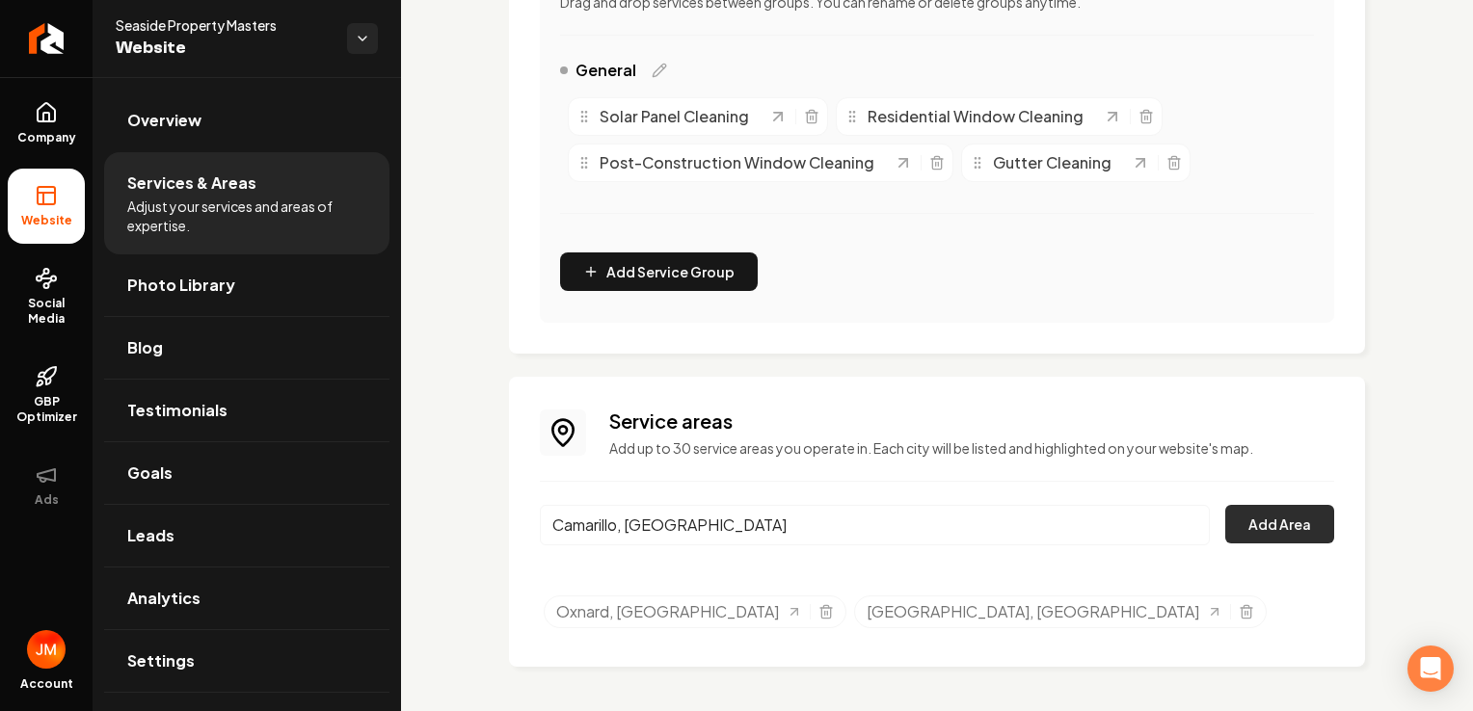
click at [1259, 534] on button "Add Area" at bounding box center [1279, 524] width 109 height 39
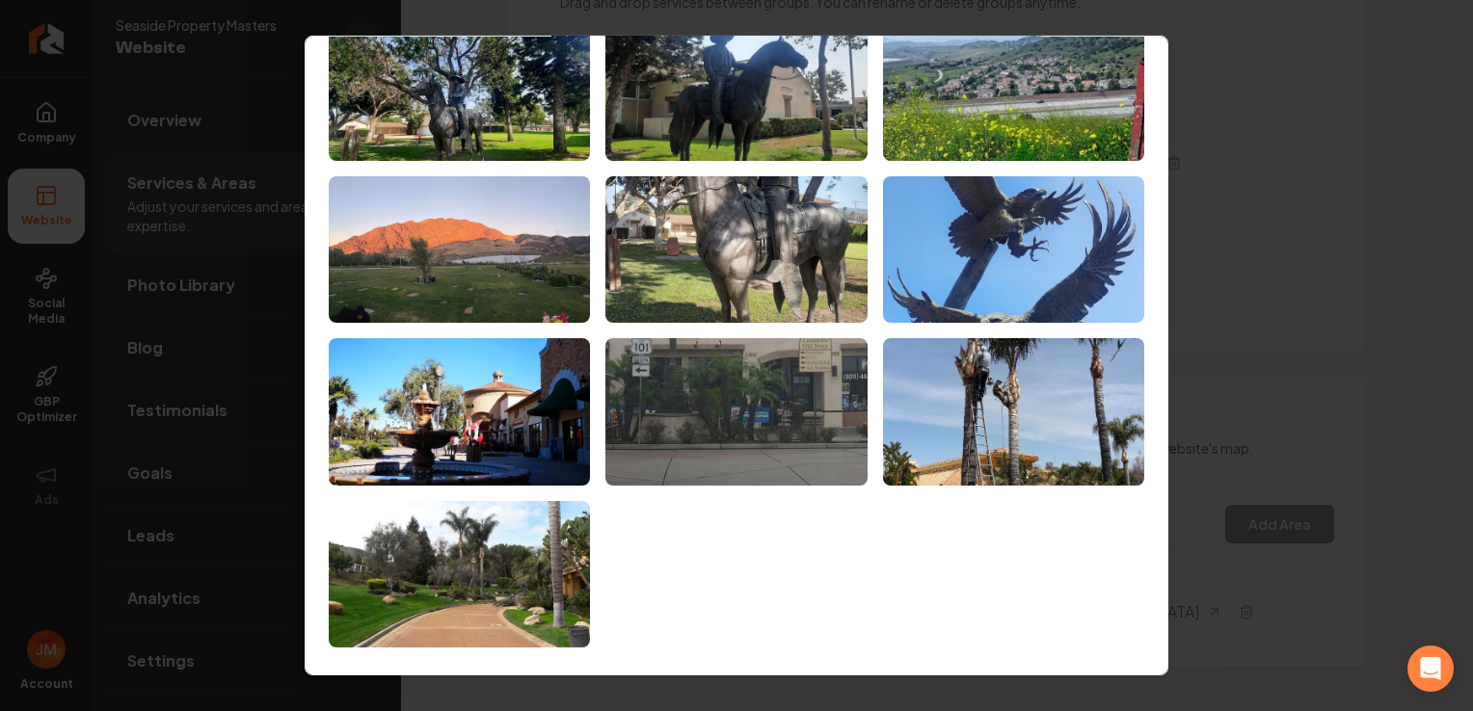
scroll to position [0, 0]
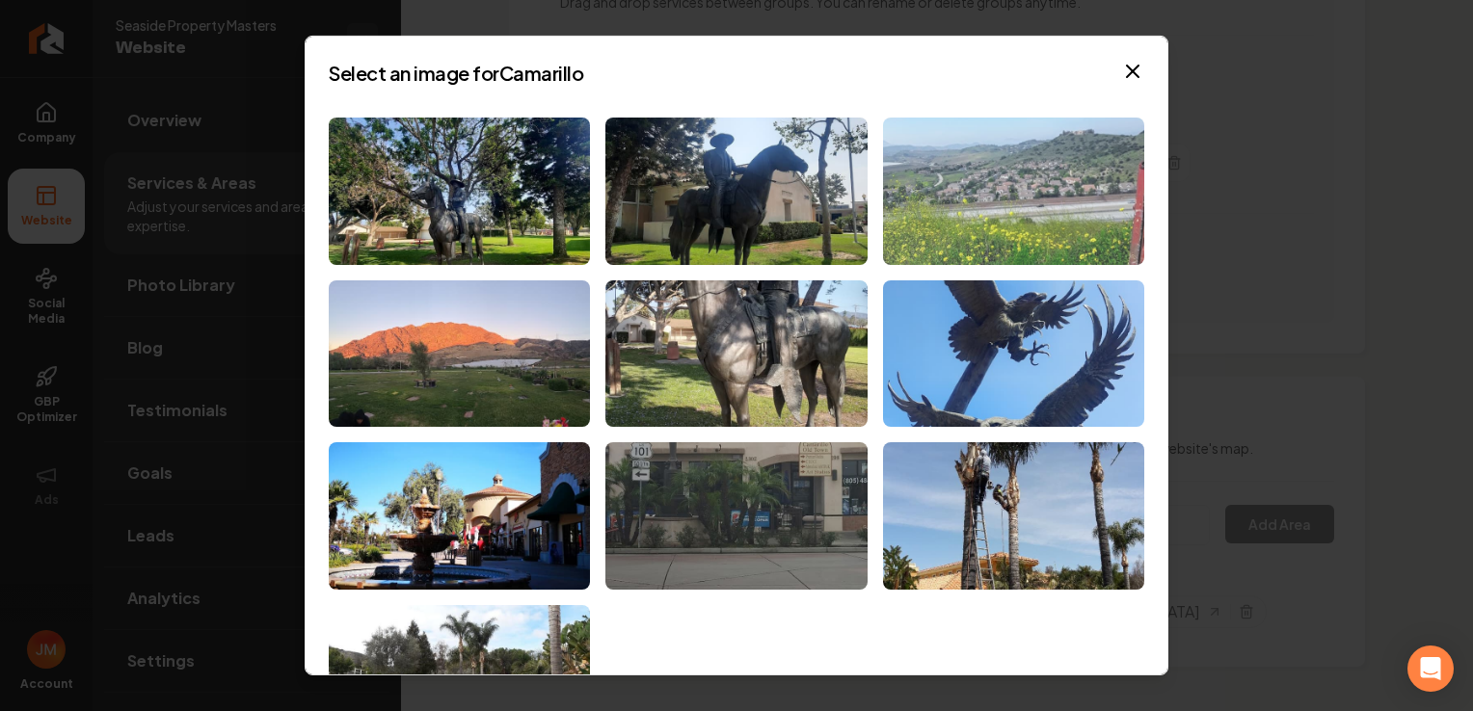
click at [1014, 214] on img at bounding box center [1013, 191] width 261 height 147
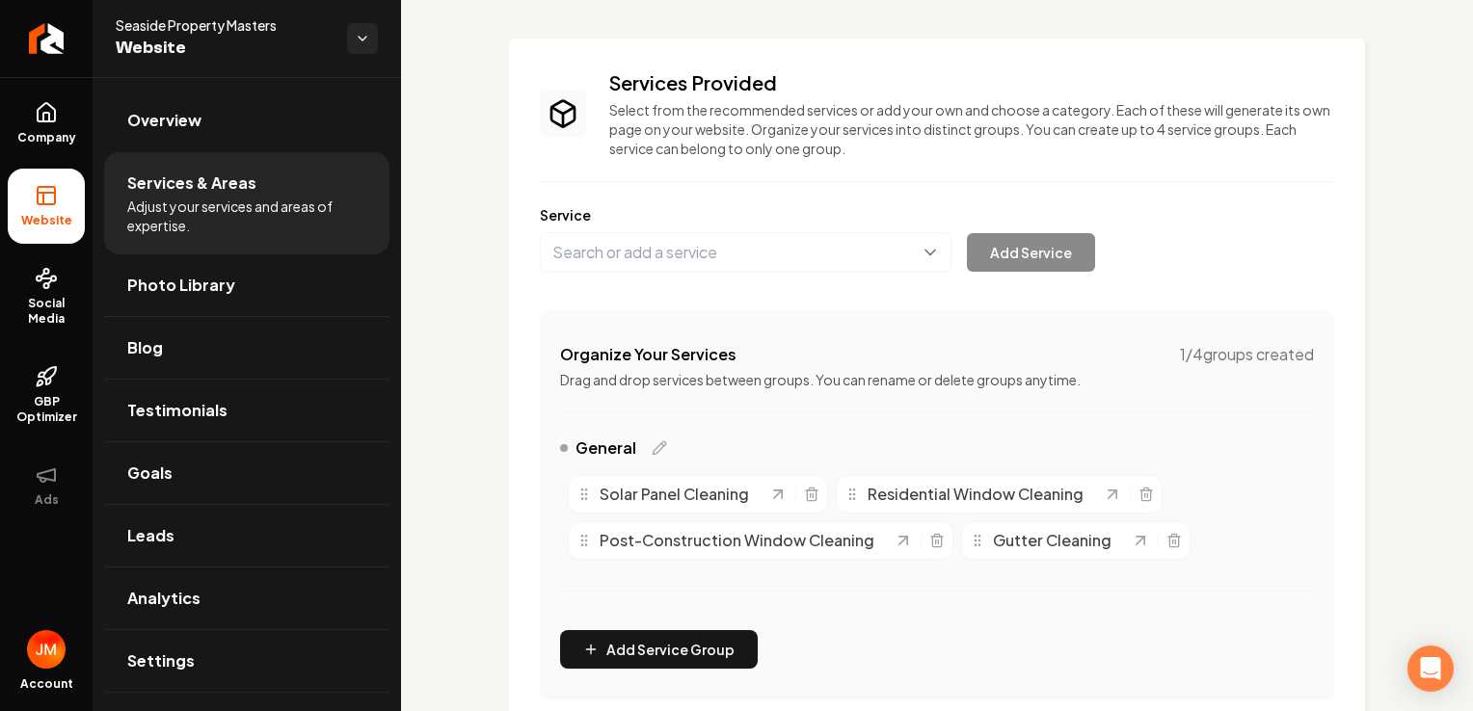
scroll to position [46, 0]
